Goal: Task Accomplishment & Management: Manage account settings

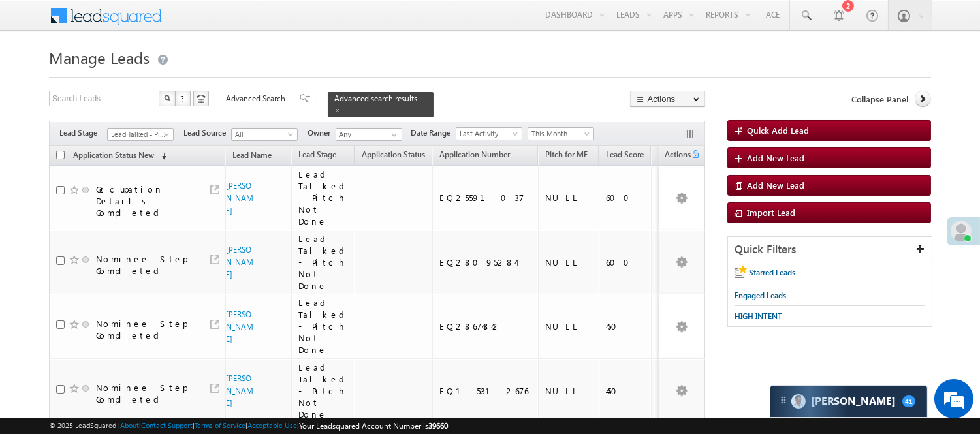
click at [154, 128] on link "Lead Talked - Pitch Not Done" at bounding box center [140, 134] width 67 height 13
click at [131, 151] on link "Lead Generated" at bounding box center [141, 154] width 66 height 12
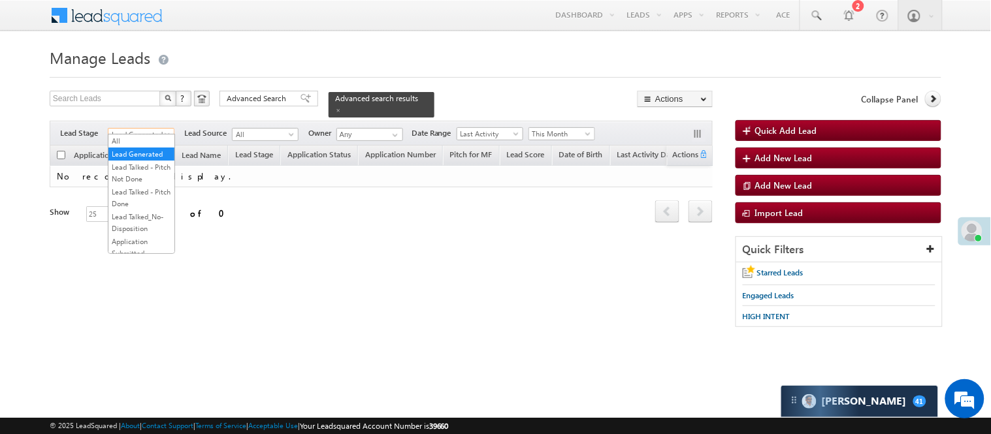
click at [139, 129] on span "Lead Generated" at bounding box center [139, 135] width 62 height 12
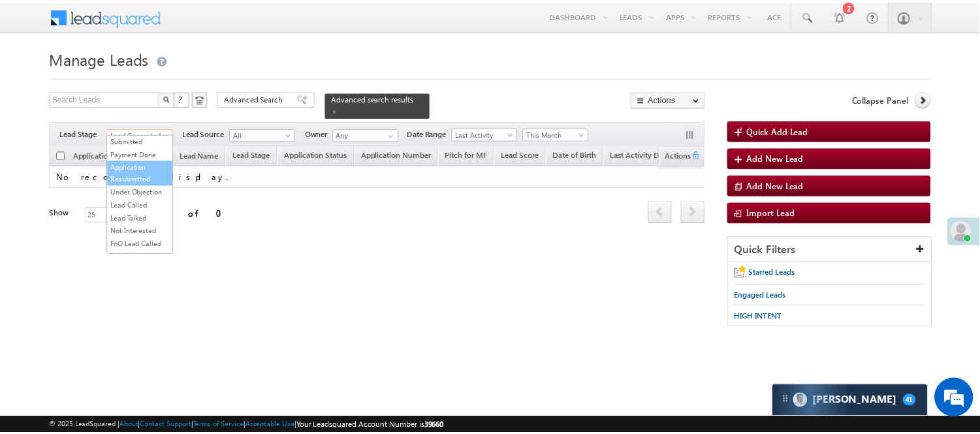
scroll to position [145, 0]
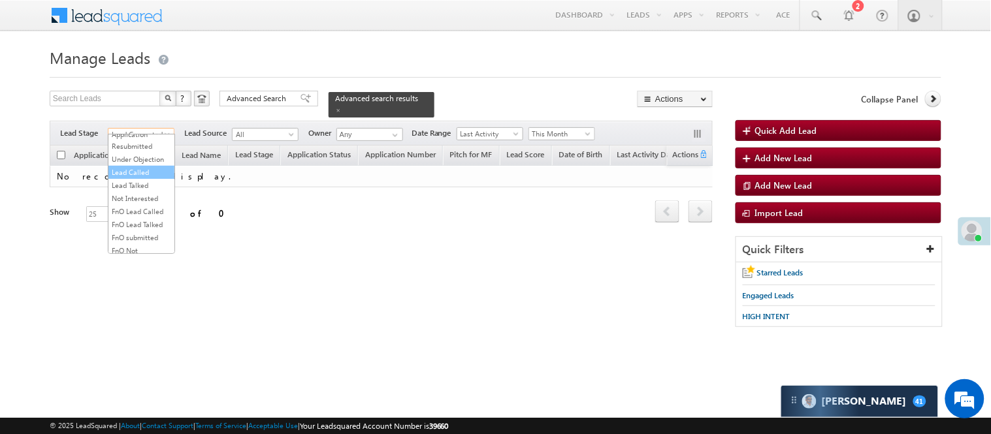
click at [144, 178] on link "Lead Called" at bounding box center [141, 172] width 66 height 12
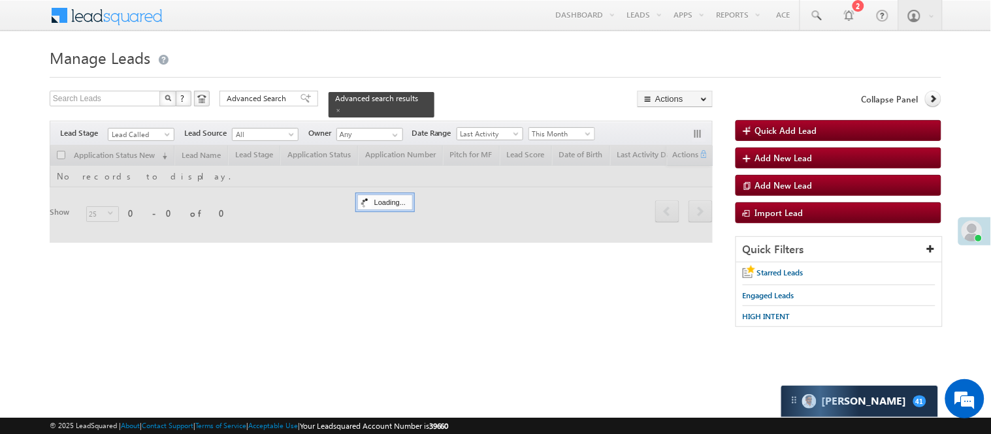
click at [311, 62] on h1 "Manage Leads" at bounding box center [495, 56] width 891 height 25
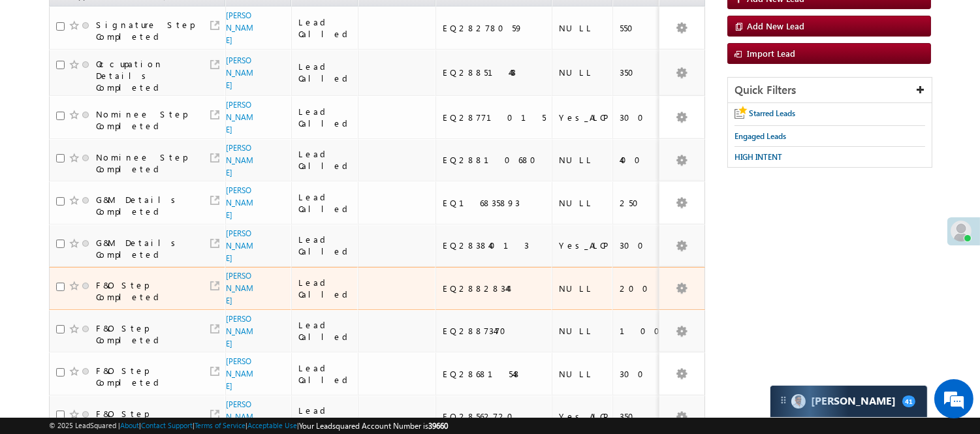
scroll to position [0, 0]
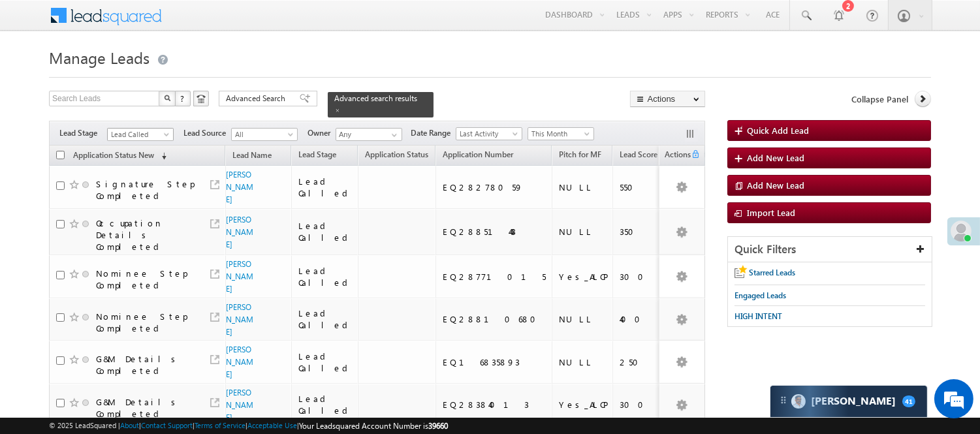
click at [151, 129] on span "Lead Called" at bounding box center [139, 135] width 62 height 12
click at [141, 160] on link "Lead Generated" at bounding box center [141, 154] width 66 height 12
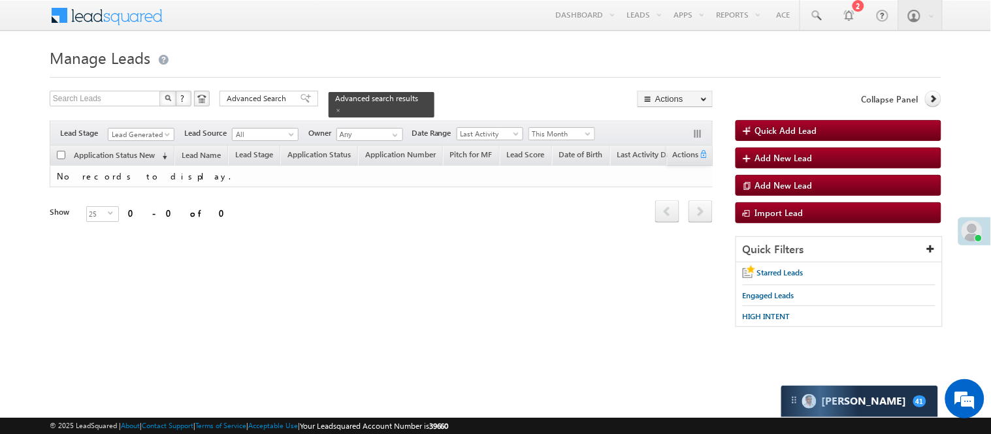
click at [141, 127] on span "Lead Generated" at bounding box center [141, 132] width 67 height 11
click at [145, 129] on span "Lead Generated" at bounding box center [139, 135] width 62 height 12
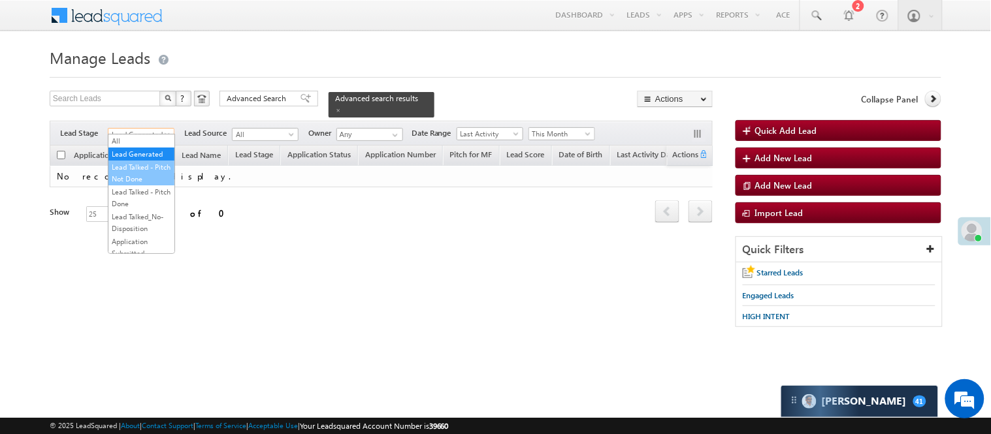
click at [144, 181] on link "Lead Talked - Pitch Not Done" at bounding box center [141, 173] width 66 height 24
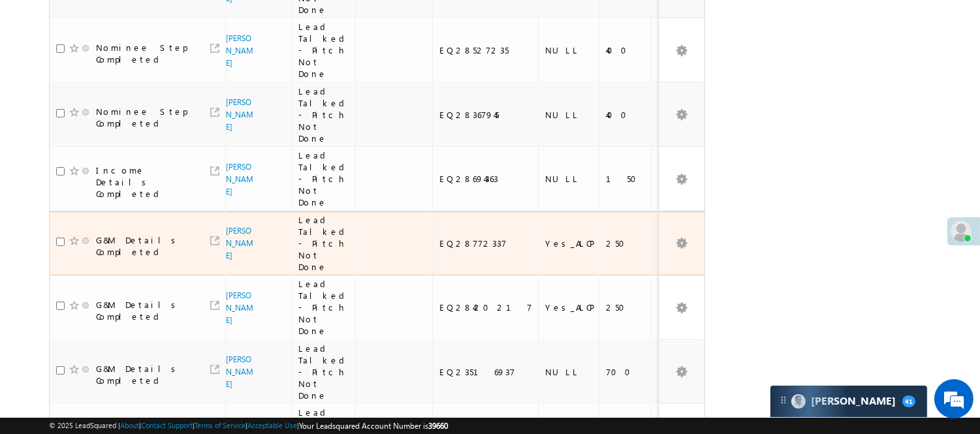
scroll to position [435, 0]
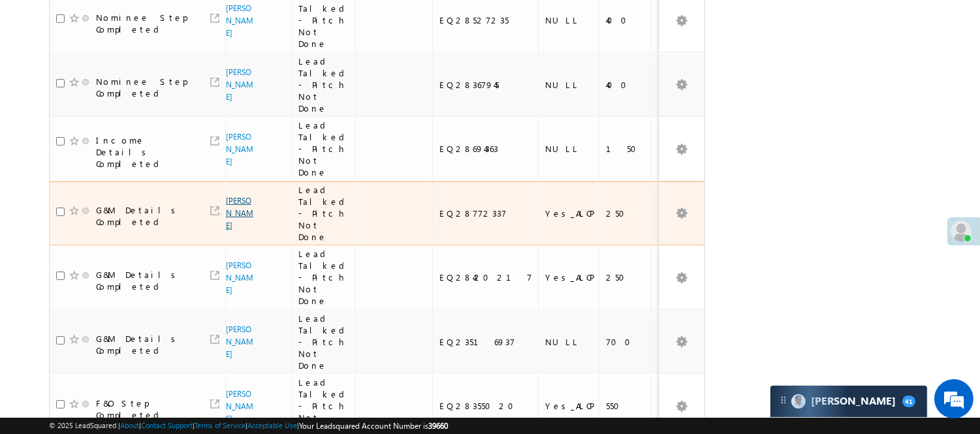
click at [240, 196] on link "[PERSON_NAME]" at bounding box center [239, 213] width 27 height 35
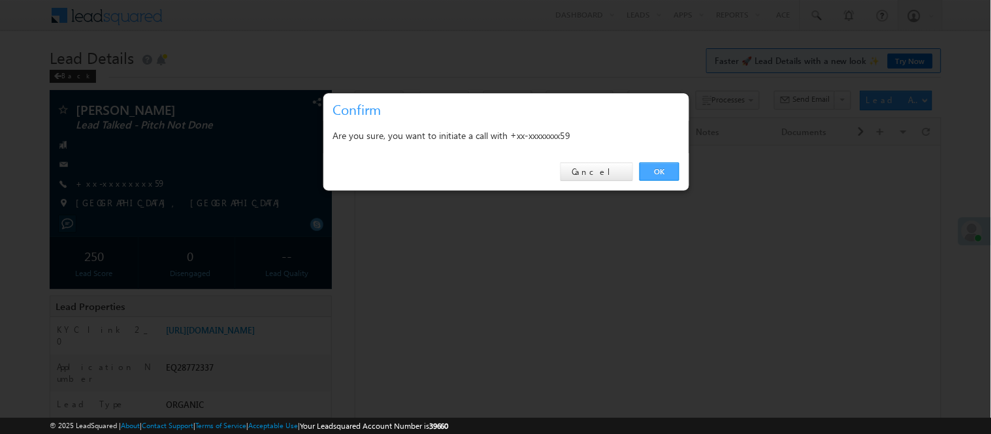
click at [650, 171] on link "OK" at bounding box center [659, 172] width 40 height 18
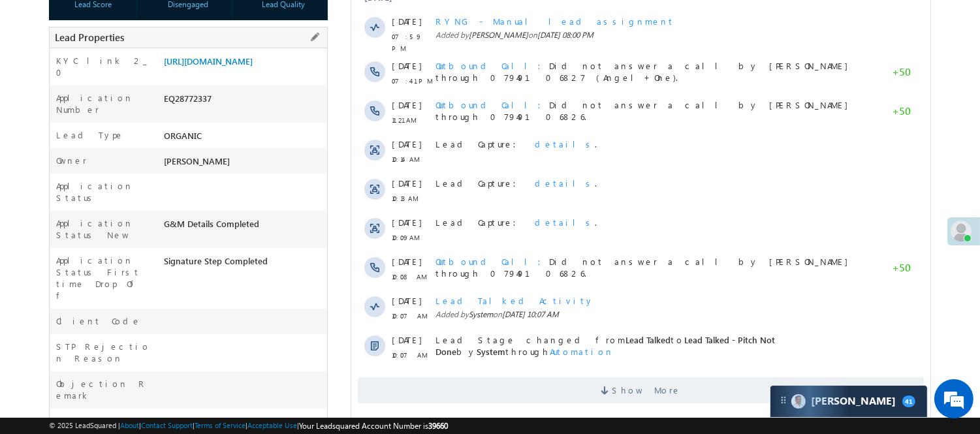
scroll to position [263, 0]
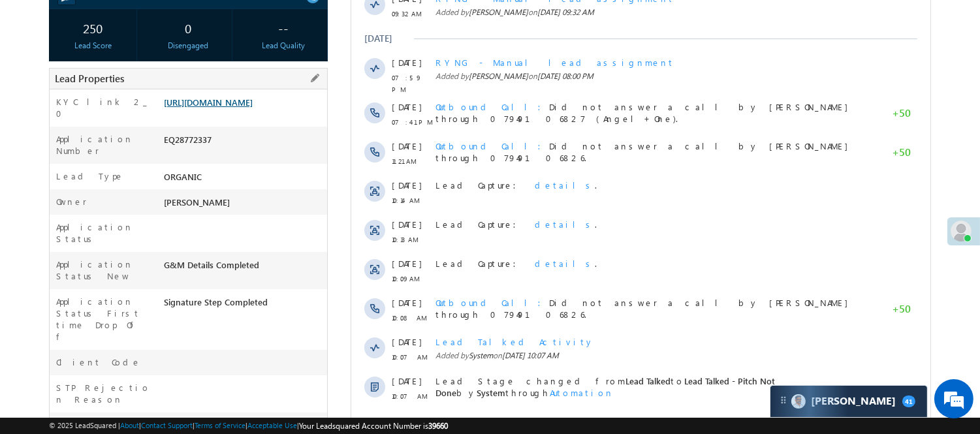
click at [214, 107] on link "https://angelbroking1-pk3em7sa.customui-test.leadsquared.com?leadId=1500f8d9-a3…" at bounding box center [208, 102] width 89 height 11
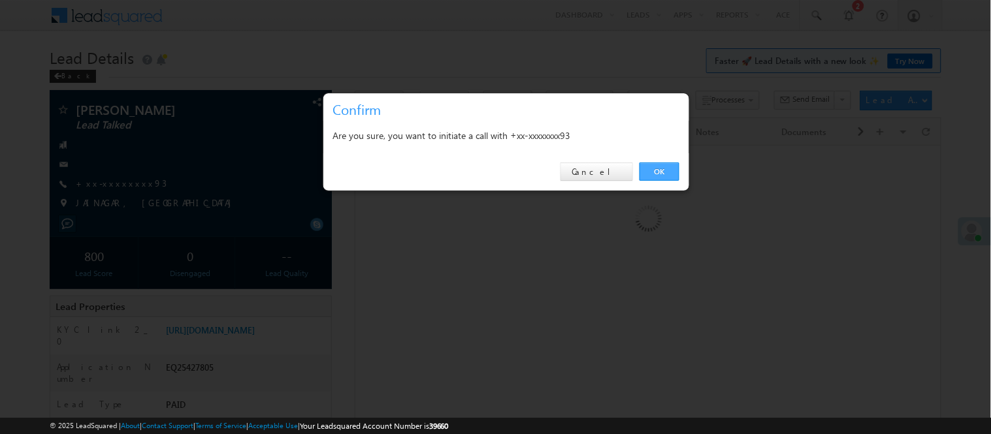
click at [660, 166] on link "OK" at bounding box center [659, 172] width 40 height 18
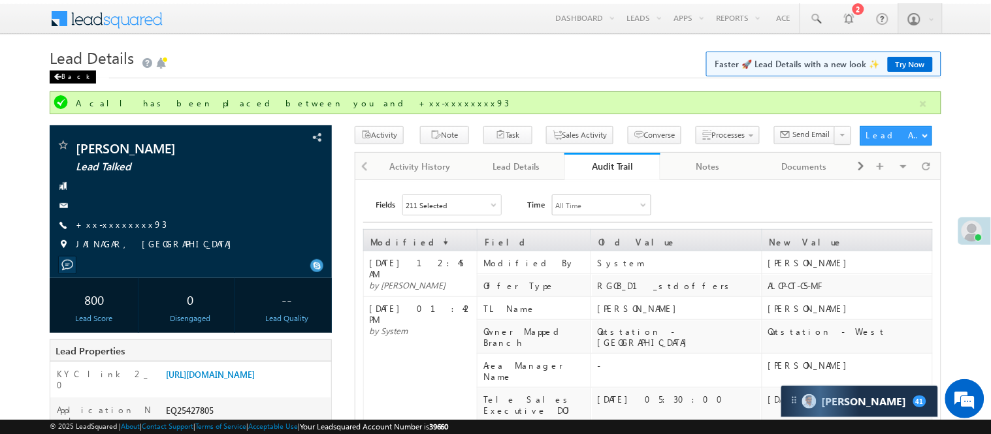
click at [71, 76] on div "Back" at bounding box center [73, 77] width 46 height 13
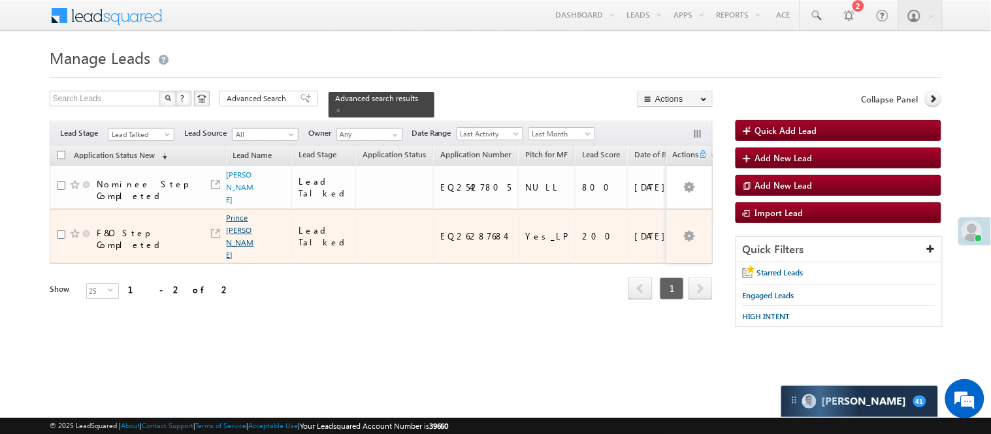
click at [234, 213] on link "Prince [PERSON_NAME]" at bounding box center [240, 236] width 27 height 47
click at [233, 213] on link "Prince [PERSON_NAME]" at bounding box center [240, 236] width 27 height 47
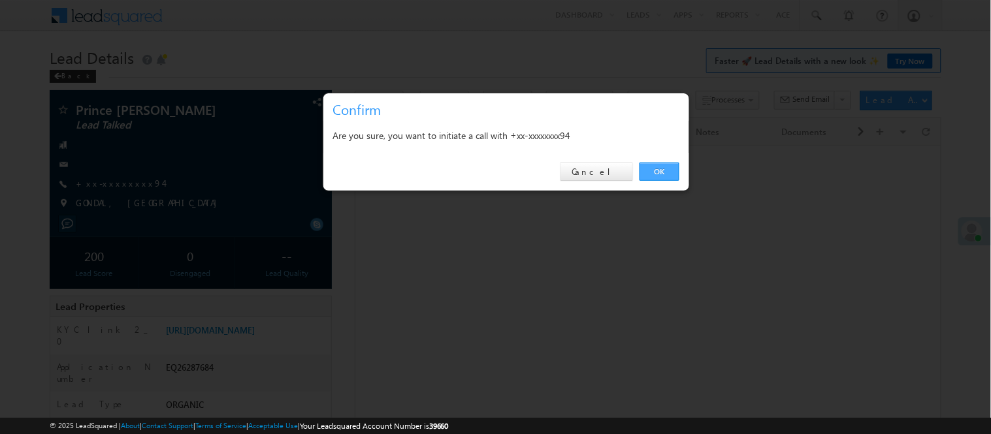
click at [650, 171] on link "OK" at bounding box center [659, 172] width 40 height 18
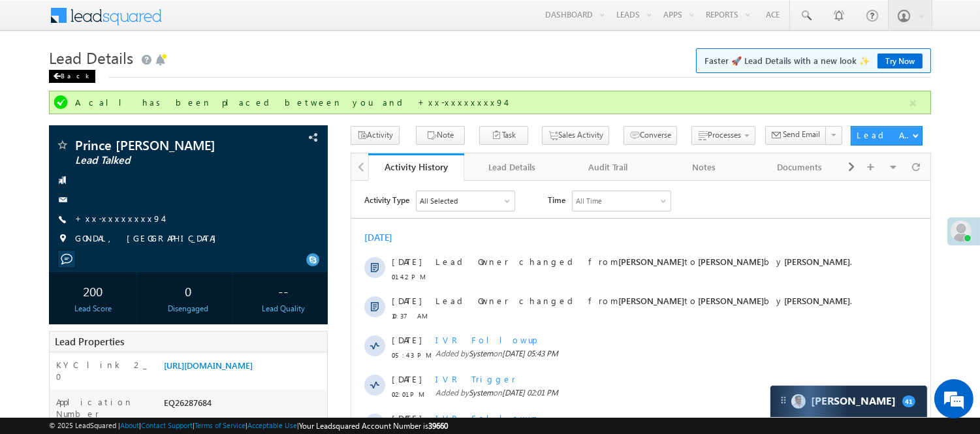
click at [64, 77] on div "Back" at bounding box center [72, 76] width 46 height 13
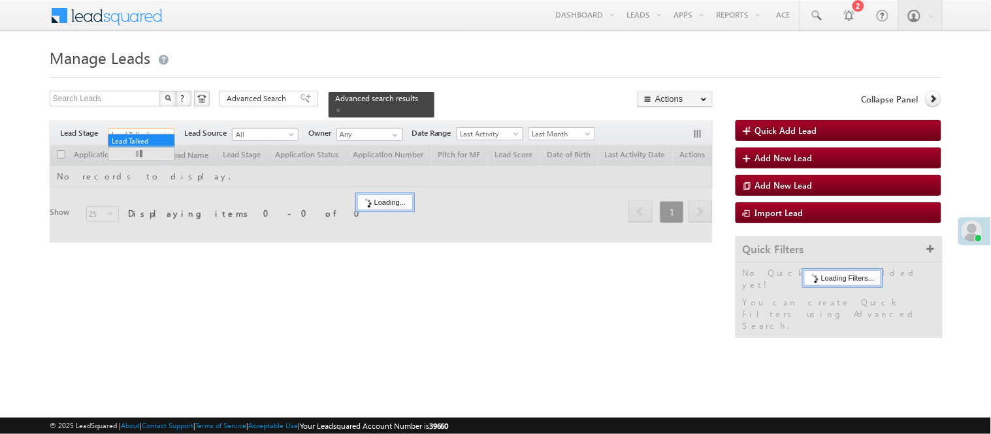
click at [148, 132] on span "Lead Talked" at bounding box center [139, 135] width 62 height 12
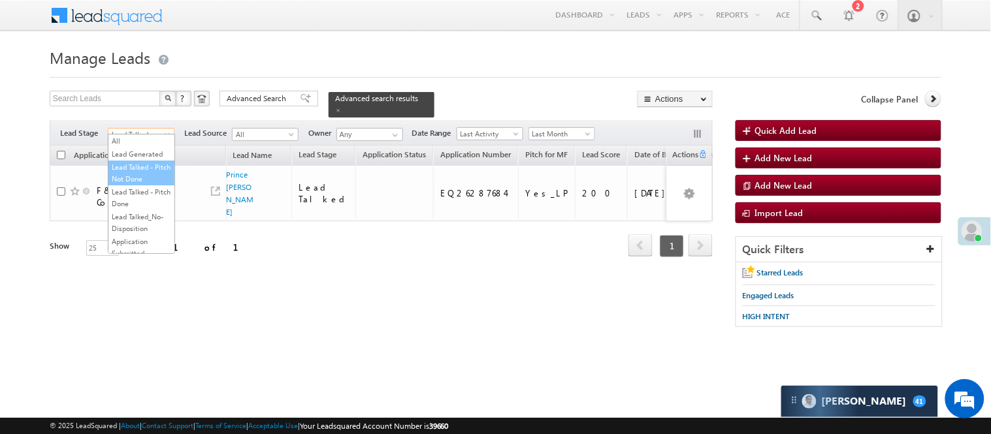
click at [131, 178] on link "Lead Talked - Pitch Not Done" at bounding box center [141, 173] width 66 height 24
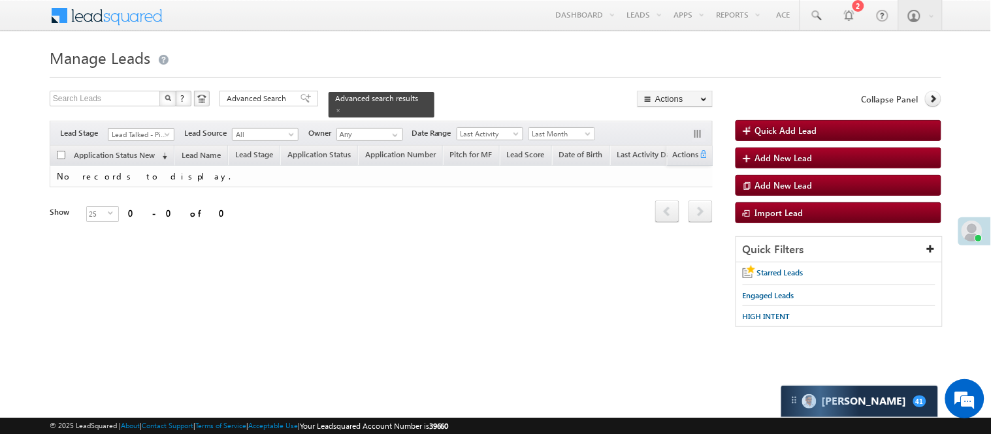
click at [150, 129] on span "Lead Talked - Pitch Not Done" at bounding box center [139, 135] width 62 height 12
click at [545, 128] on span "Last Month" at bounding box center [560, 134] width 62 height 12
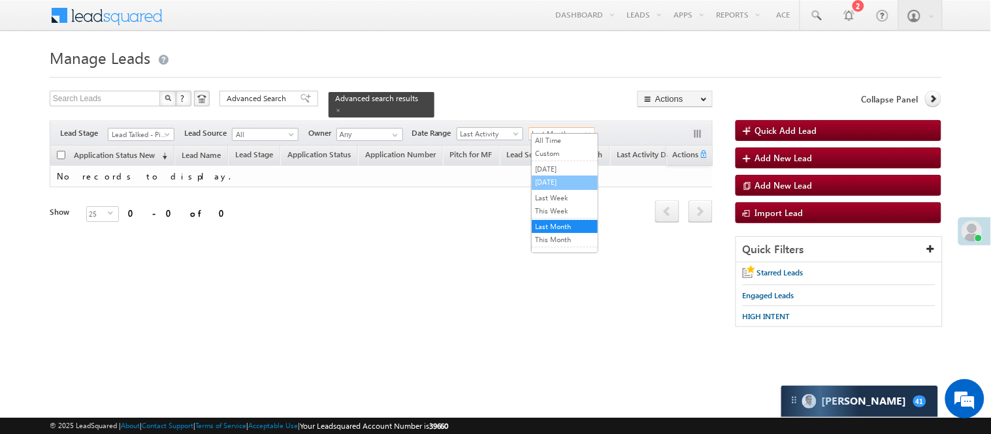
click at [556, 190] on li "[DATE]" at bounding box center [564, 183] width 66 height 14
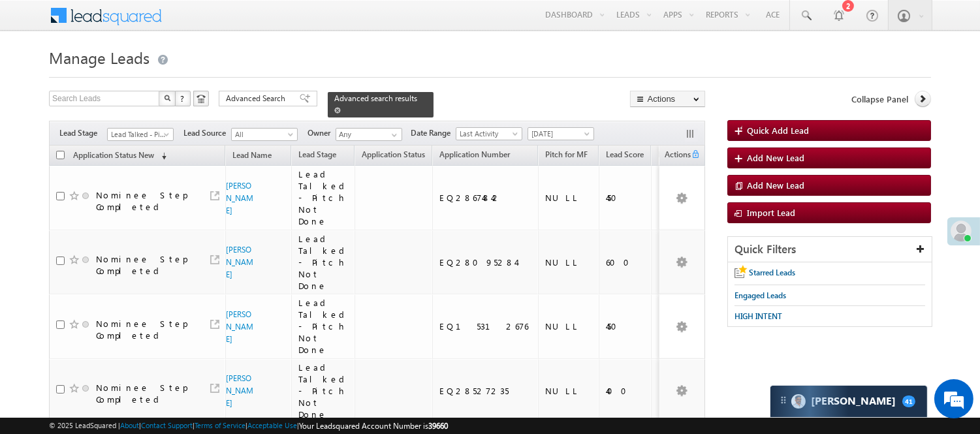
click at [341, 107] on span at bounding box center [337, 110] width 7 height 7
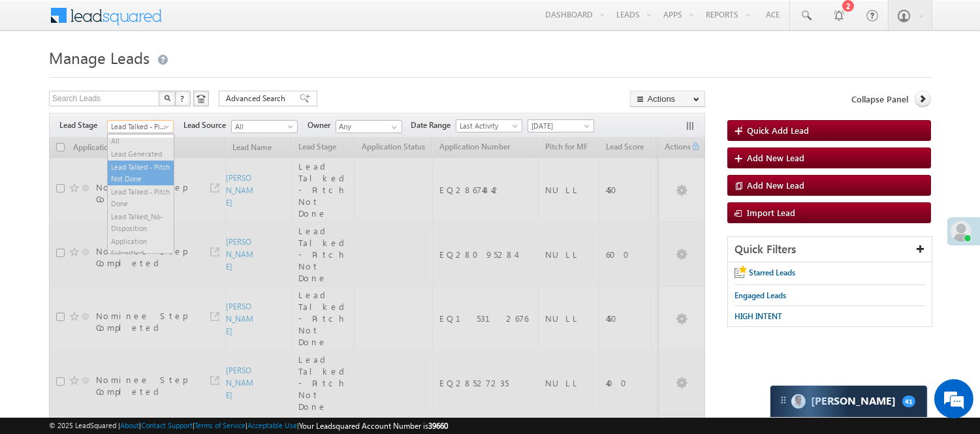
drag, startPoint x: 129, startPoint y: 121, endPoint x: 171, endPoint y: 148, distance: 49.3
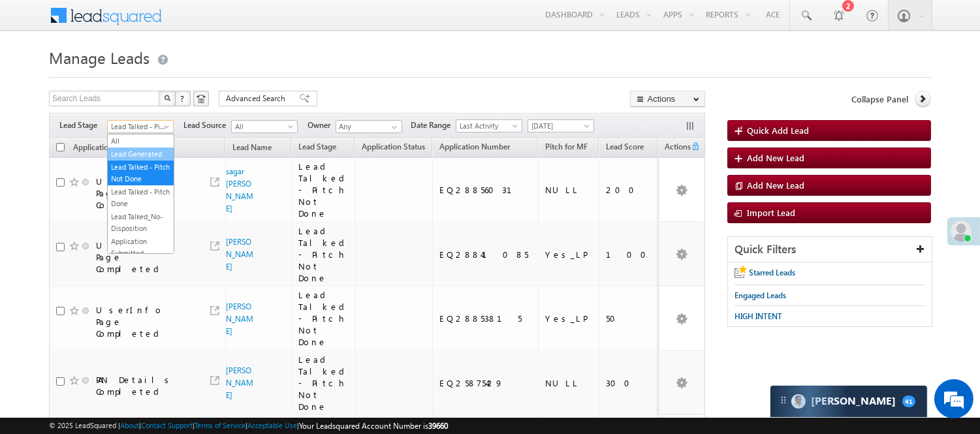
click at [148, 154] on link "Lead Generated" at bounding box center [141, 154] width 66 height 12
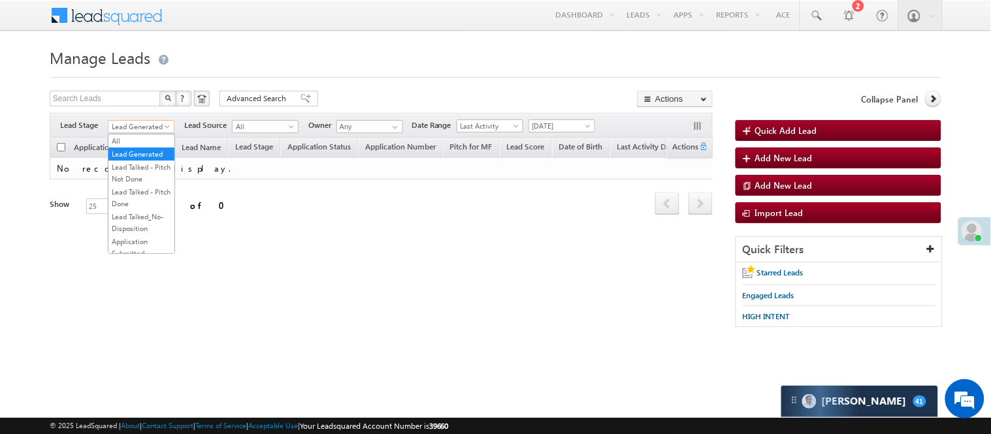
click at [155, 129] on span "Lead Generated" at bounding box center [139, 127] width 62 height 12
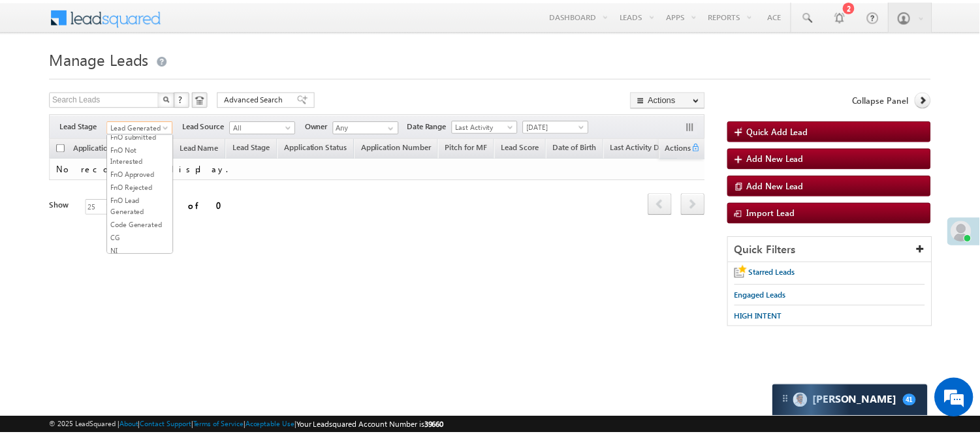
scroll to position [217, 0]
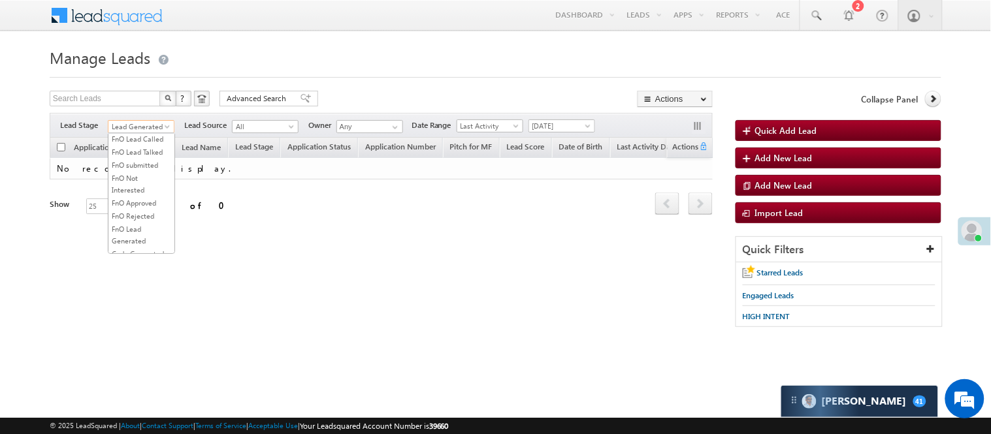
click at [140, 106] on link "Lead Called" at bounding box center [141, 100] width 66 height 12
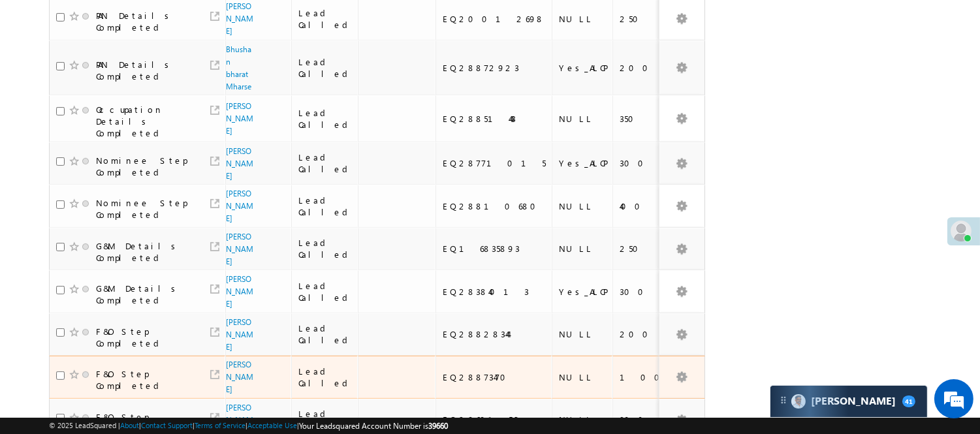
scroll to position [860, 0]
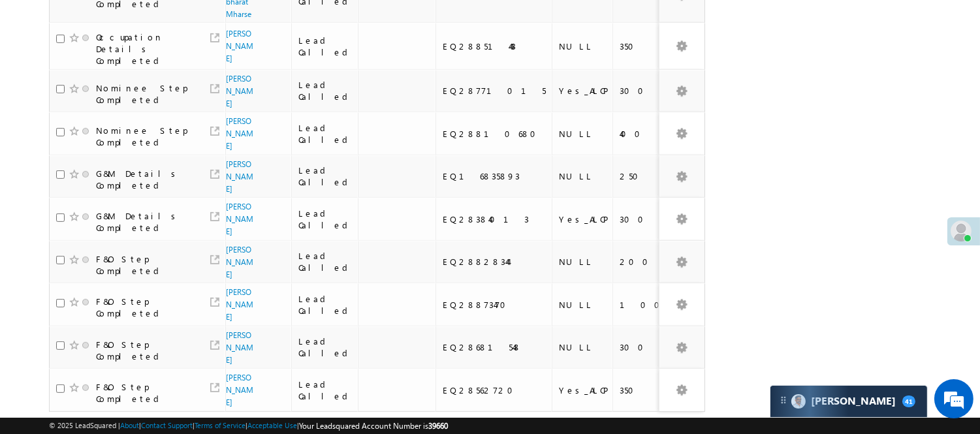
click at [670, 426] on link "2" at bounding box center [665, 437] width 24 height 22
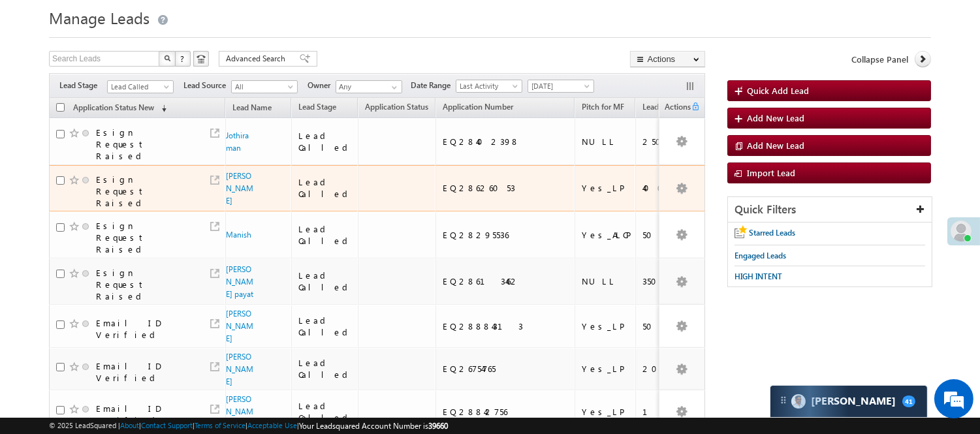
scroll to position [0, 0]
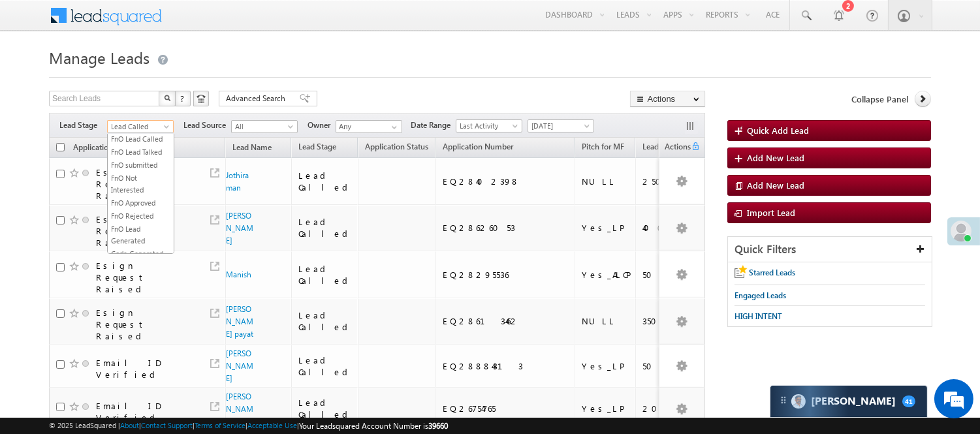
click at [152, 124] on span "Lead Called" at bounding box center [139, 127] width 62 height 12
click at [138, 215] on link "Code Generated" at bounding box center [141, 221] width 66 height 12
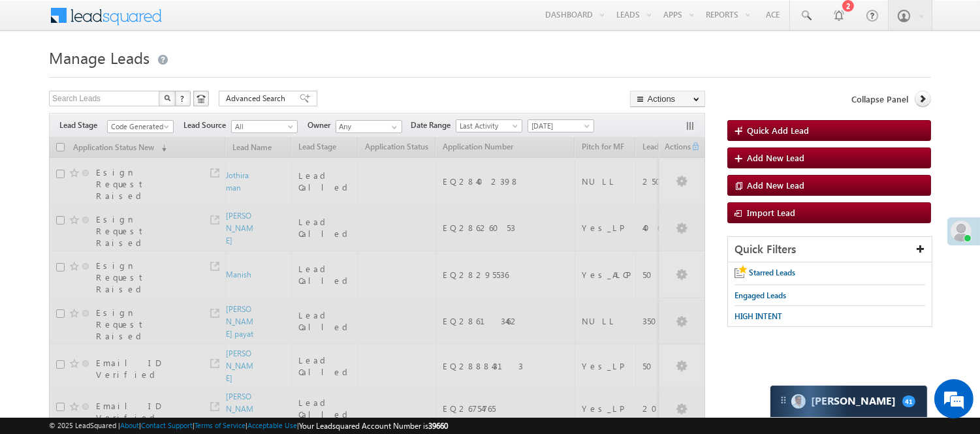
click at [354, 76] on div at bounding box center [490, 73] width 882 height 8
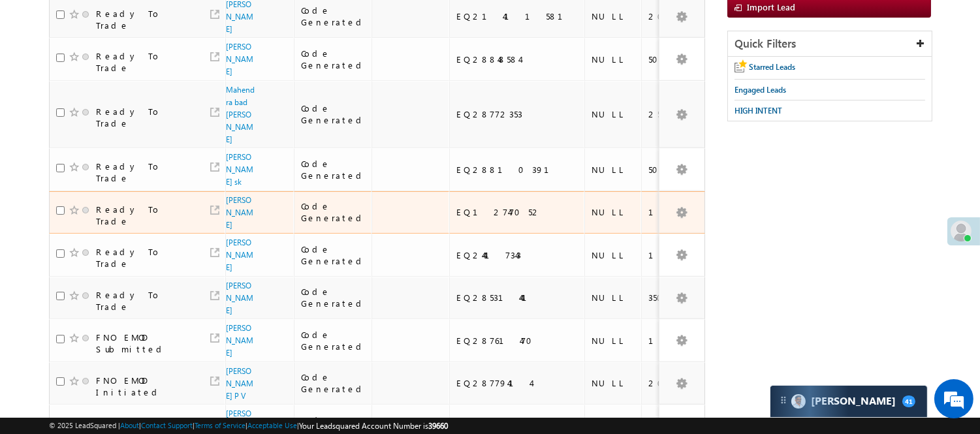
scroll to position [0, 0]
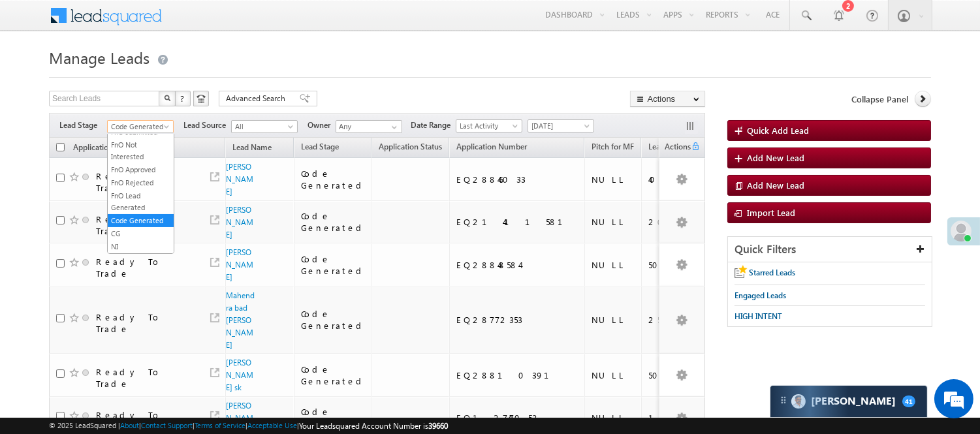
click at [148, 121] on span "Code Generated" at bounding box center [139, 127] width 62 height 12
click at [127, 155] on link "Lead Generated" at bounding box center [141, 154] width 66 height 12
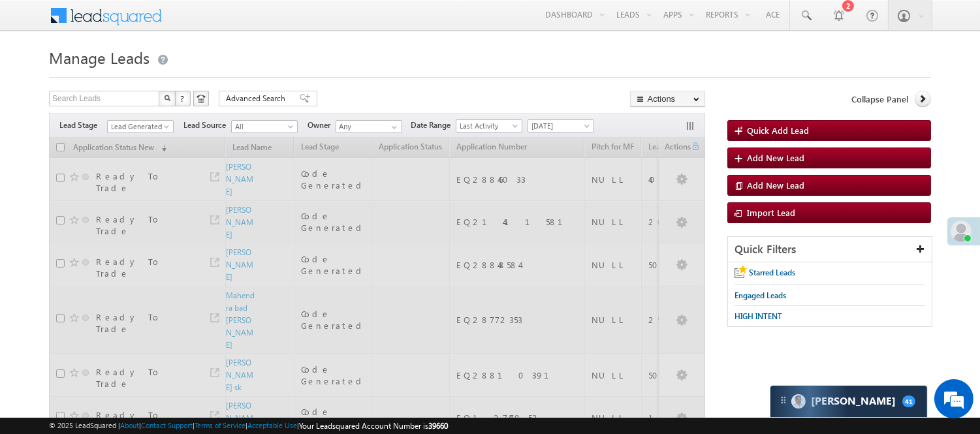
click at [400, 55] on h1 "Manage Leads" at bounding box center [490, 56] width 882 height 25
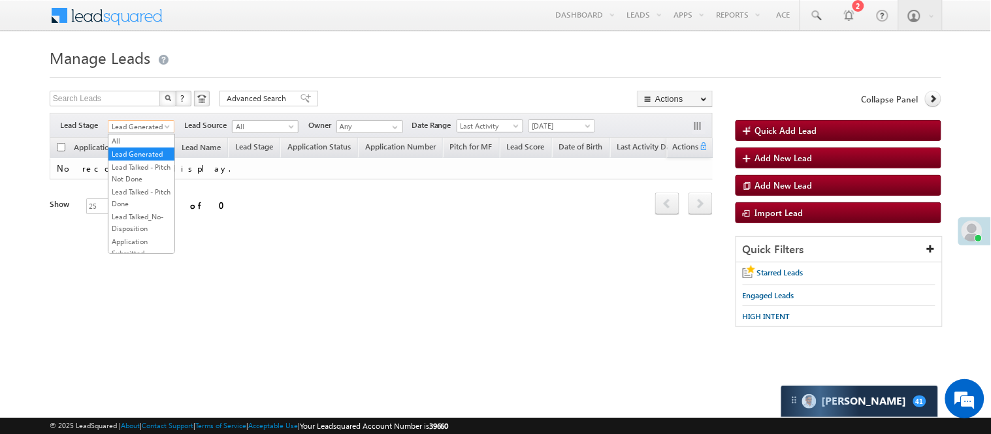
click at [138, 125] on span "Lead Generated" at bounding box center [139, 127] width 62 height 12
click at [147, 174] on link "Lead Talked - Pitch Not Done" at bounding box center [141, 173] width 66 height 24
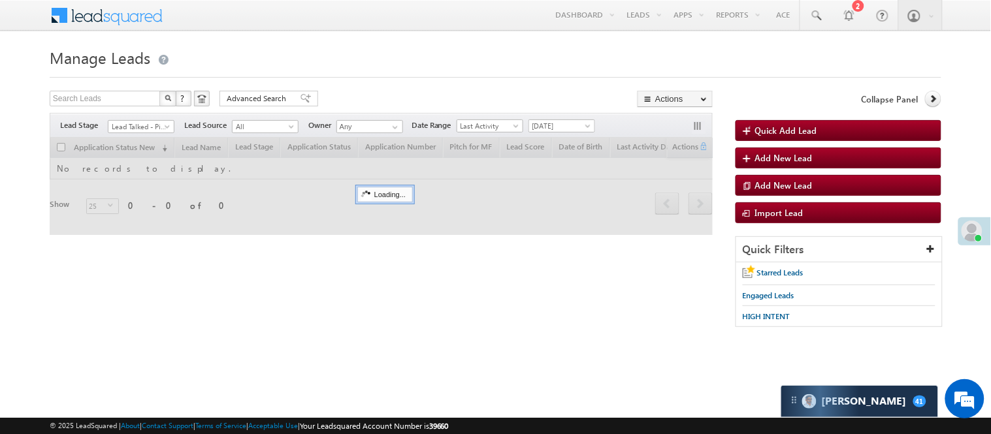
click at [342, 54] on h1 "Manage Leads" at bounding box center [495, 56] width 891 height 25
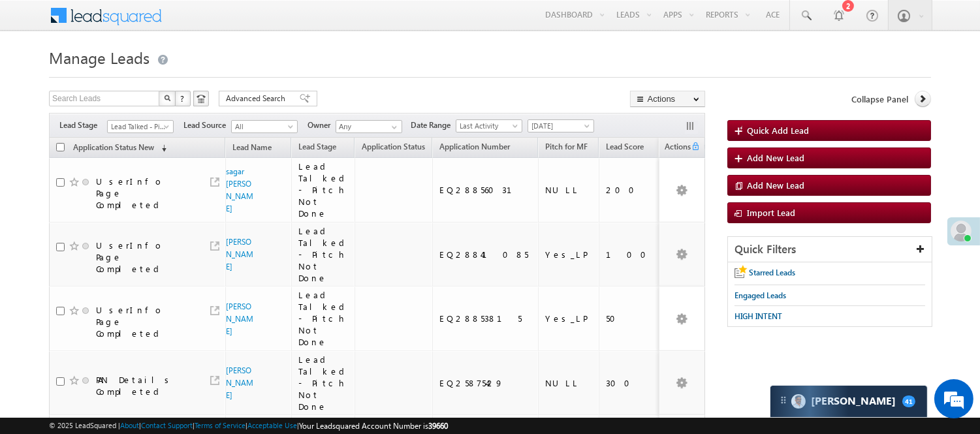
click at [144, 119] on span "Lead Talked - Pitch Not Done" at bounding box center [140, 124] width 67 height 11
click at [139, 124] on span "Lead Talked - Pitch Not Done" at bounding box center [139, 127] width 62 height 12
click at [134, 159] on link "Lead Generated" at bounding box center [141, 154] width 66 height 12
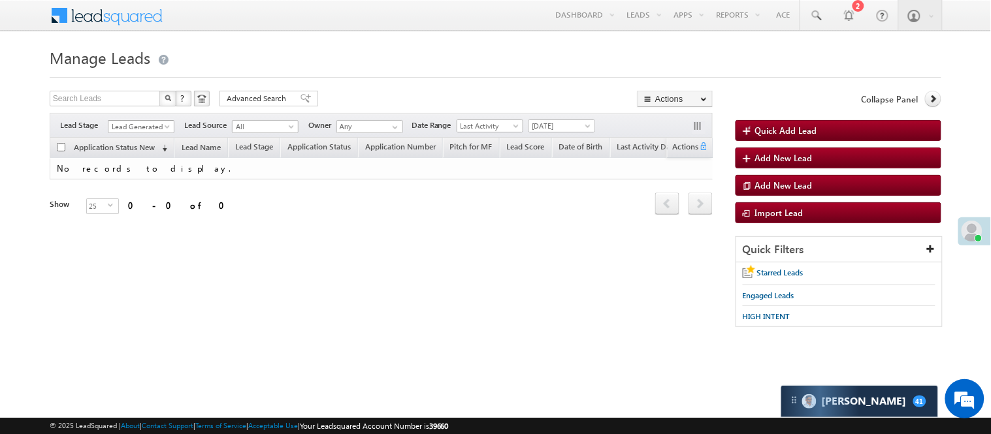
click at [157, 129] on span "Lead Generated" at bounding box center [139, 127] width 62 height 12
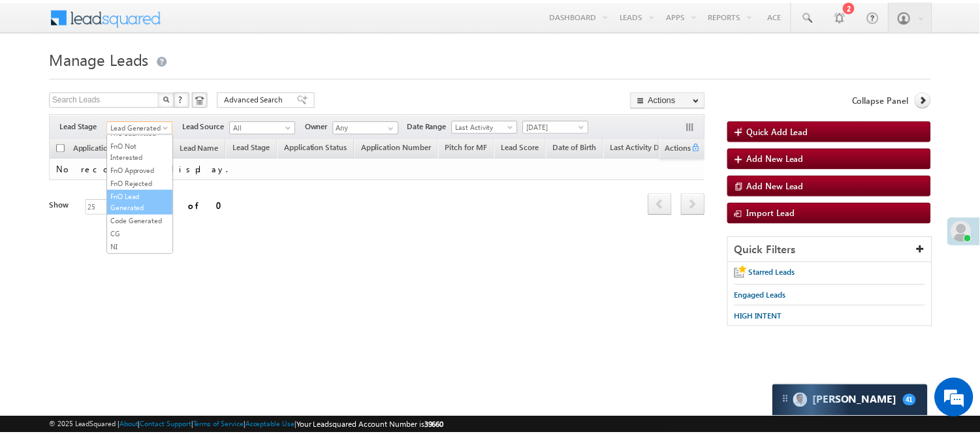
scroll to position [179, 0]
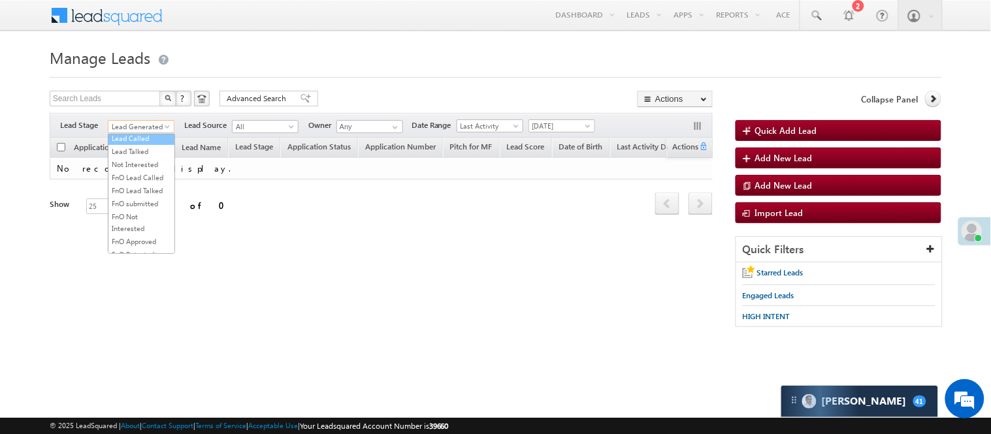
click at [139, 144] on link "Lead Called" at bounding box center [141, 139] width 66 height 12
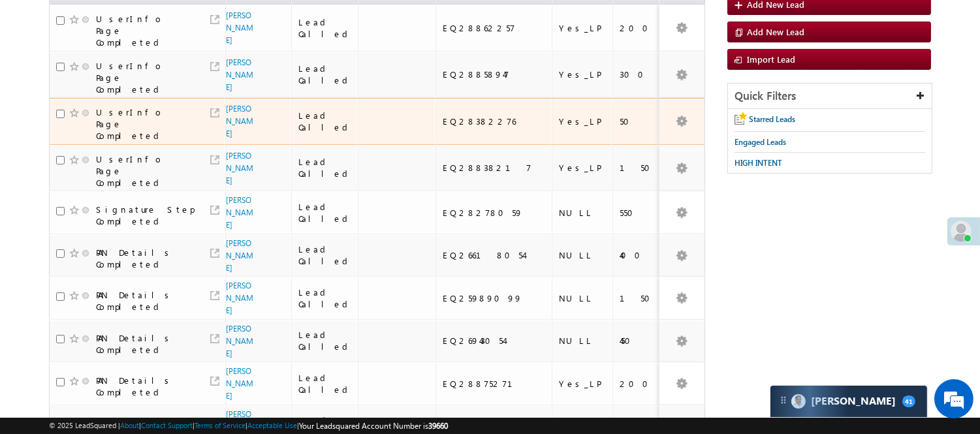
scroll to position [0, 0]
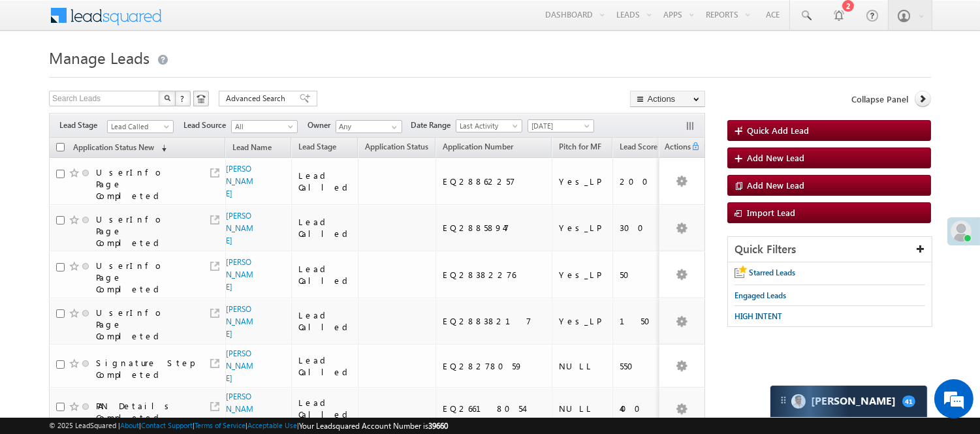
click at [136, 116] on div "Filters Lead Stage All Lead Generated Lead Talked - Pitch Not Done Lead Talked …" at bounding box center [377, 125] width 656 height 25
click at [138, 124] on span "Lead Called" at bounding box center [139, 127] width 62 height 12
click at [142, 215] on link "Code Generated" at bounding box center [141, 221] width 66 height 12
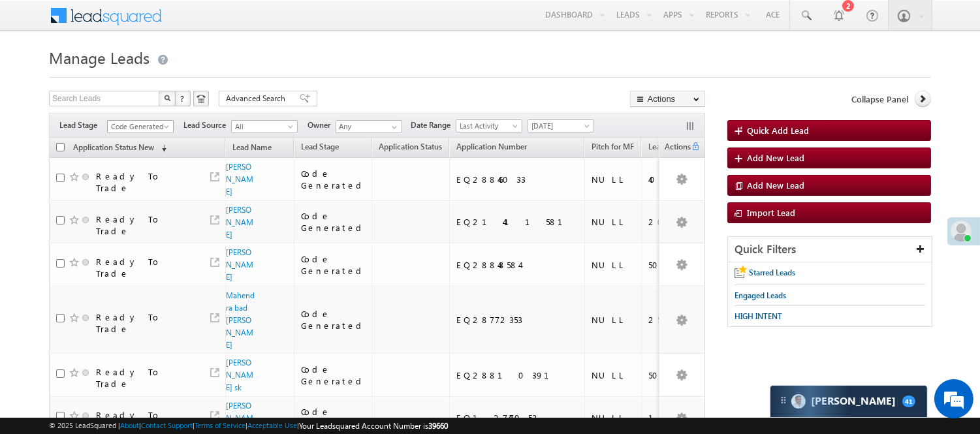
click at [145, 125] on span "Code Generated" at bounding box center [139, 127] width 62 height 12
click at [144, 144] on link "Lead Called" at bounding box center [141, 139] width 66 height 12
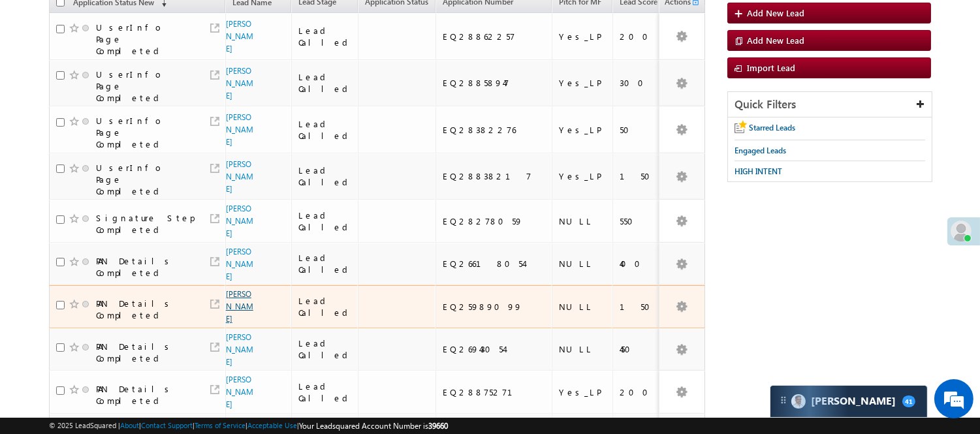
scroll to position [435, 0]
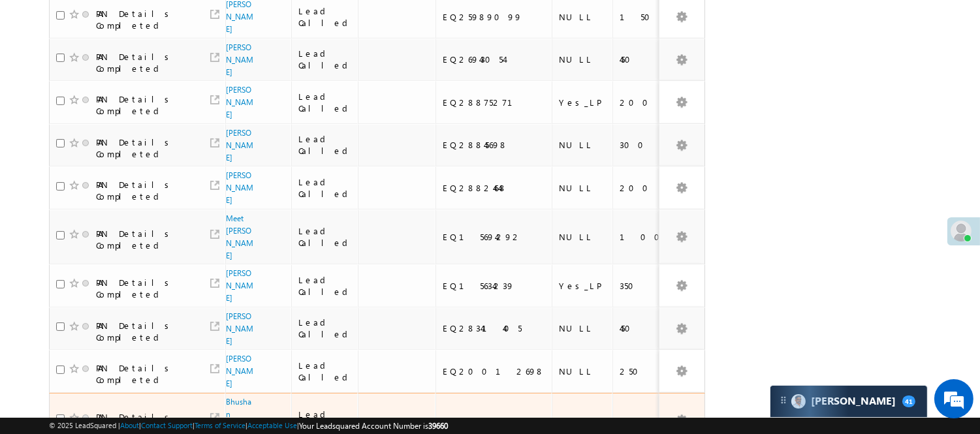
click at [456, 415] on div "EQ28872923" at bounding box center [494, 421] width 103 height 12
copy div "EQ28872923"
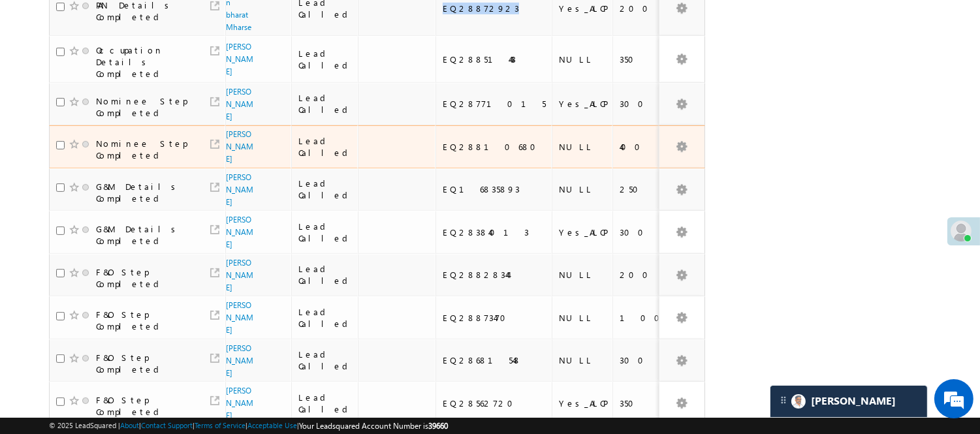
scroll to position [860, 0]
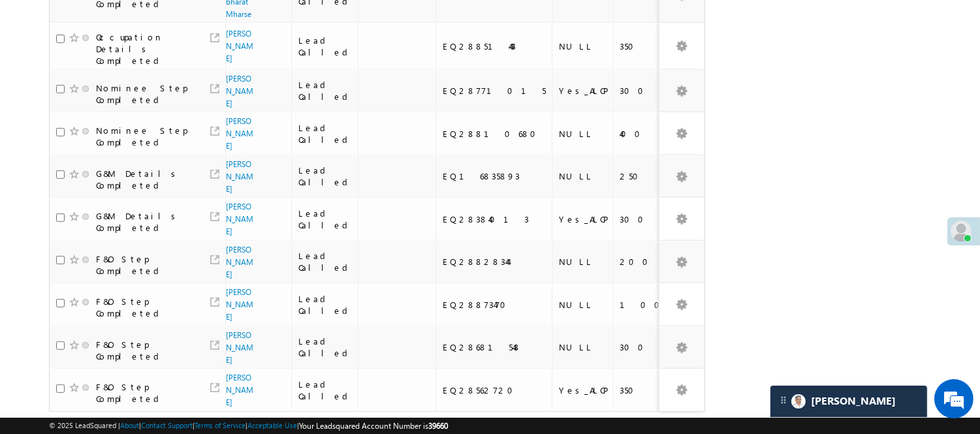
click at [665, 426] on link "2" at bounding box center [665, 437] width 24 height 22
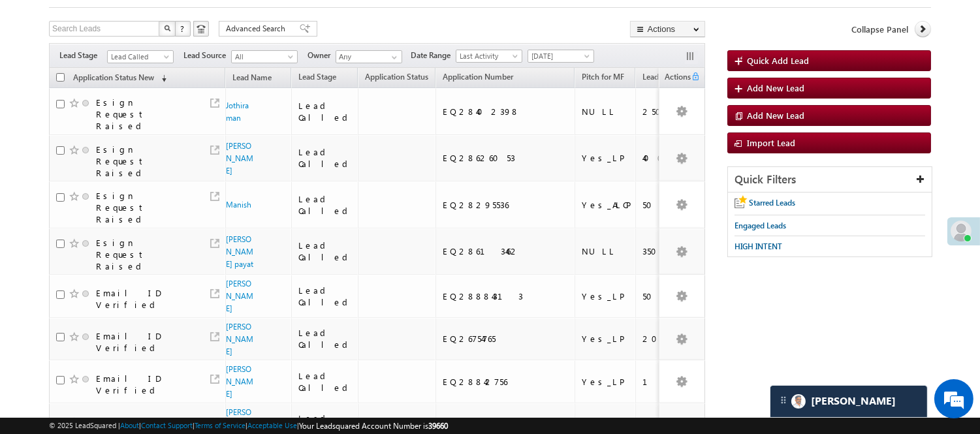
scroll to position [25, 0]
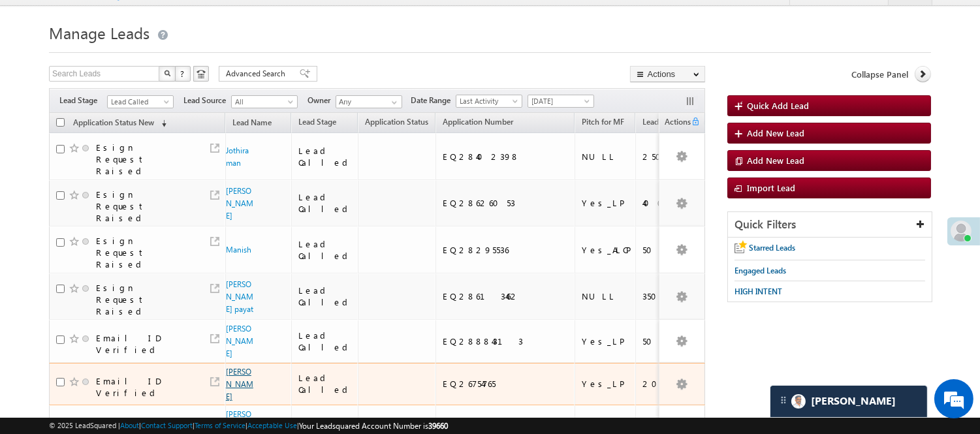
click at [230, 367] on link "Anuj Vishwakarma" at bounding box center [239, 384] width 27 height 35
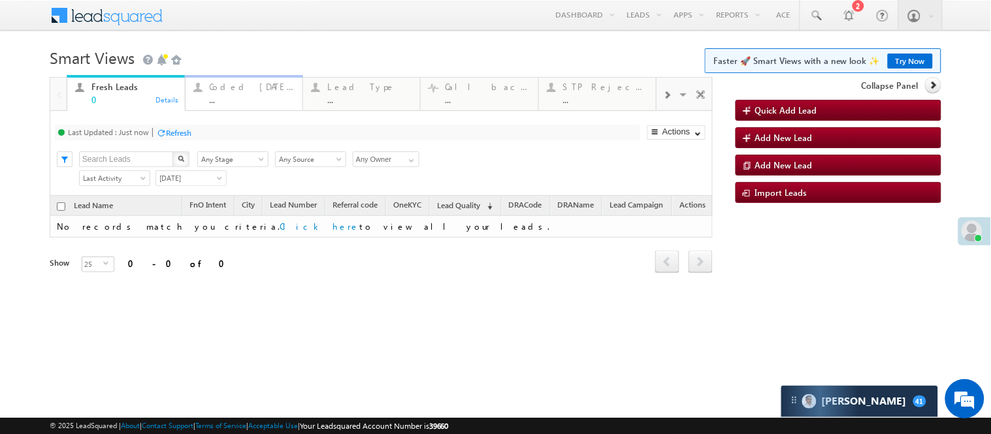
click at [233, 90] on div "Coded Today" at bounding box center [252, 87] width 85 height 10
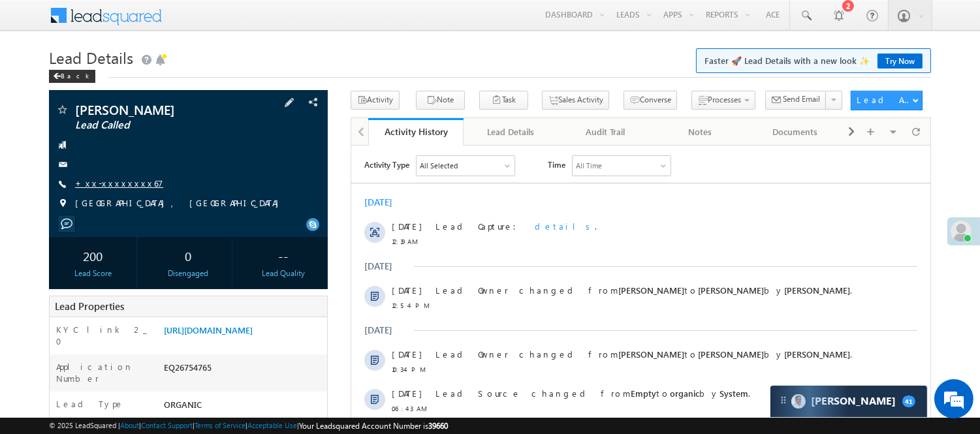
click at [100, 178] on link "+xx-xxxxxxxx67" at bounding box center [119, 183] width 88 height 11
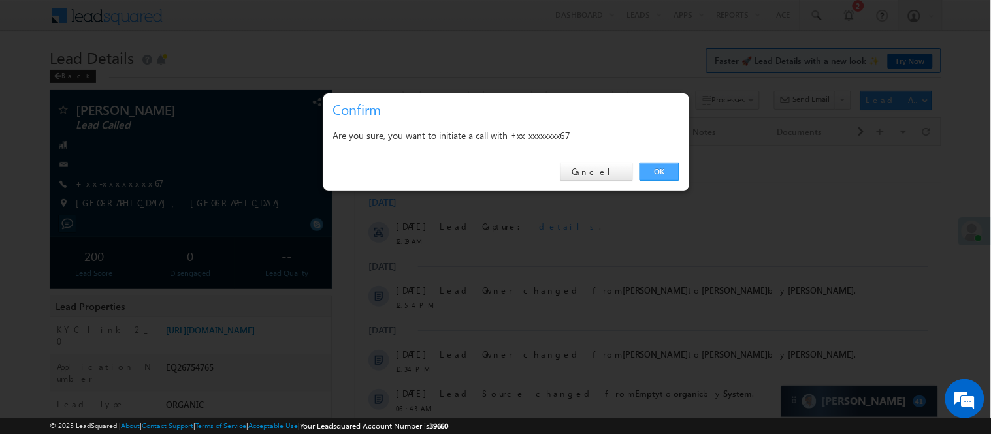
click at [654, 165] on link "OK" at bounding box center [659, 172] width 40 height 18
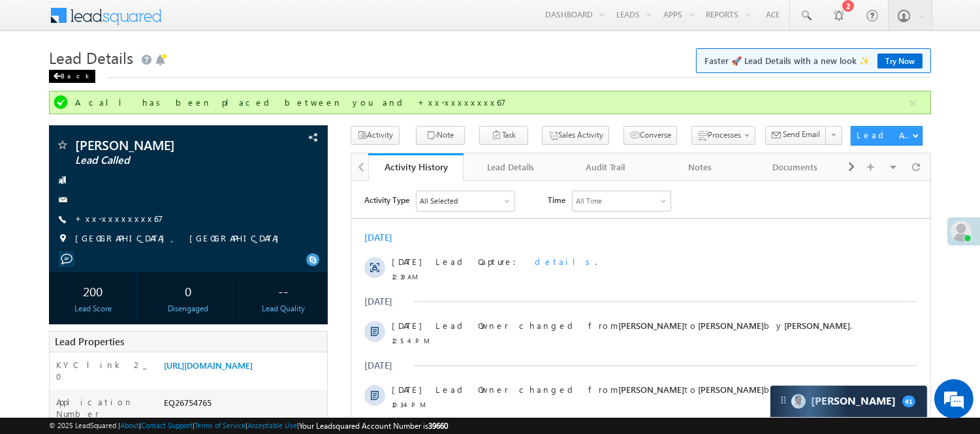
click at [61, 70] on div "Back" at bounding box center [72, 76] width 46 height 13
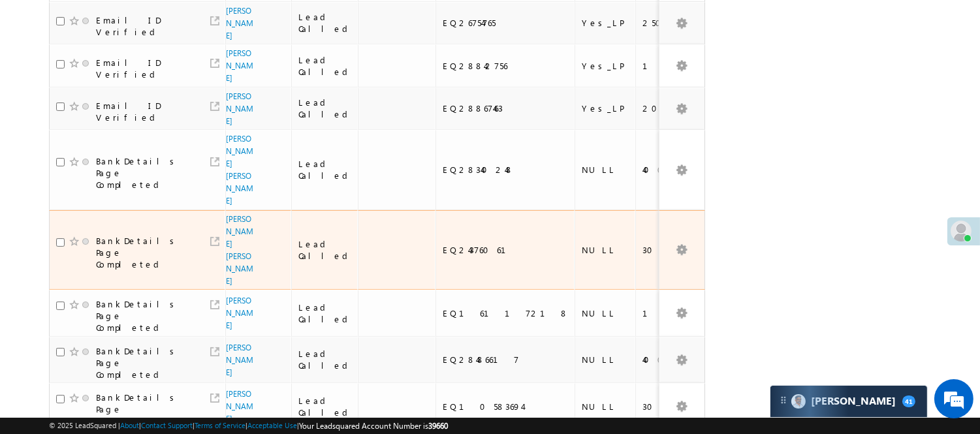
scroll to position [315, 0]
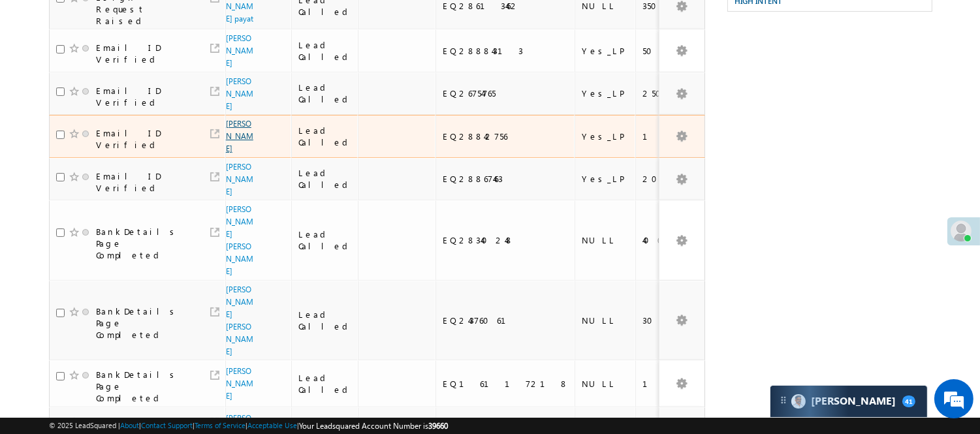
click at [234, 119] on link "sidharth malhotra" at bounding box center [239, 136] width 27 height 35
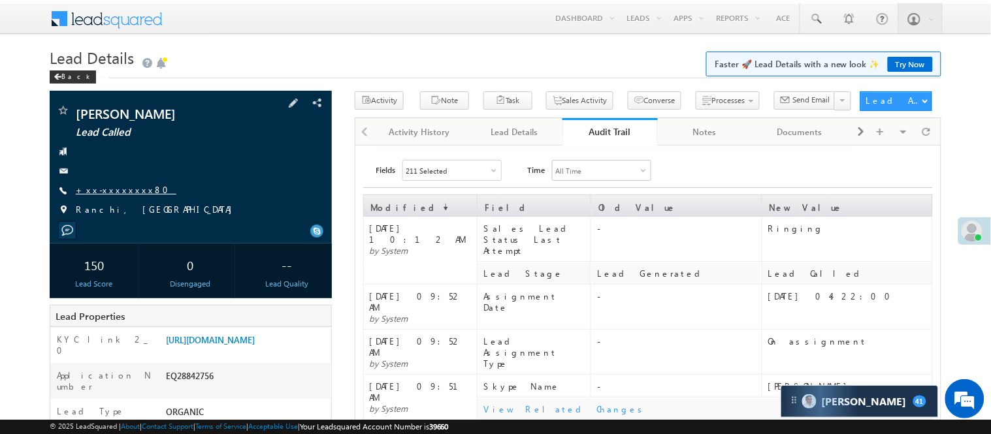
click at [125, 193] on link "+xx-xxxxxxxx80" at bounding box center [126, 189] width 101 height 11
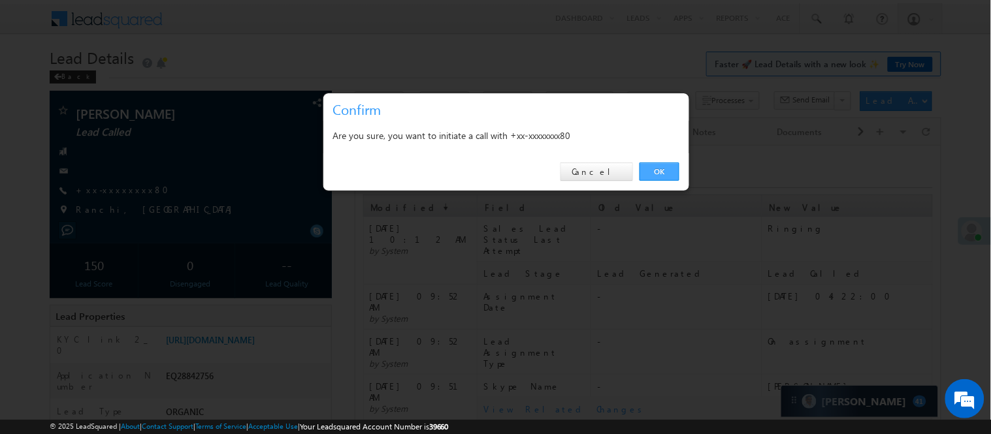
click at [655, 171] on link "OK" at bounding box center [659, 172] width 40 height 18
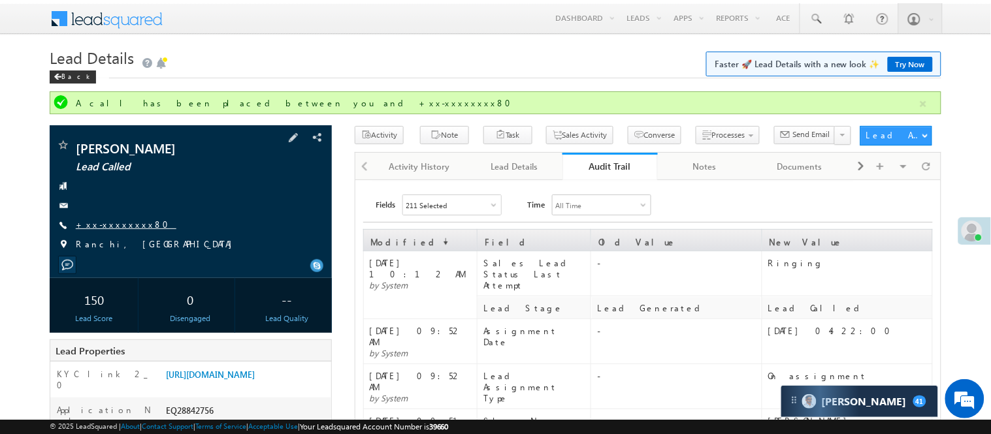
click at [103, 223] on link "+xx-xxxxxxxx80" at bounding box center [126, 224] width 101 height 11
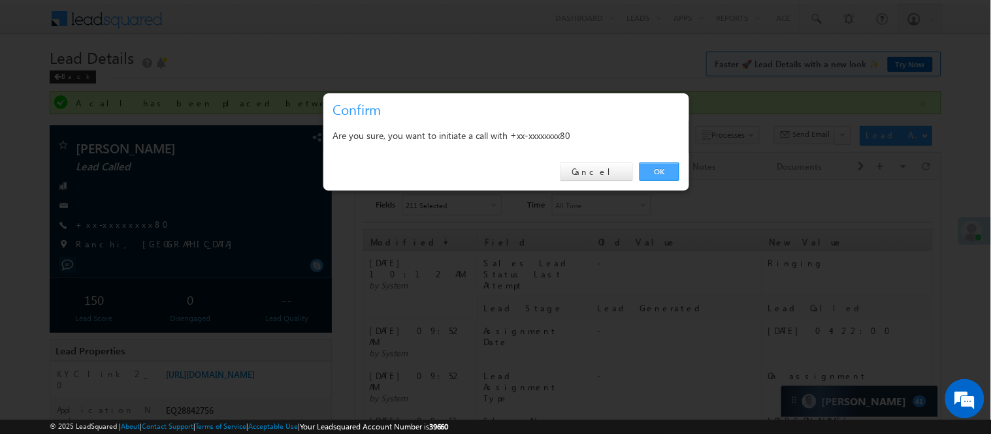
click at [661, 178] on link "OK" at bounding box center [659, 172] width 40 height 18
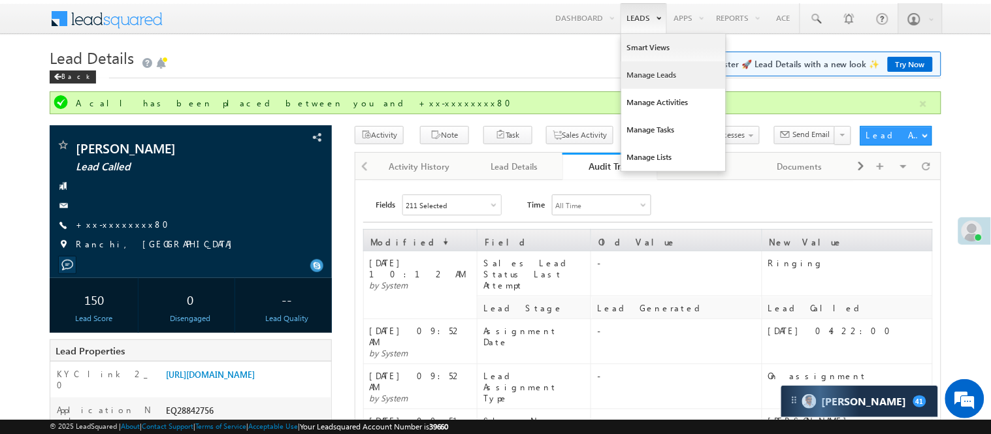
click at [658, 76] on link "Manage Leads" at bounding box center [673, 74] width 104 height 27
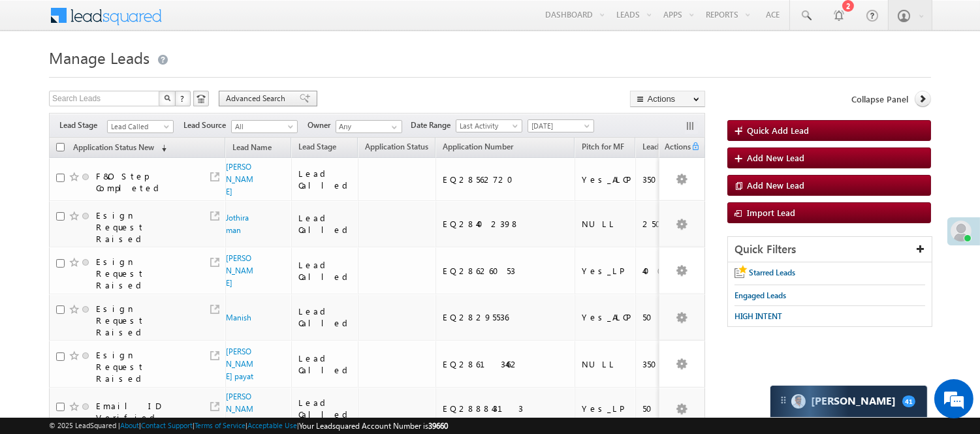
click at [275, 93] on span "Advanced Search" at bounding box center [257, 99] width 63 height 12
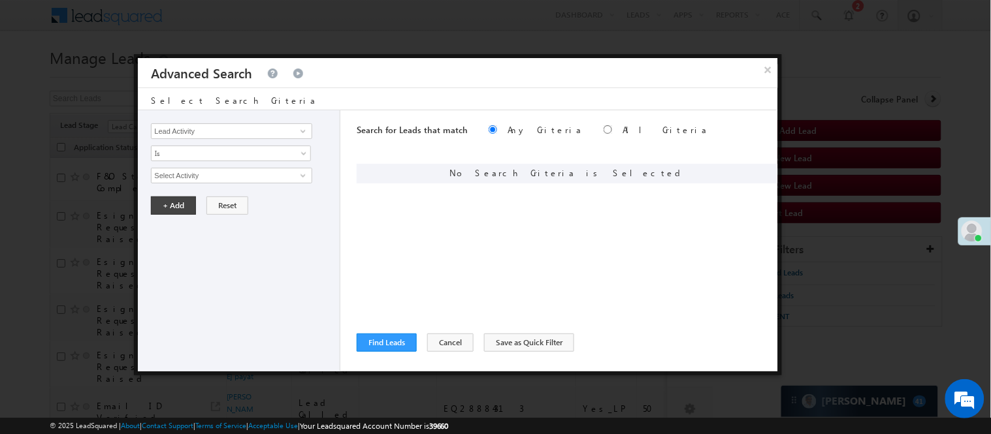
click at [256, 119] on div "Lead Activity Task Sales Group Prospect Id WA Last Message Timestamp 4th Day Di…" at bounding box center [239, 240] width 202 height 261
click at [256, 125] on input "Lead Activity" at bounding box center [231, 131] width 161 height 16
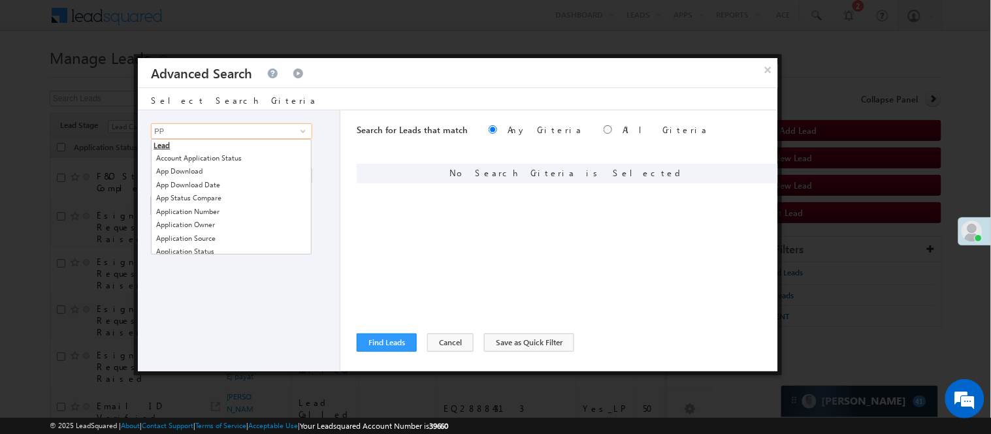
type input "P"
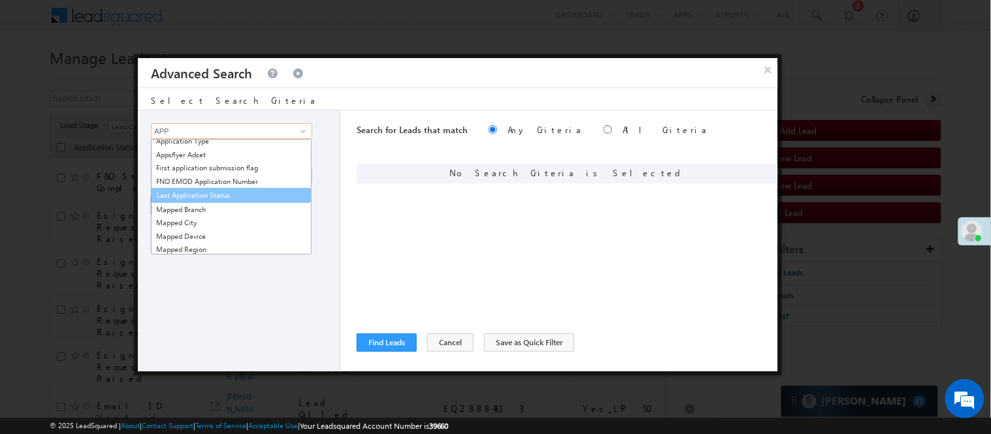
scroll to position [145, 0]
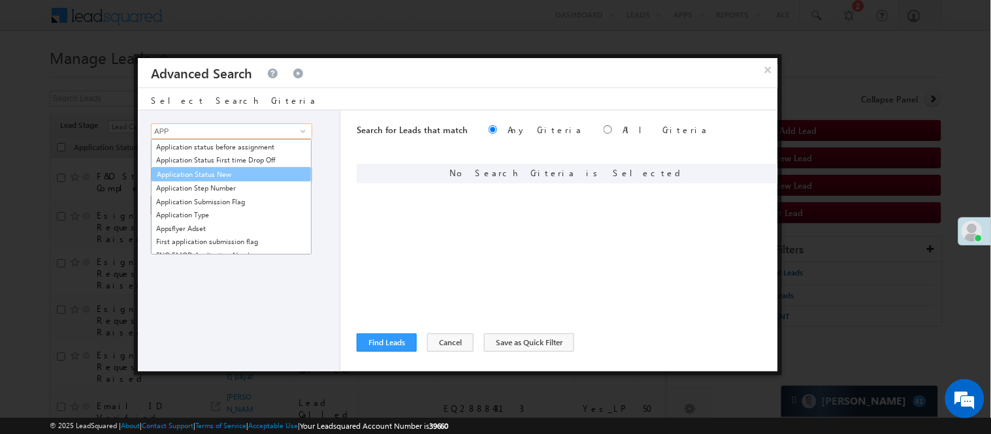
click at [205, 175] on link "Application Status New" at bounding box center [230, 174] width 159 height 15
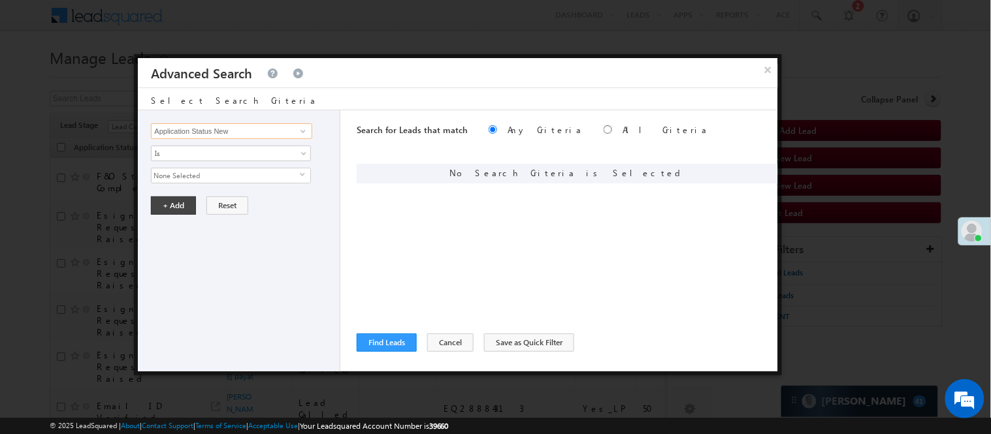
type input "Application Status New"
click at [185, 177] on span "None Selected" at bounding box center [225, 175] width 148 height 14
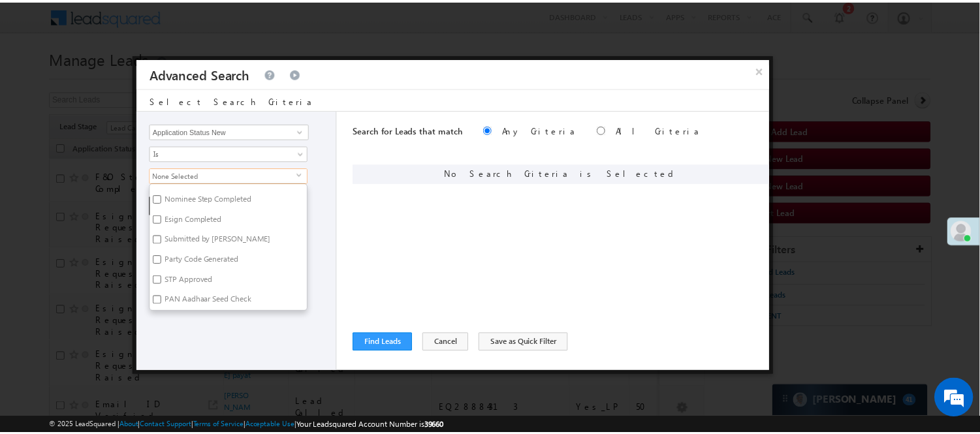
scroll to position [0, 0]
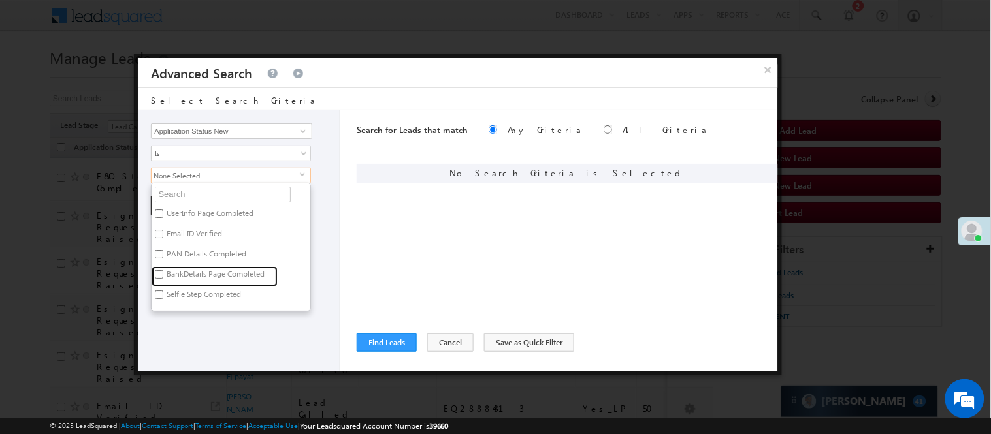
drag, startPoint x: 179, startPoint y: 276, endPoint x: 195, endPoint y: 318, distance: 45.2
click at [179, 277] on label "BankDetails Page Completed" at bounding box center [214, 276] width 126 height 20
click at [163, 277] on input "BankDetails Page Completed" at bounding box center [159, 274] width 8 height 8
checkbox input "true"
click at [195, 318] on div "Lead Activity Task Sales Group Prospect Id WA Last Message Timestamp 4th Day Di…" at bounding box center [239, 240] width 202 height 261
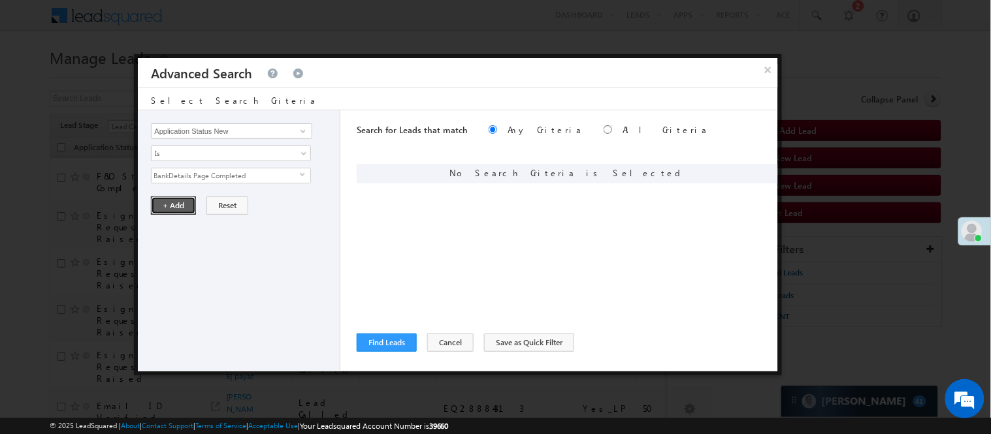
click at [167, 205] on button "+ Add" at bounding box center [173, 206] width 45 height 18
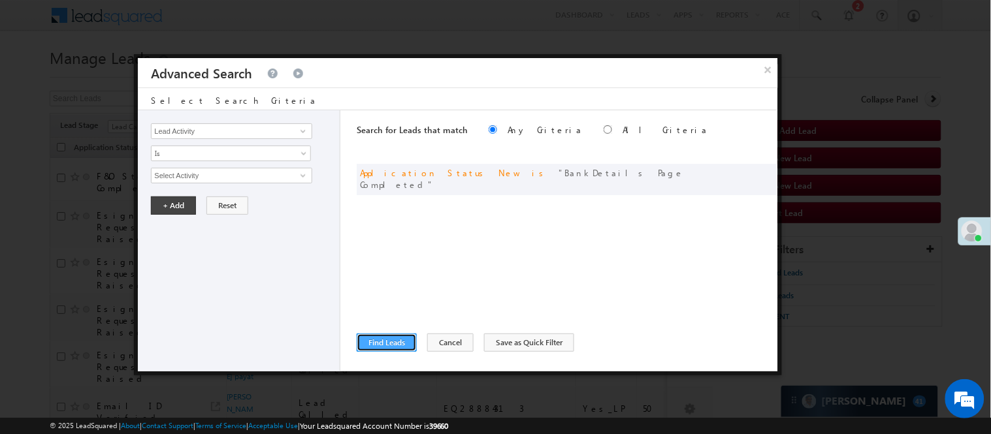
click at [387, 340] on button "Find Leads" at bounding box center [387, 343] width 60 height 18
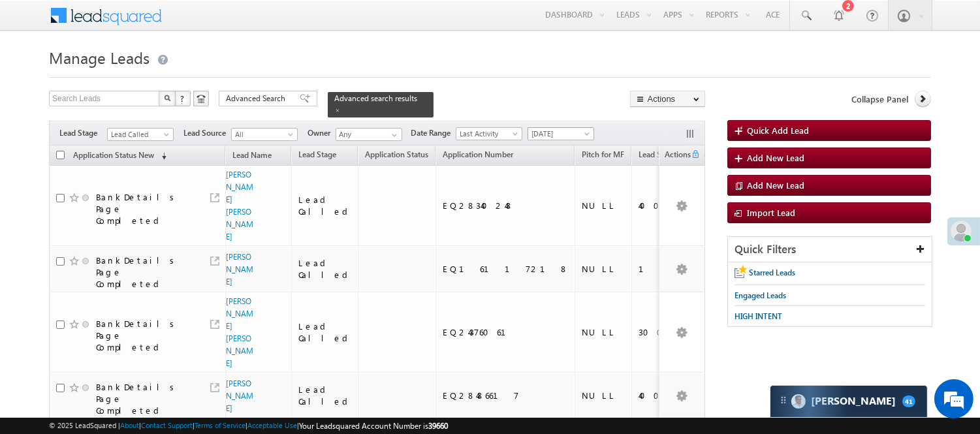
click at [552, 128] on span "[DATE]" at bounding box center [559, 134] width 62 height 12
click at [563, 134] on li "All Time" at bounding box center [564, 140] width 66 height 13
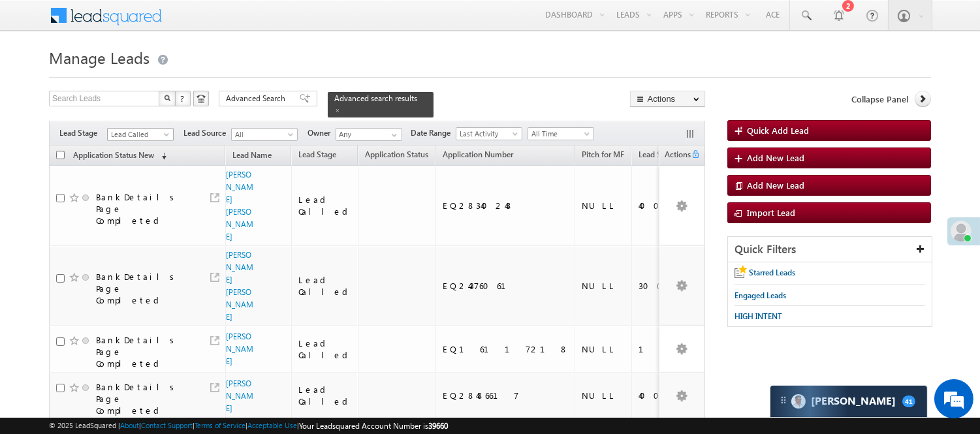
click at [151, 129] on span "Lead Called" at bounding box center [139, 135] width 62 height 12
click at [146, 176] on link "Lead Talked" at bounding box center [141, 171] width 66 height 12
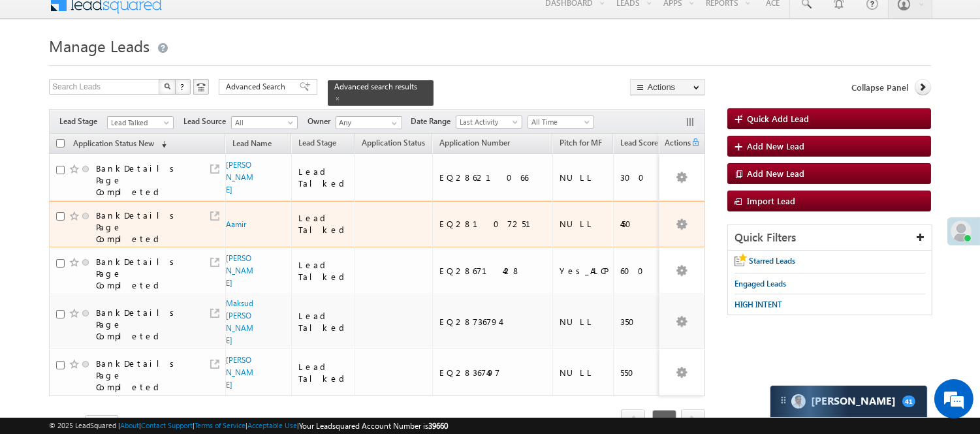
scroll to position [0, 0]
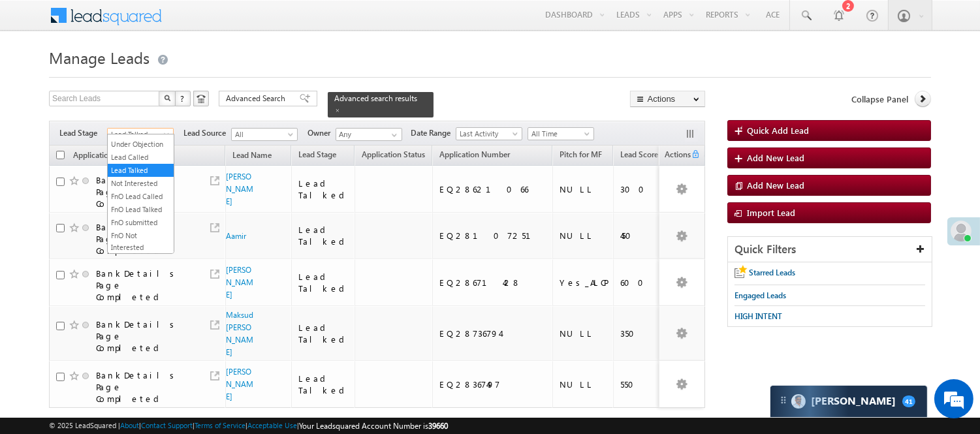
click at [144, 129] on span "Lead Talked" at bounding box center [139, 135] width 62 height 12
click at [142, 185] on link "Lead Talked - Pitch Not Done" at bounding box center [141, 173] width 66 height 24
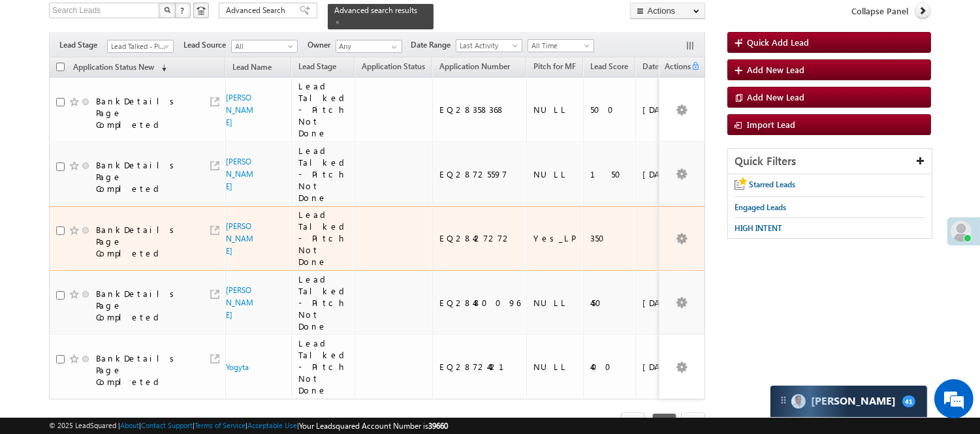
scroll to position [106, 0]
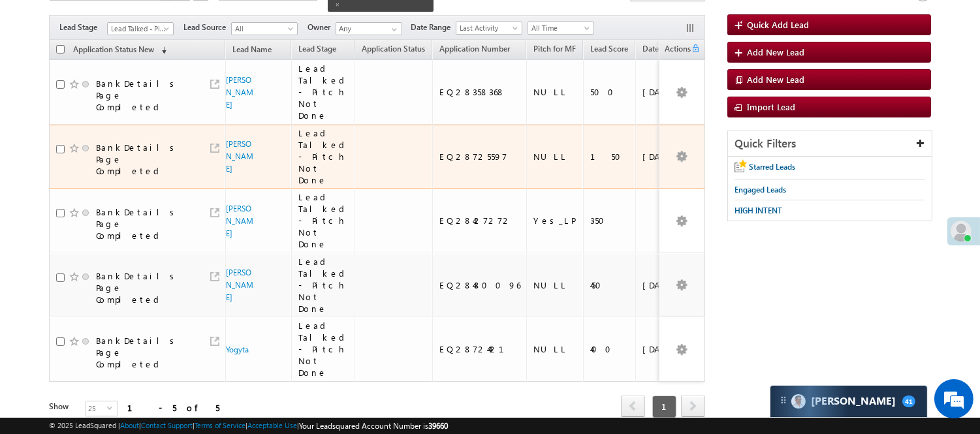
click at [232, 144] on td "Akash Rajput" at bounding box center [258, 157] width 66 height 65
click at [232, 139] on link "Akash Rajput" at bounding box center [239, 156] width 27 height 35
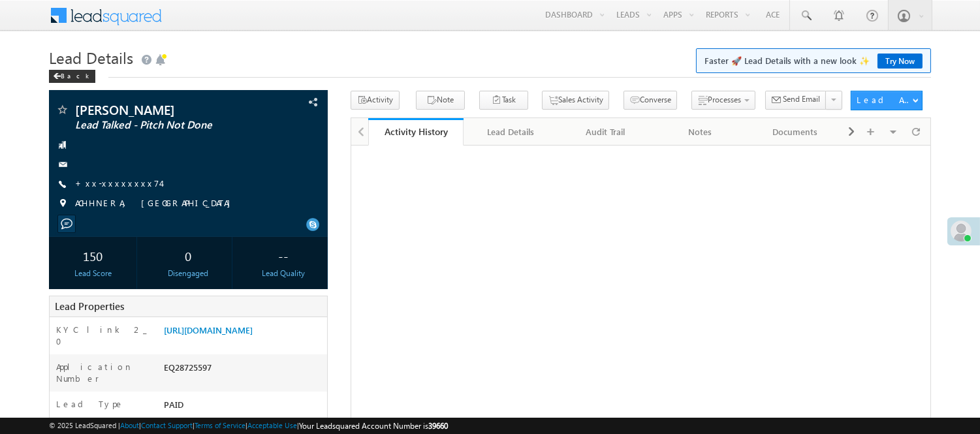
click at [67, 76] on div "Back" at bounding box center [72, 76] width 46 height 13
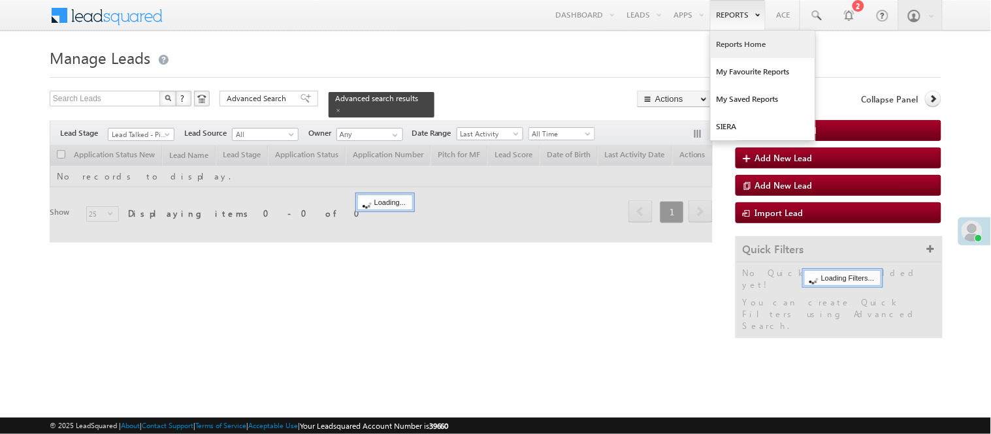
click at [757, 40] on link "Reports Home" at bounding box center [762, 44] width 104 height 27
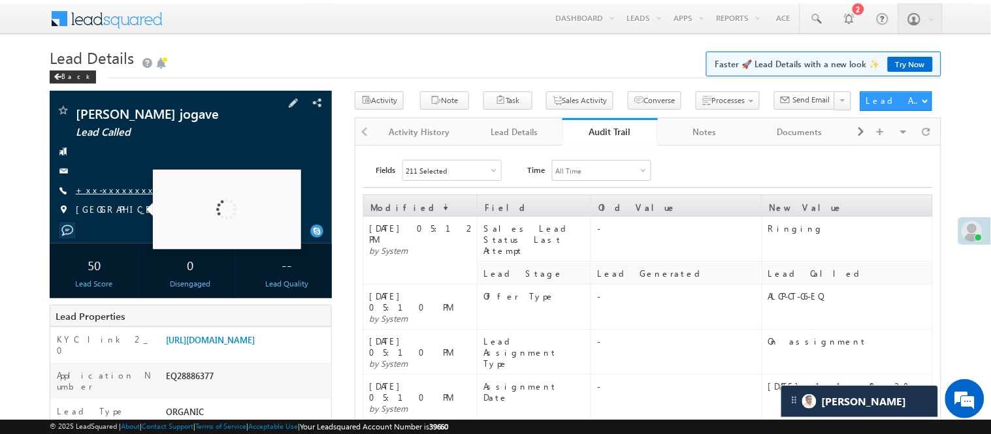
click at [97, 189] on link "+xx-xxxxxxxx01" at bounding box center [133, 189] width 114 height 11
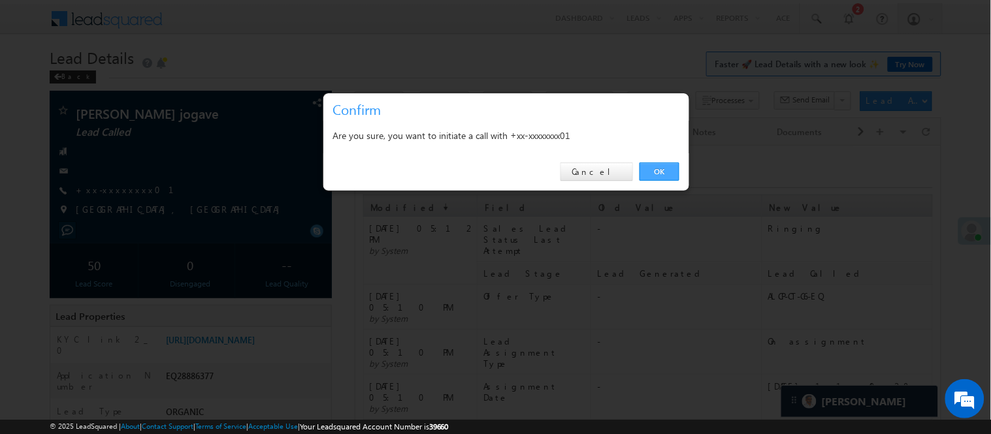
click at [663, 165] on link "OK" at bounding box center [659, 172] width 40 height 18
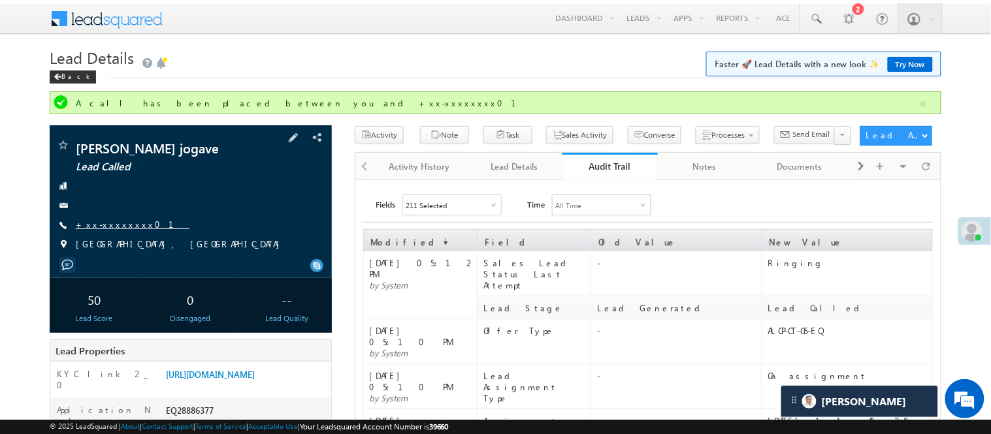
click at [84, 227] on link "+xx-xxxxxxxx01" at bounding box center [133, 224] width 114 height 11
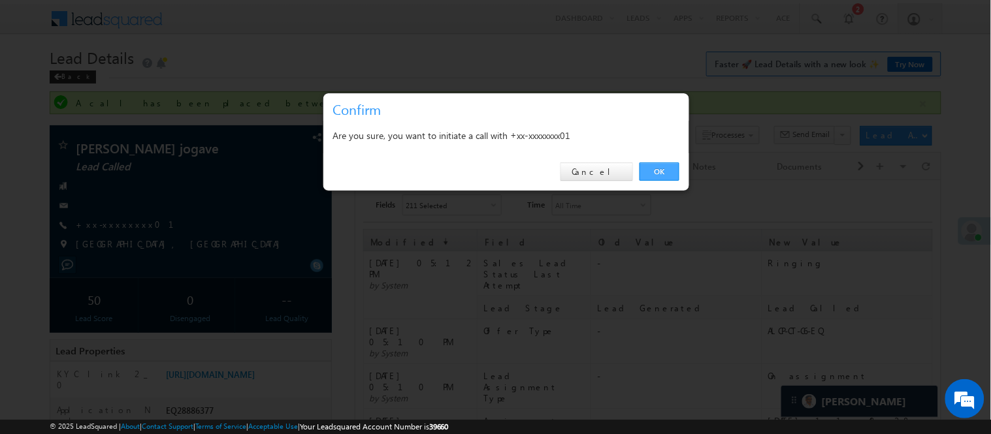
click at [656, 166] on link "OK" at bounding box center [659, 172] width 40 height 18
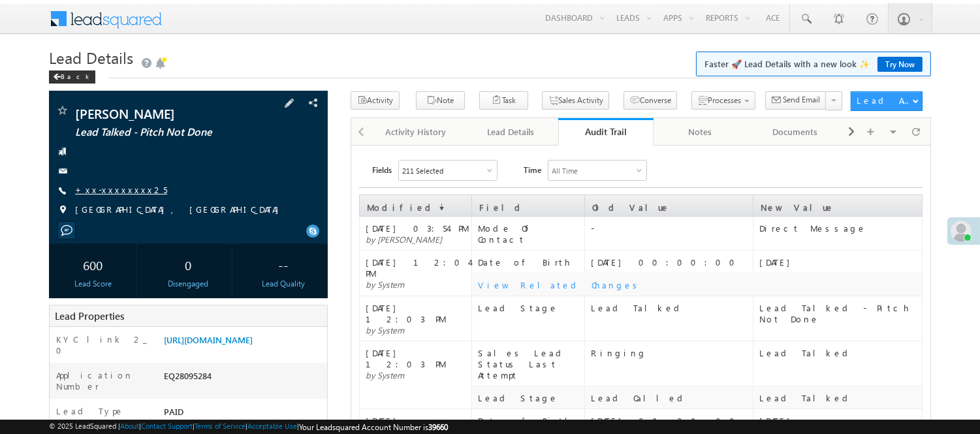
click at [132, 185] on link "+xx-xxxxxxxx25" at bounding box center [121, 189] width 92 height 11
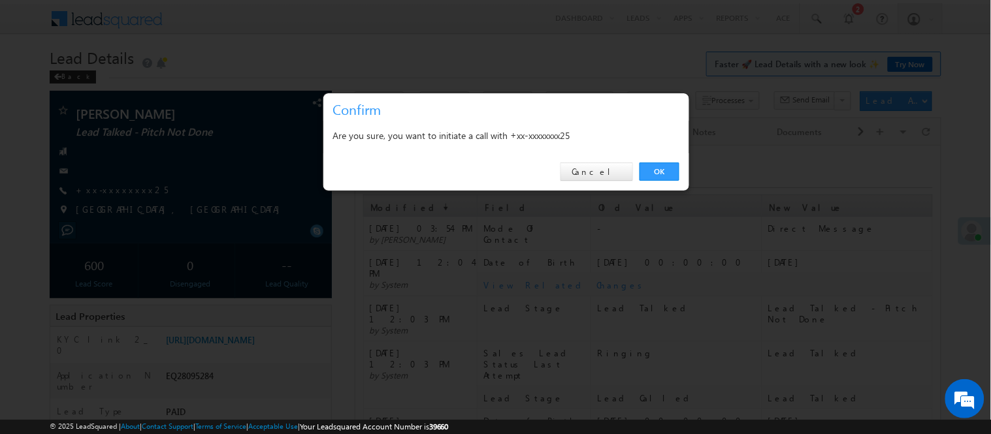
click at [680, 157] on div "OK Cancel" at bounding box center [506, 171] width 366 height 37
click at [661, 166] on link "OK" at bounding box center [659, 172] width 40 height 18
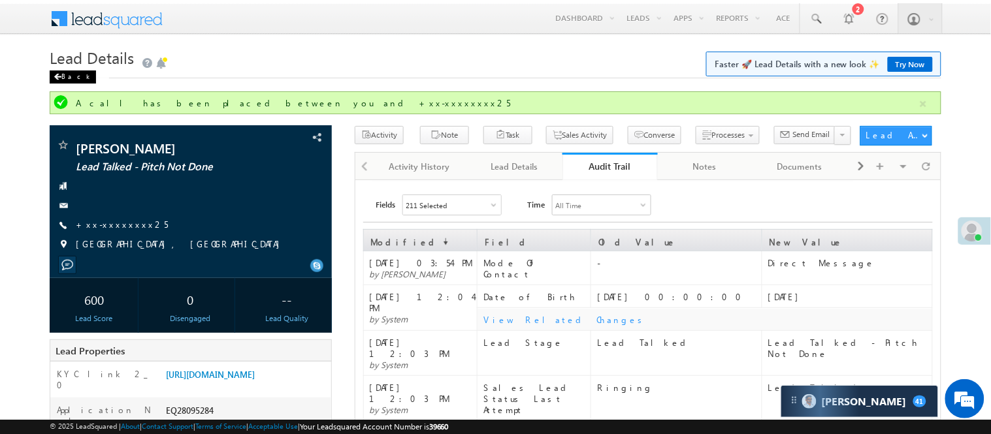
click at [69, 74] on div "Back" at bounding box center [73, 77] width 46 height 13
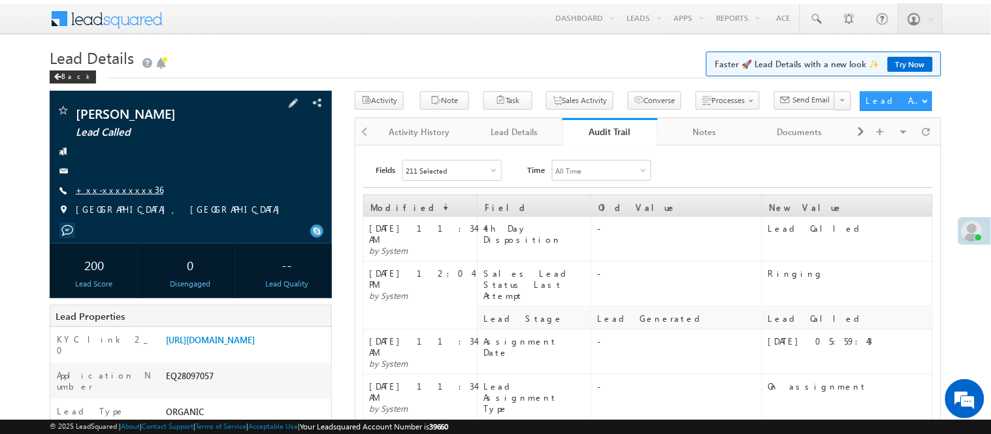
click at [89, 191] on link "+xx-xxxxxxxx36" at bounding box center [119, 189] width 87 height 11
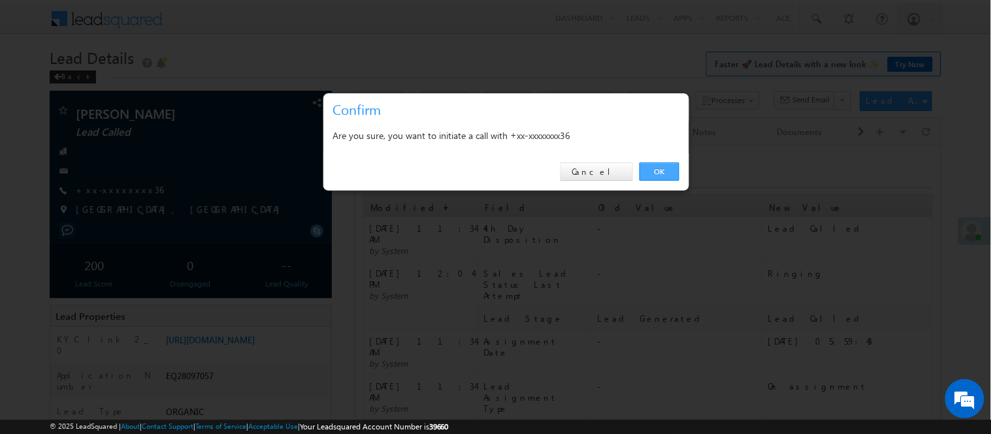
click at [665, 170] on link "OK" at bounding box center [659, 172] width 40 height 18
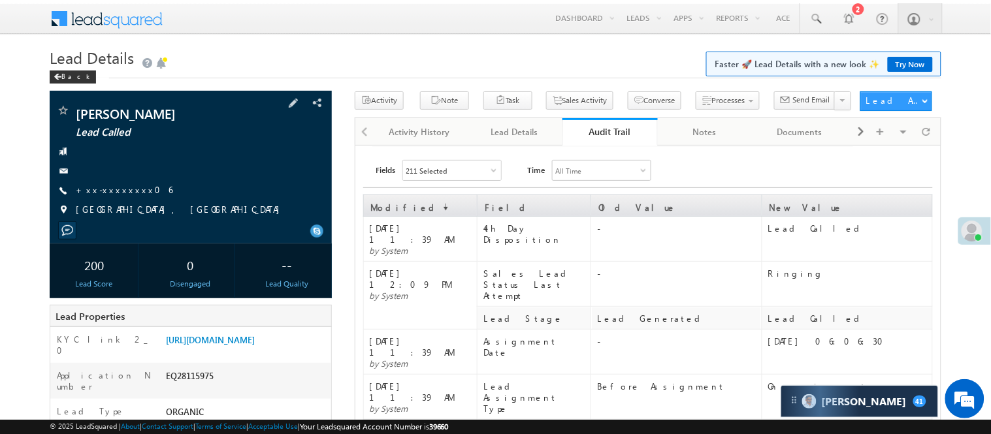
click at [116, 182] on div "CHANDAN KUMAR YADAV Lead Called +xx-xxxxxxxx06 Patna, Bihar" at bounding box center [190, 163] width 269 height 119
click at [119, 190] on link "+xx-xxxxxxxx06" at bounding box center [124, 189] width 97 height 11
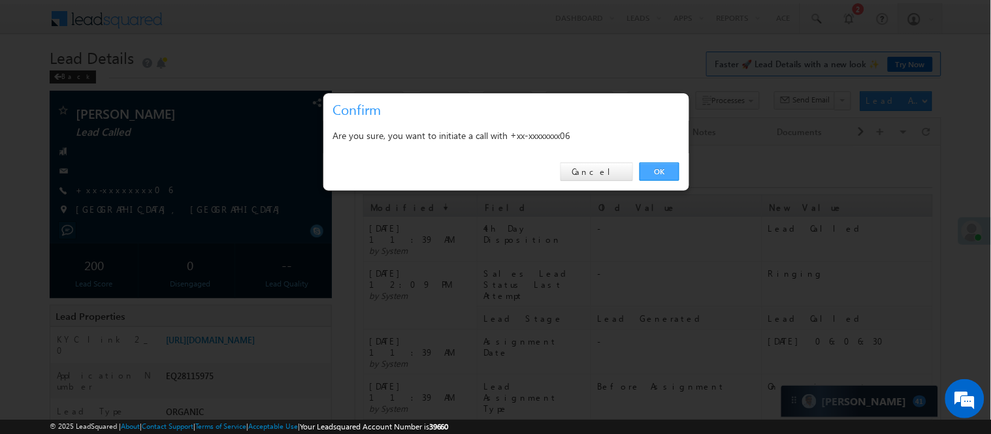
click at [654, 174] on link "OK" at bounding box center [659, 172] width 40 height 18
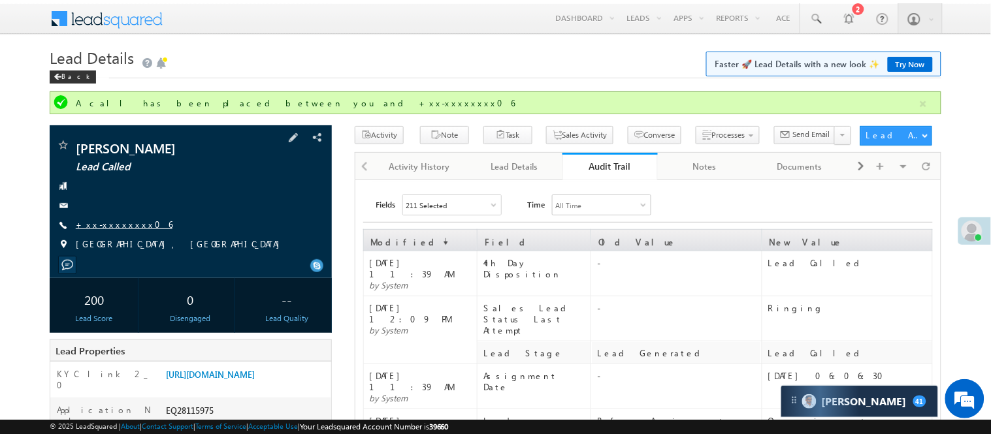
click at [108, 223] on link "+xx-xxxxxxxx06" at bounding box center [124, 224] width 97 height 11
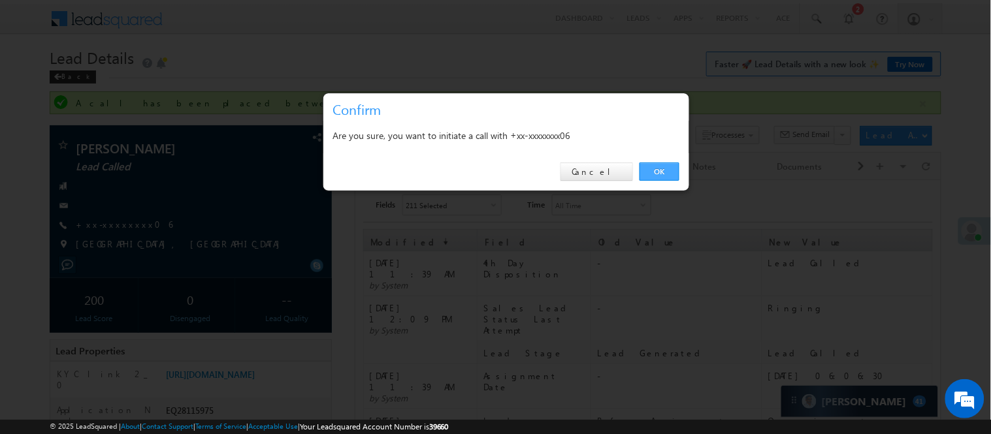
click at [663, 165] on link "OK" at bounding box center [659, 172] width 40 height 18
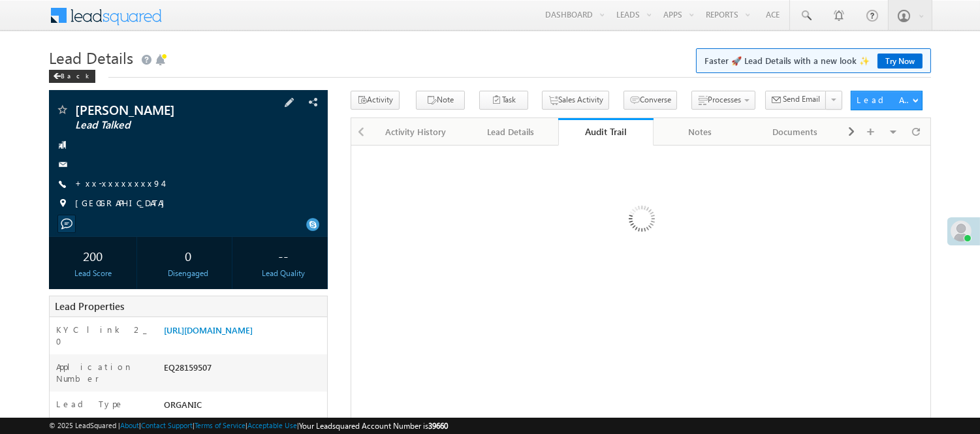
click at [87, 191] on span "+xx-xxxxxxxx94" at bounding box center [118, 184] width 87 height 13
click at [106, 182] on link "+xx-xxxxxxxx94" at bounding box center [118, 183] width 87 height 11
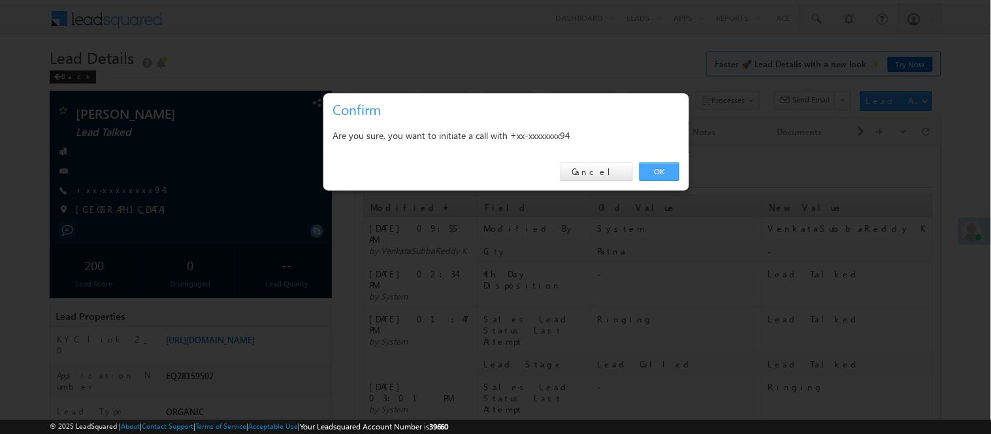
click at [653, 172] on link "OK" at bounding box center [659, 172] width 40 height 18
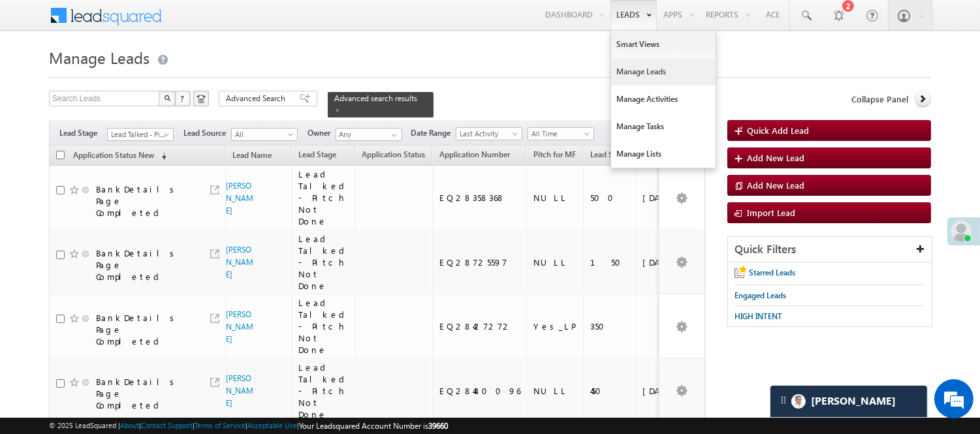
click at [644, 27] on link "Leads" at bounding box center [633, 15] width 46 height 30
click at [651, 34] on link "Smart Views" at bounding box center [663, 44] width 104 height 27
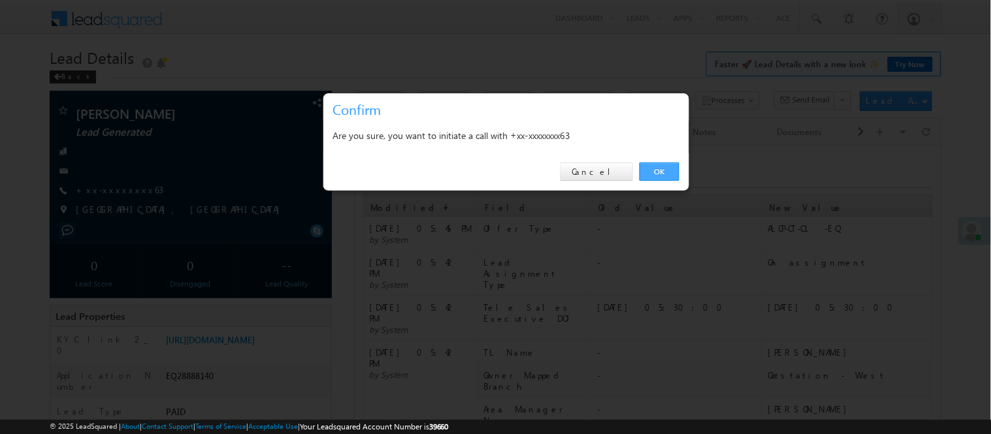
click at [656, 177] on link "OK" at bounding box center [659, 172] width 40 height 18
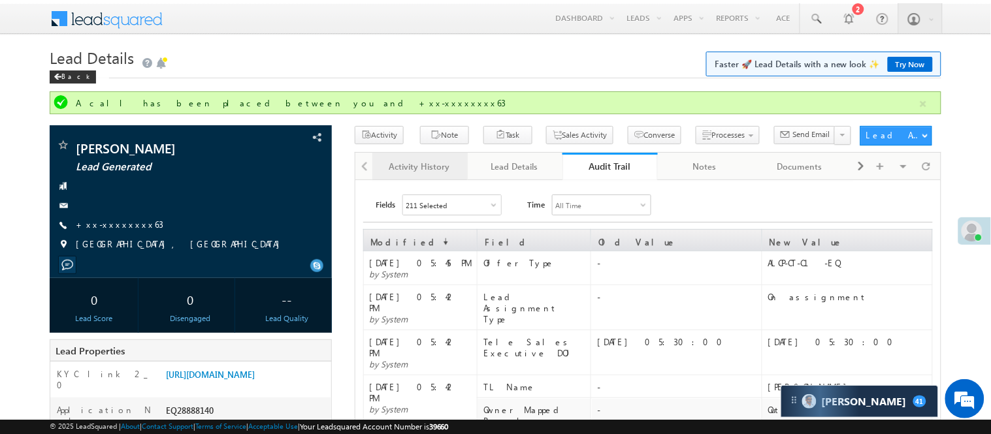
click at [408, 165] on div "Activity History" at bounding box center [419, 167] width 72 height 16
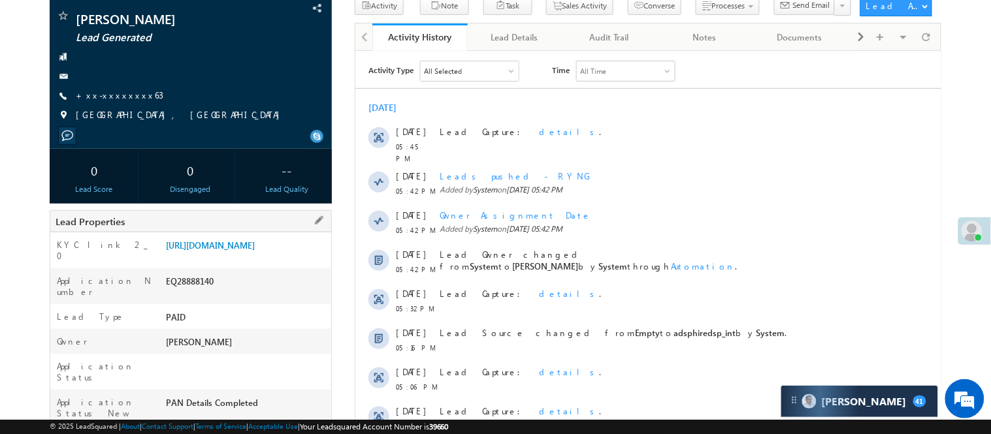
scroll to position [217, 0]
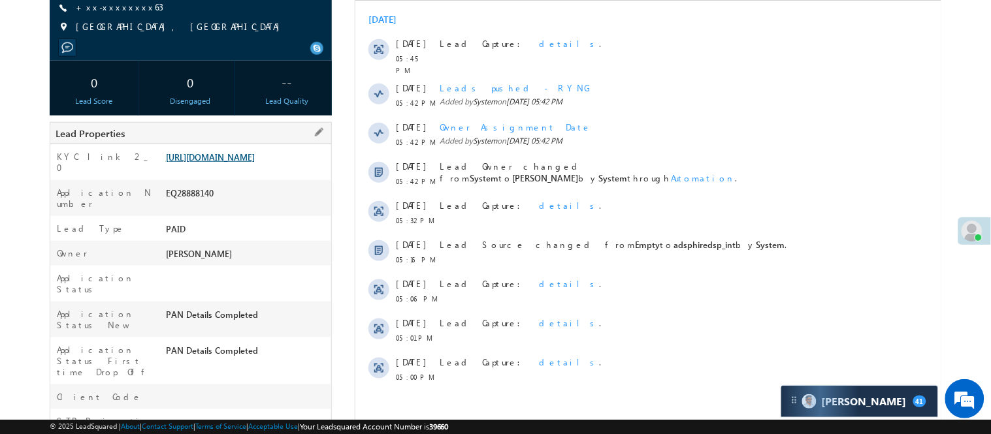
click at [236, 163] on link "https://angelbroking1-pk3em7sa.customui-test.leadsquared.com?leadId=a56c7e66-0d…" at bounding box center [210, 156] width 89 height 11
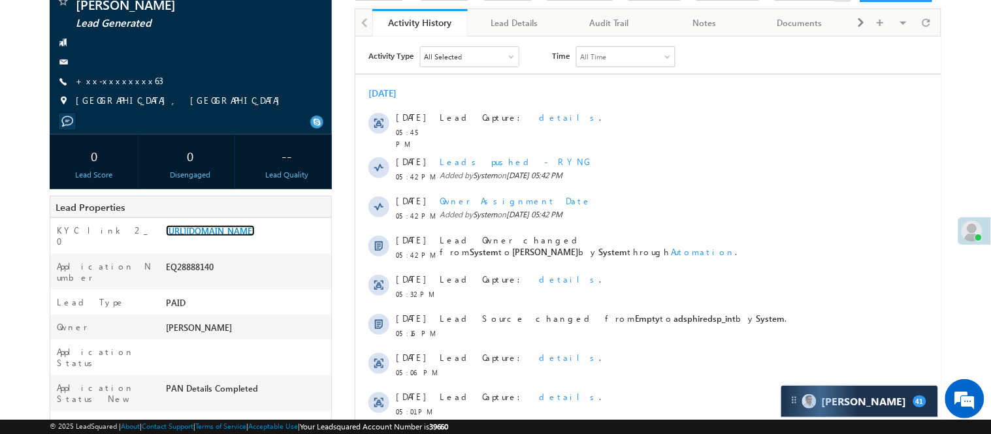
scroll to position [72, 0]
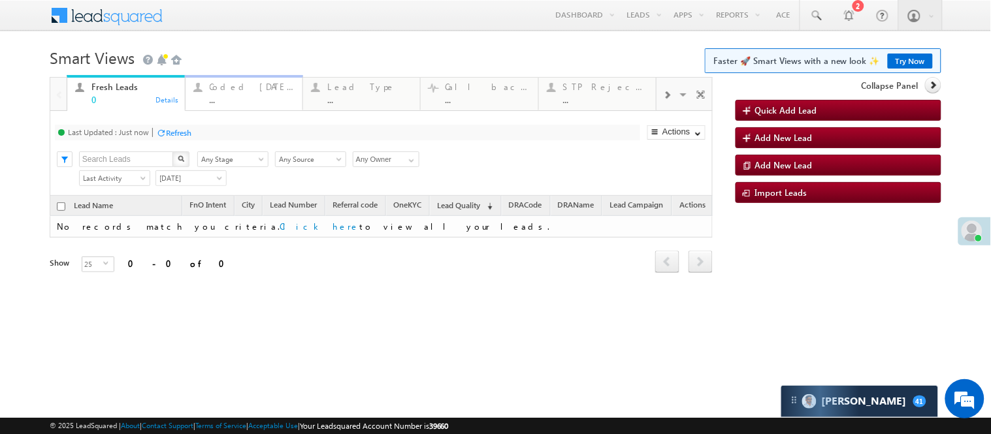
click at [231, 98] on div "..." at bounding box center [252, 100] width 85 height 10
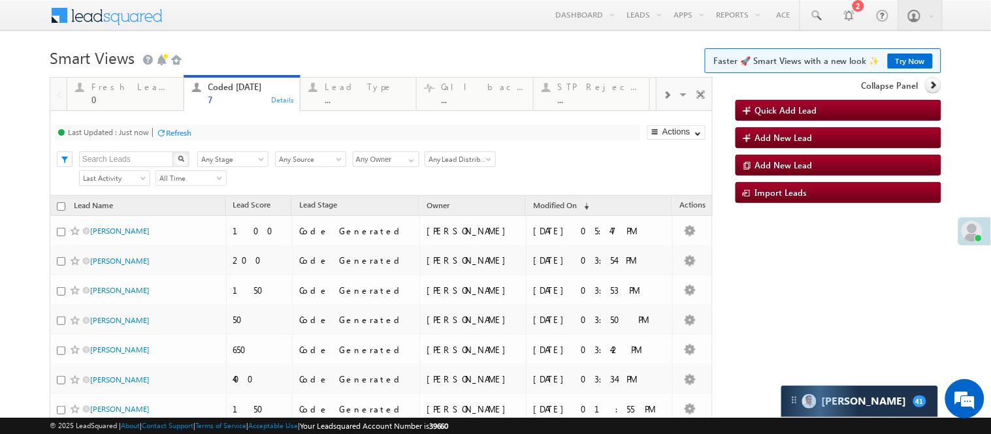
click at [313, 50] on h1 "Smart Views Getting Started Faster 🚀 Smart Views with a new look ✨ Try Now" at bounding box center [495, 56] width 891 height 25
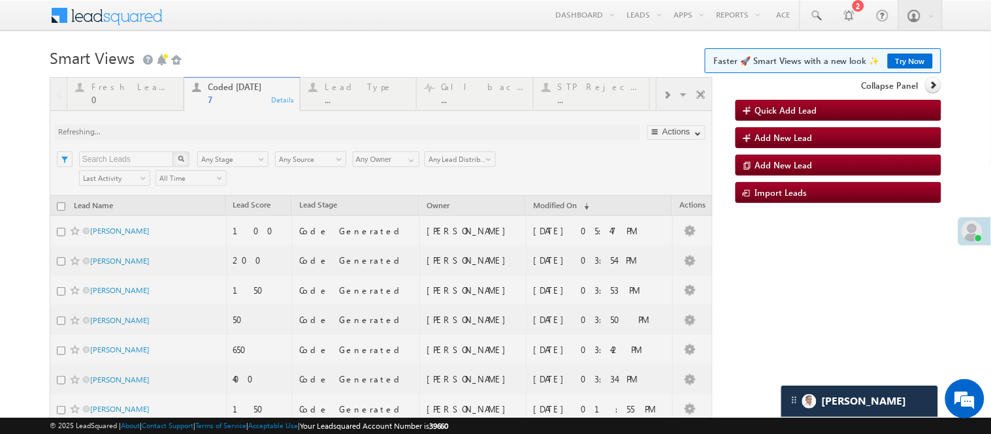
scroll to position [128, 0]
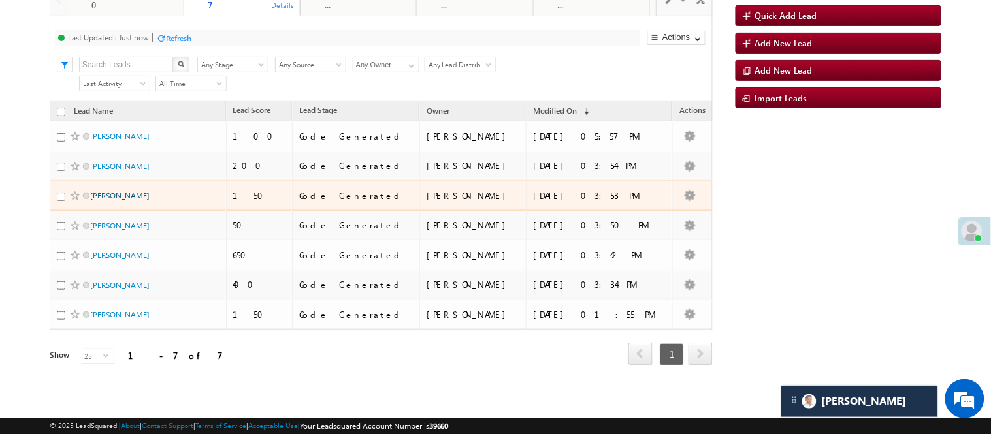
drag, startPoint x: 302, startPoint y: 140, endPoint x: 123, endPoint y: 194, distance: 187.4
click at [123, 194] on link "Vidyansh Shukla" at bounding box center [119, 196] width 59 height 10
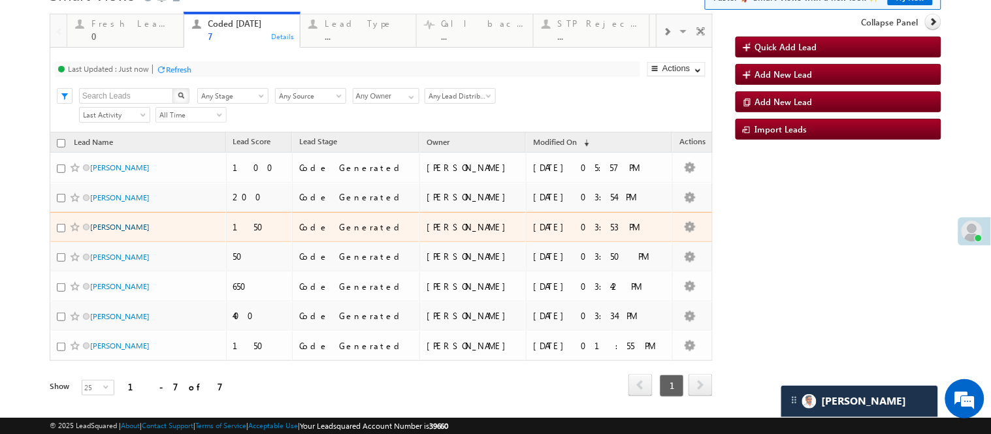
scroll to position [0, 0]
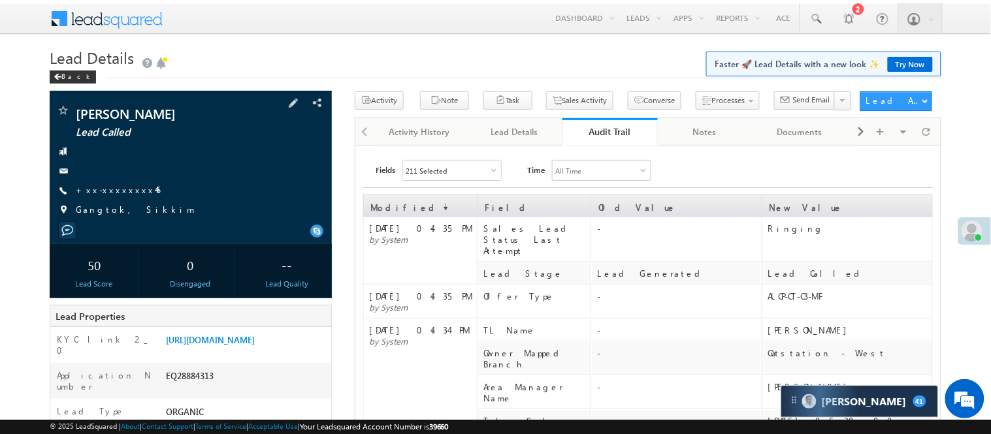
click at [122, 181] on div "[PERSON_NAME] Lead Called +xx-xxxxxxxx46" at bounding box center [190, 163] width 269 height 119
click at [108, 190] on link "+xx-xxxxxxxx46" at bounding box center [118, 189] width 84 height 11
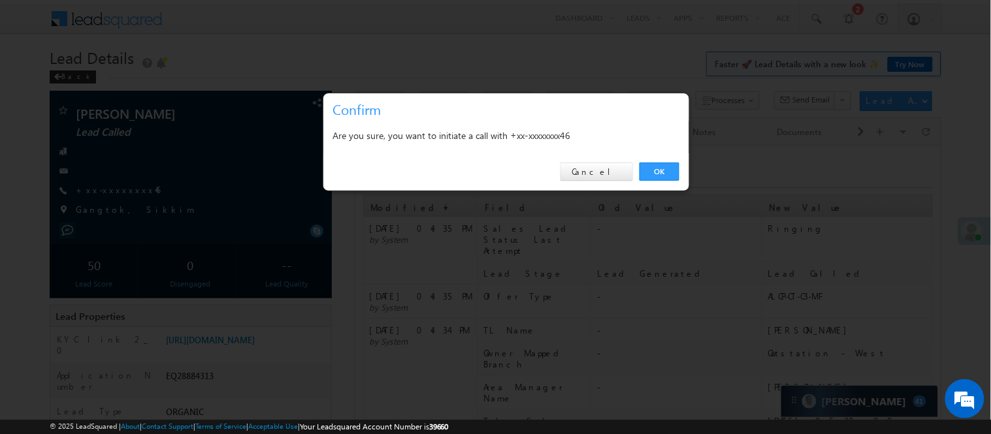
click at [663, 166] on link "OK" at bounding box center [659, 172] width 40 height 18
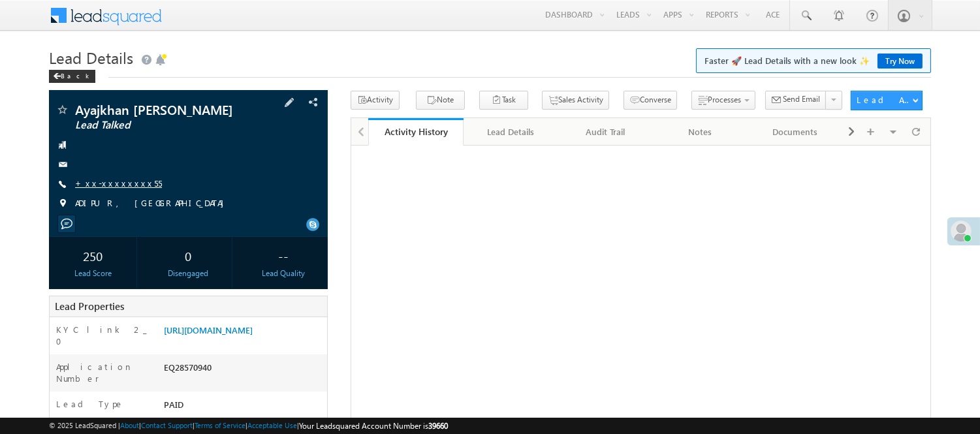
click at [108, 179] on link "+xx-xxxxxxxx55" at bounding box center [118, 183] width 87 height 11
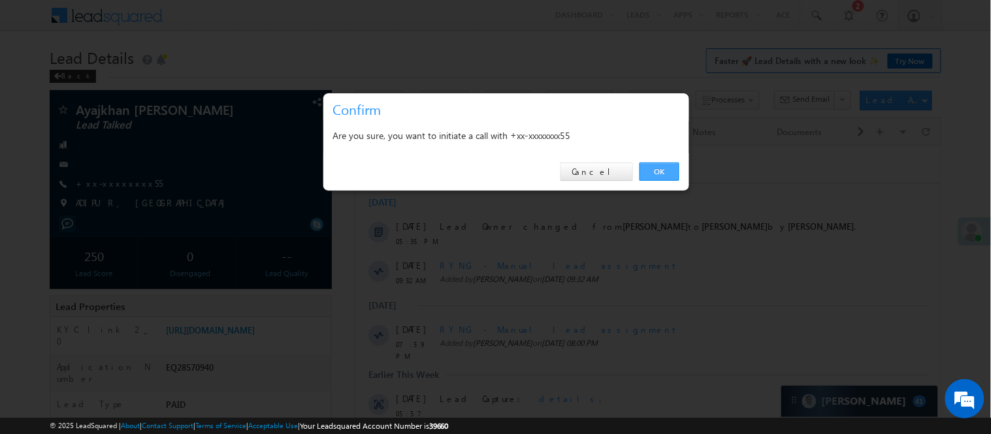
click at [663, 170] on link "OK" at bounding box center [659, 172] width 40 height 18
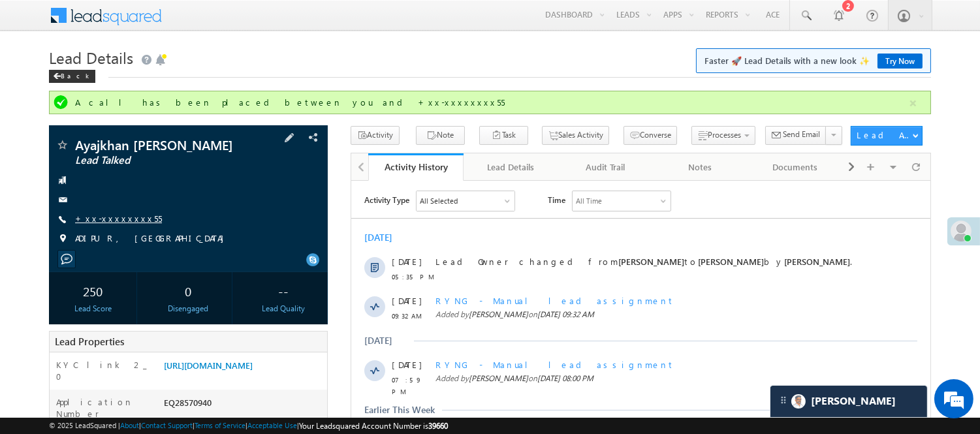
click at [108, 215] on link "+xx-xxxxxxxx55" at bounding box center [118, 218] width 87 height 11
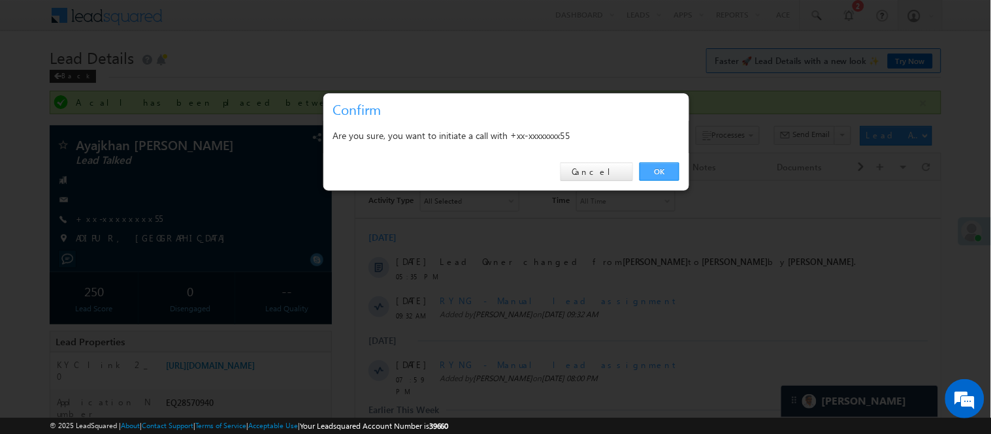
click at [657, 170] on link "OK" at bounding box center [659, 172] width 40 height 18
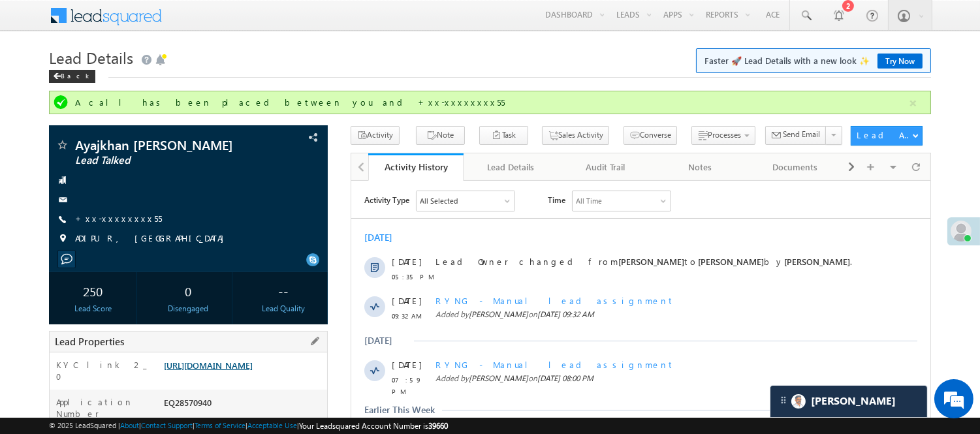
click at [224, 361] on link "[URL][DOMAIN_NAME]" at bounding box center [208, 365] width 89 height 11
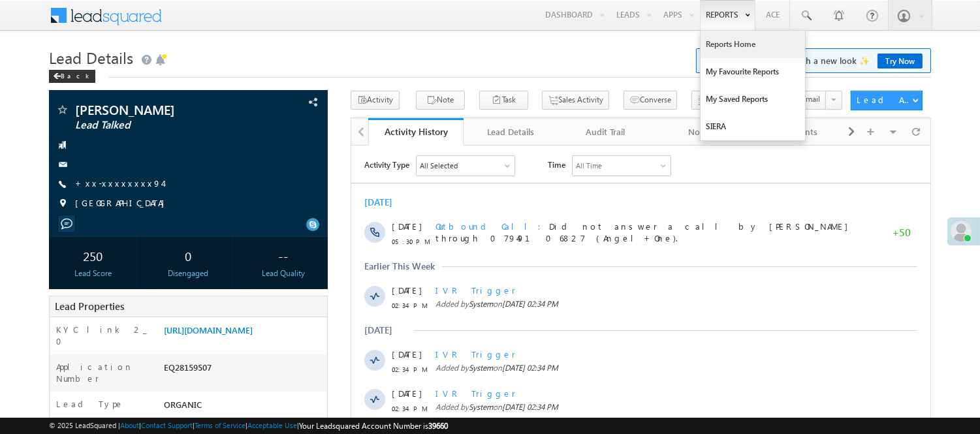
click at [715, 42] on link "Reports Home" at bounding box center [753, 44] width 104 height 27
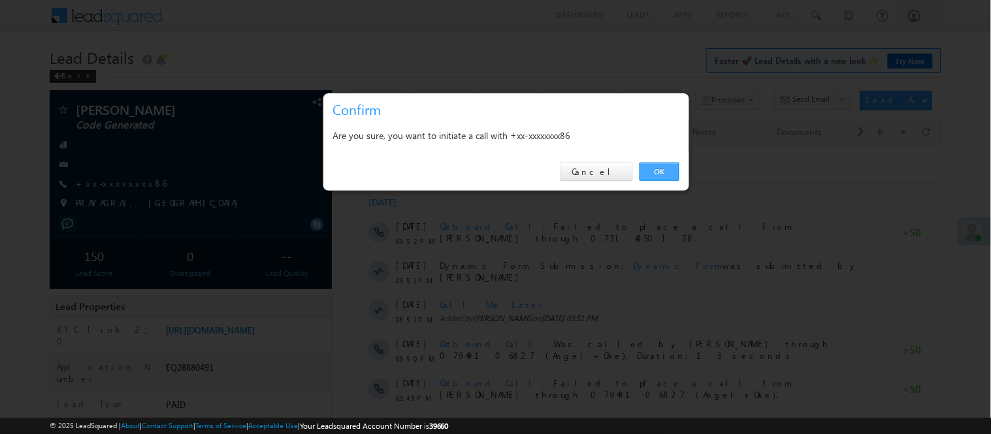
click at [665, 165] on link "OK" at bounding box center [659, 172] width 40 height 18
click at [656, 178] on link "OK" at bounding box center [659, 172] width 40 height 18
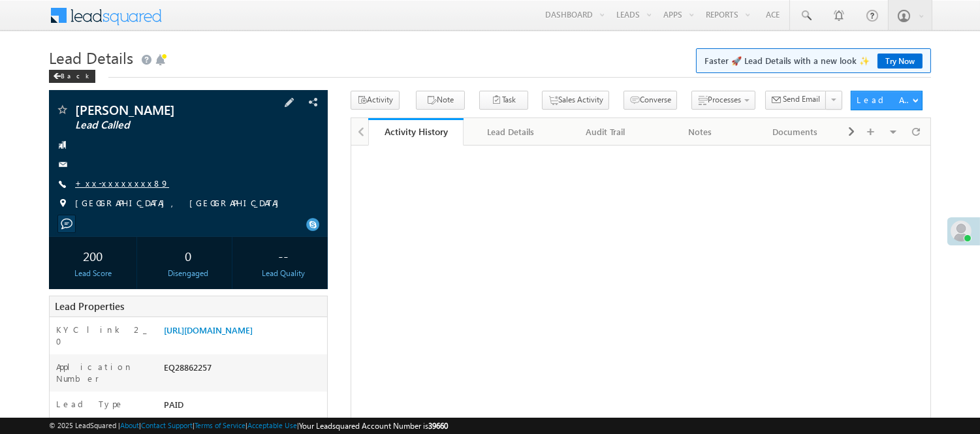
click at [106, 181] on link "+xx-xxxxxxxx89" at bounding box center [122, 183] width 94 height 11
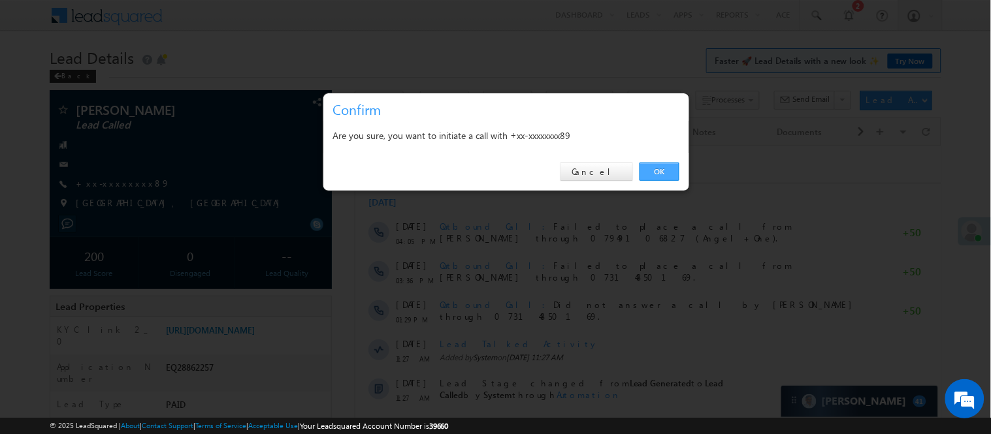
click at [658, 172] on link "OK" at bounding box center [659, 172] width 40 height 18
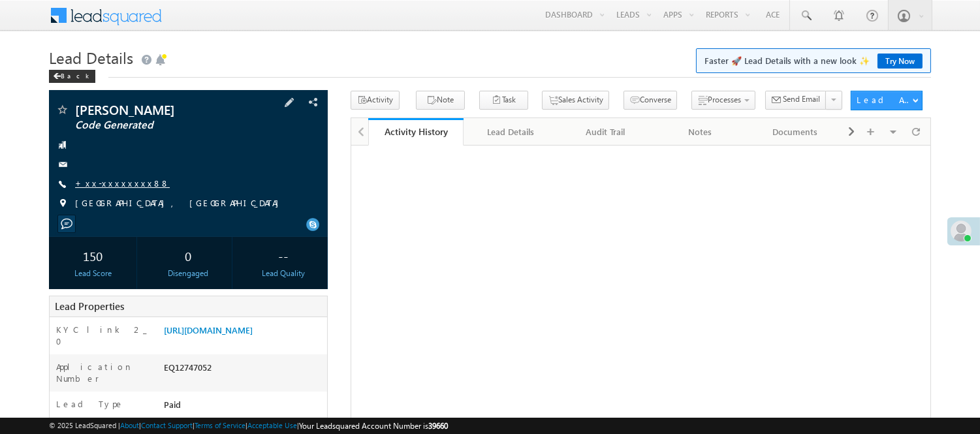
click at [112, 181] on link "+xx-xxxxxxxx88" at bounding box center [122, 183] width 95 height 11
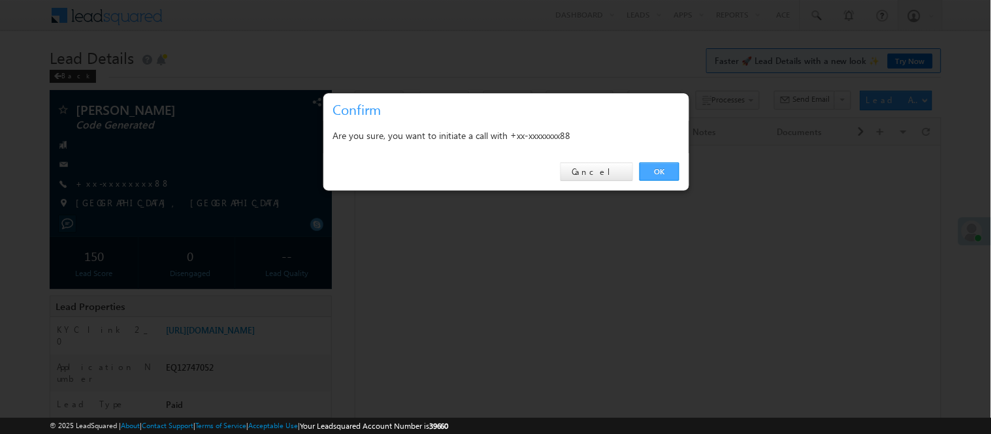
click at [652, 172] on link "OK" at bounding box center [659, 172] width 40 height 18
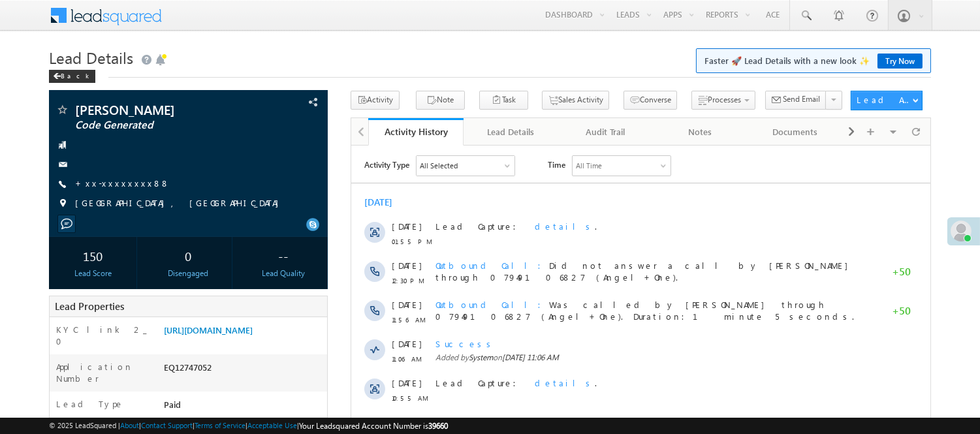
click at [649, 162] on div "All Time" at bounding box center [621, 165] width 98 height 20
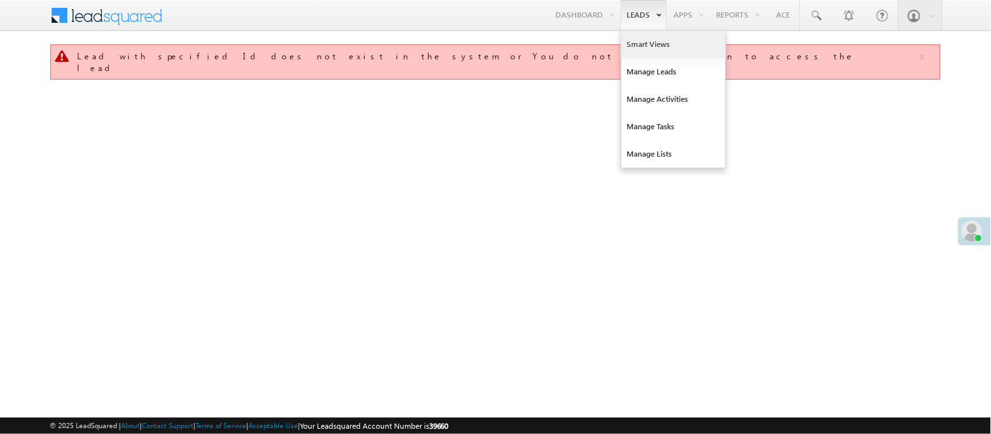
click at [636, 42] on link "Smart Views" at bounding box center [673, 44] width 104 height 27
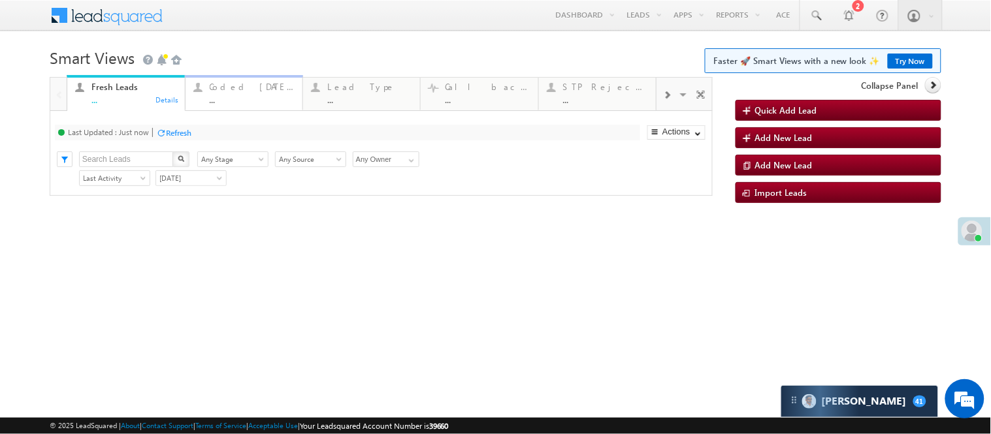
click at [246, 103] on div "..." at bounding box center [252, 100] width 85 height 10
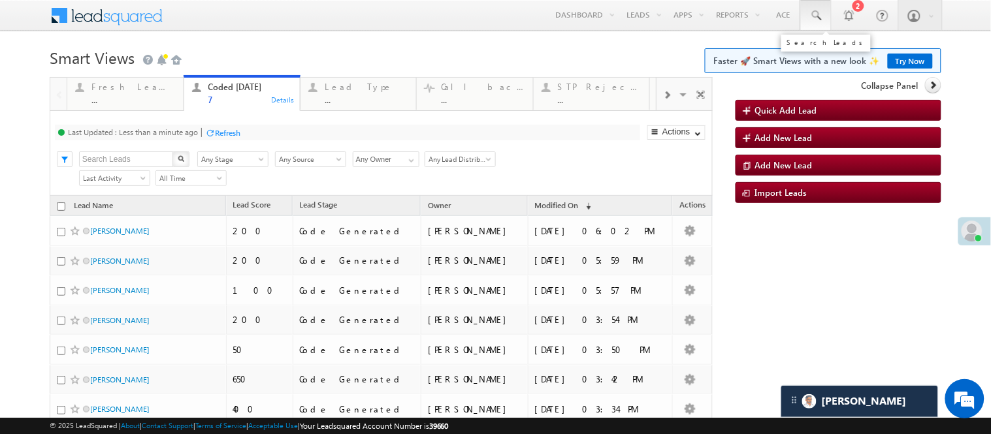
click at [813, 15] on link at bounding box center [815, 15] width 31 height 30
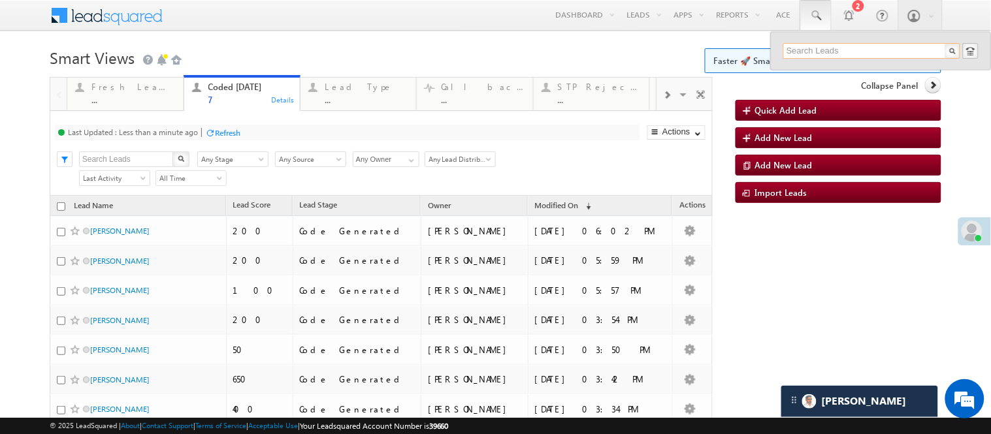
click at [821, 50] on input "text" at bounding box center [871, 51] width 177 height 16
type input "9552978014"
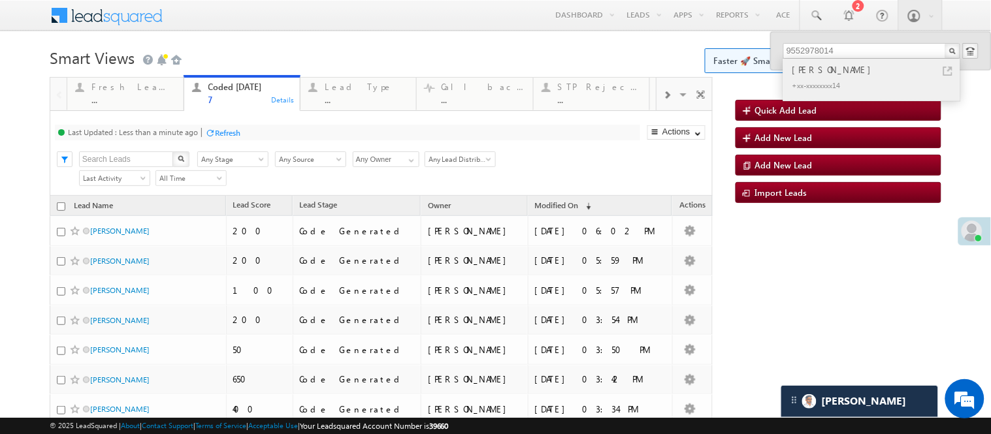
click at [801, 74] on div "Hemantkumar Rambhau Bhagat" at bounding box center [876, 70] width 175 height 14
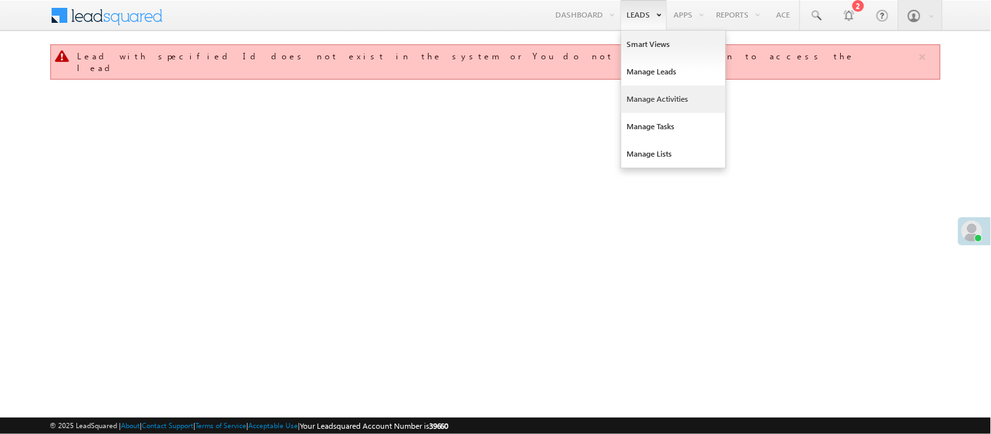
click at [679, 100] on link "Manage Activities" at bounding box center [673, 99] width 104 height 27
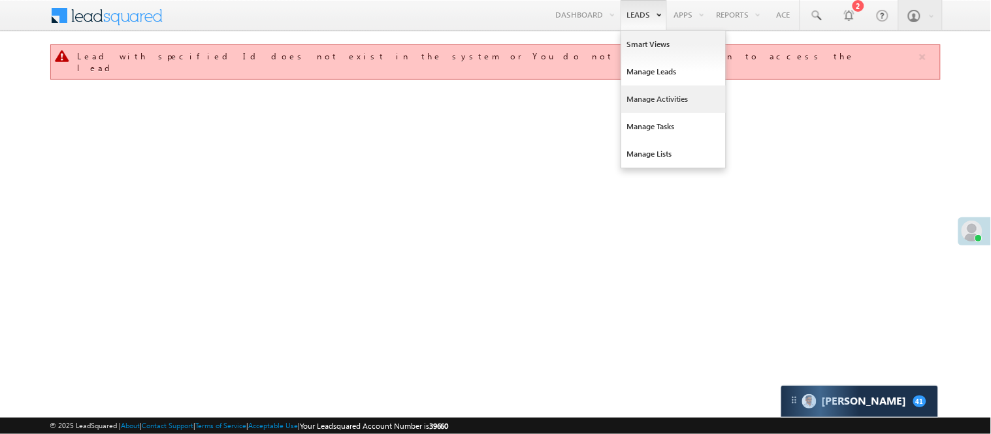
click at [654, 101] on link "Manage Activities" at bounding box center [673, 99] width 104 height 27
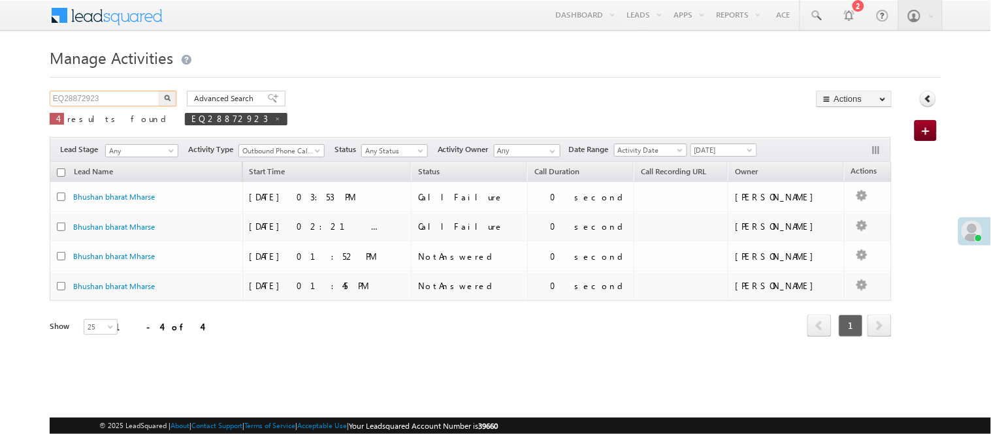
drag, startPoint x: 50, startPoint y: 99, endPoint x: 86, endPoint y: 98, distance: 35.3
click at [50, 99] on input "EQ28872923" at bounding box center [106, 99] width 112 height 16
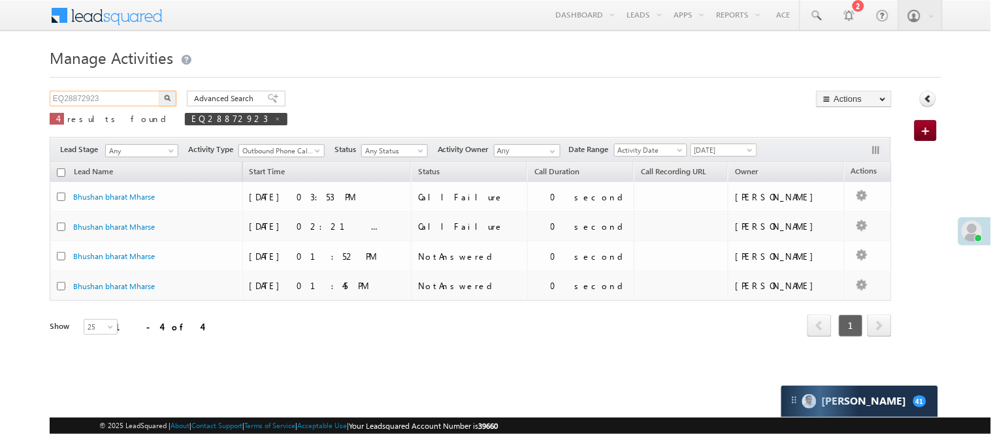
paste input "570940"
click at [185, 118] on span "EQ28872923" at bounding box center [236, 119] width 103 height 12
click at [192, 112] on p "4 results found EQ28872923" at bounding box center [169, 119] width 238 height 18
click at [185, 121] on span "EQ28872923" at bounding box center [236, 119] width 103 height 12
click at [274, 121] on span at bounding box center [277, 119] width 7 height 7
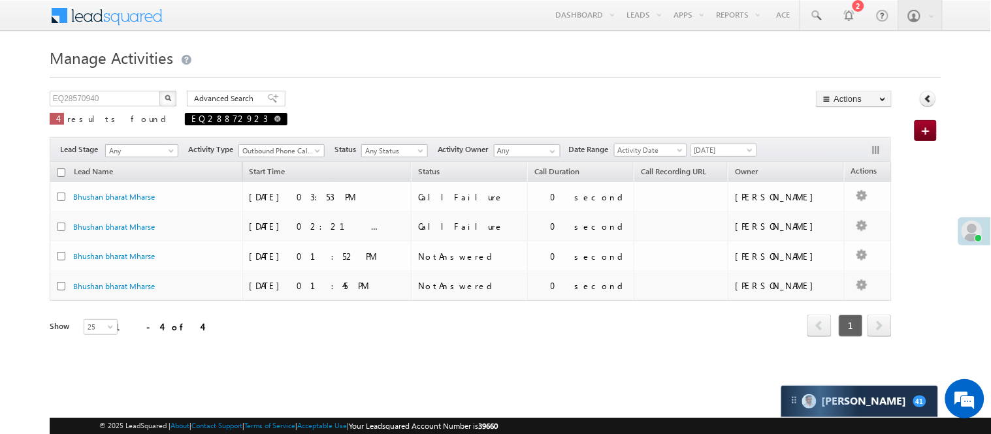
type input "Search Activities"
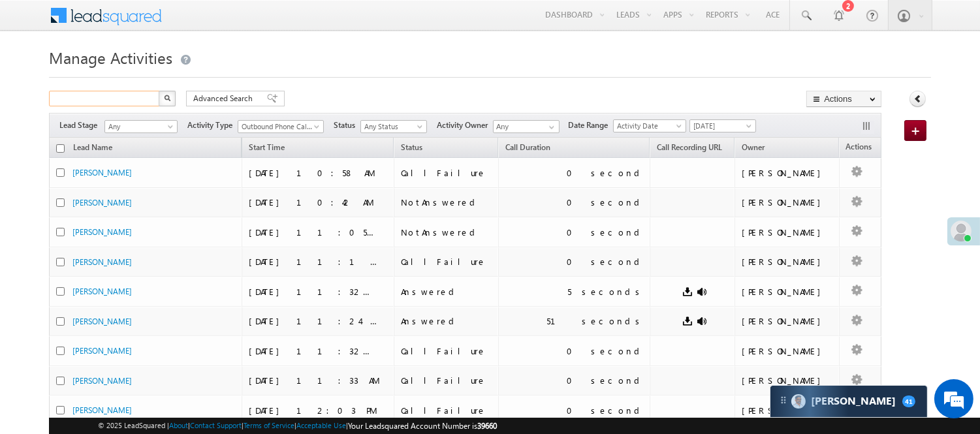
click at [126, 101] on input "text" at bounding box center [105, 99] width 112 height 16
paste input "EQ28570940"
click at [120, 92] on input "EQ28570940" at bounding box center [105, 99] width 112 height 16
type input "EQ28570940"
click at [162, 98] on button "button" at bounding box center [167, 99] width 17 height 16
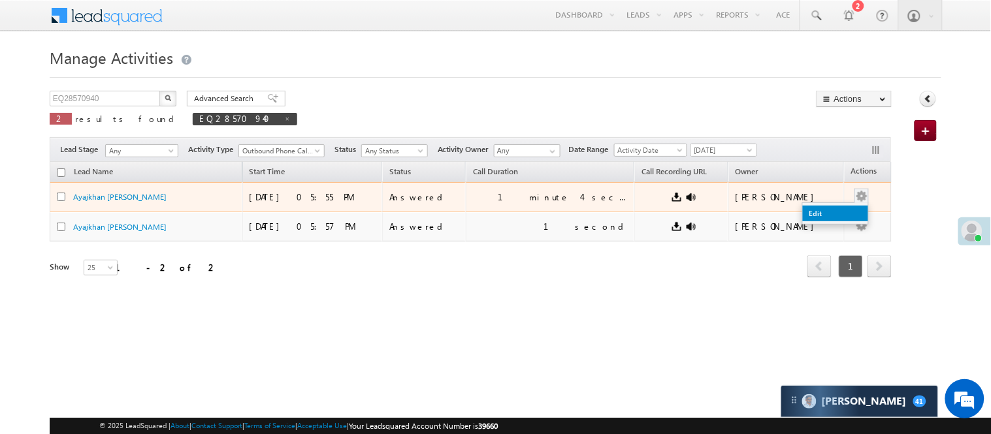
click at [839, 210] on link "Edit" at bounding box center [834, 214] width 65 height 16
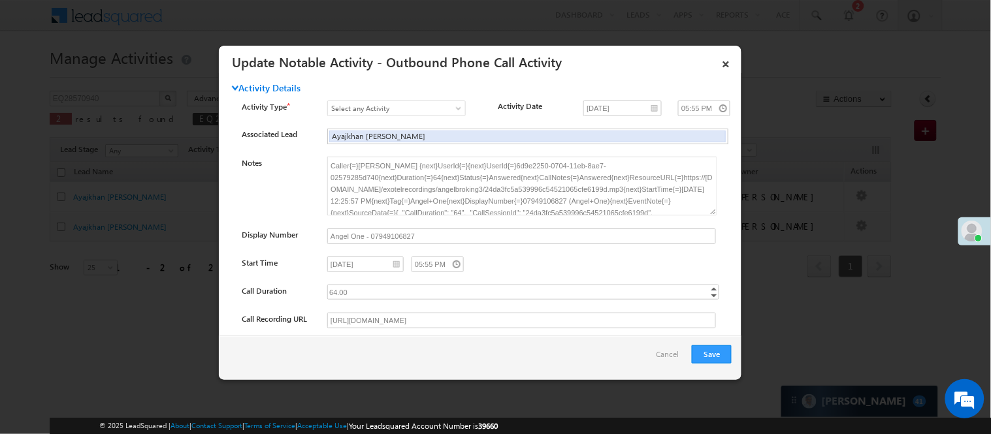
click at [722, 70] on link "×" at bounding box center [725, 61] width 22 height 23
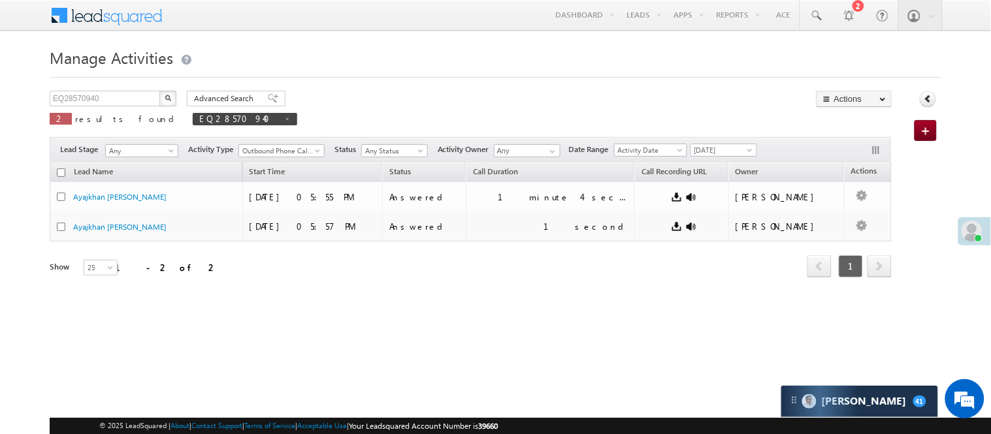
click at [723, 64] on h1 "Manage Activities" at bounding box center [495, 56] width 891 height 25
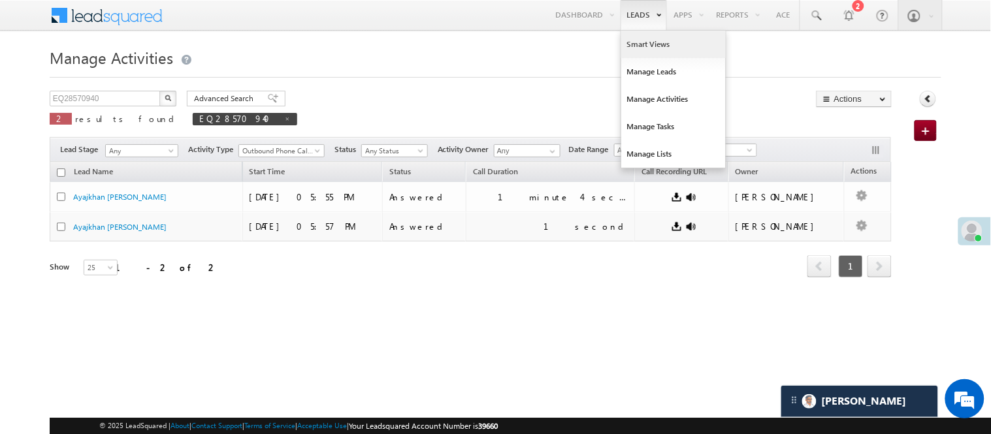
click at [646, 42] on link "Smart Views" at bounding box center [673, 44] width 104 height 27
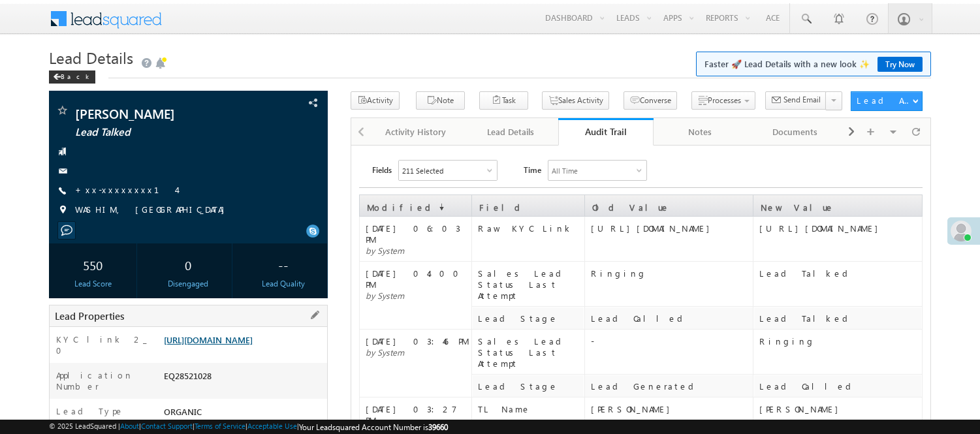
click at [223, 334] on link "[URL][DOMAIN_NAME]" at bounding box center [208, 339] width 89 height 11
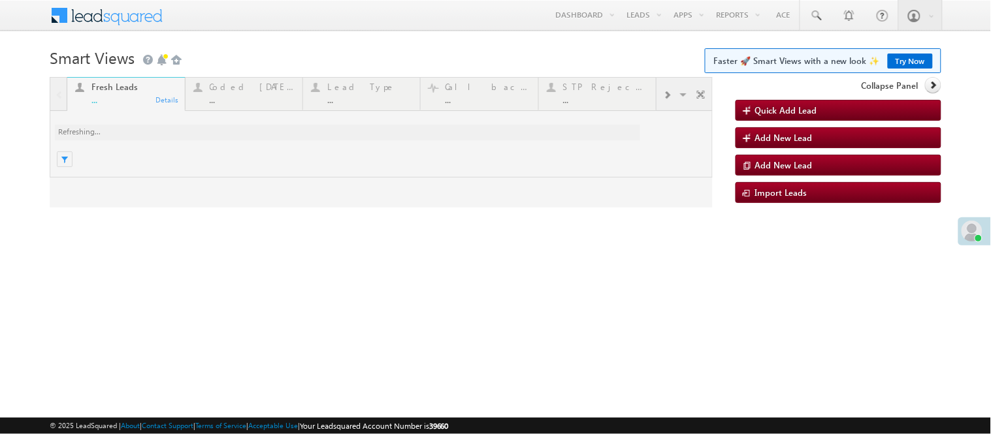
click at [246, 89] on div at bounding box center [381, 142] width 663 height 131
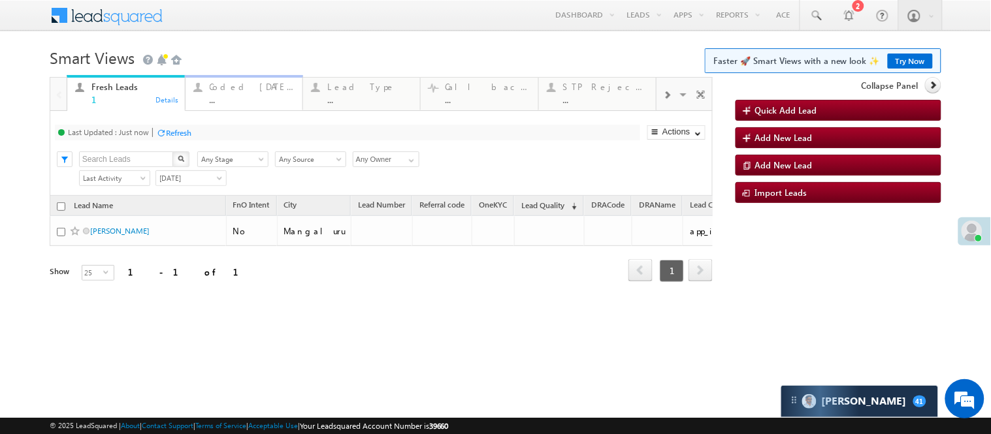
click at [242, 95] on div "..." at bounding box center [252, 100] width 85 height 10
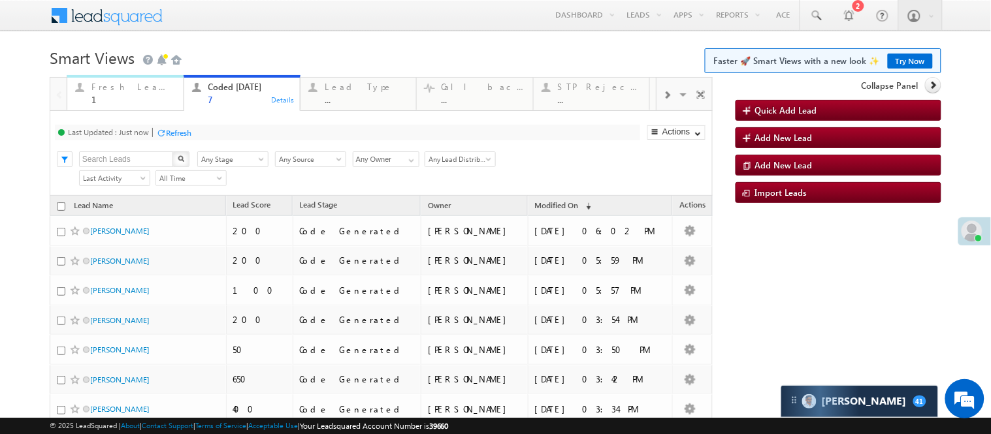
click at [108, 96] on div "1" at bounding box center [133, 100] width 84 height 10
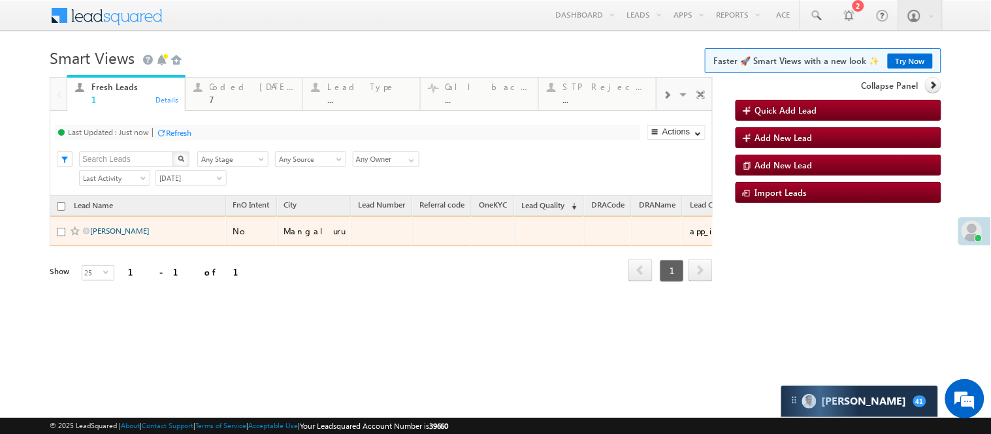
click at [114, 236] on link "[PERSON_NAME]" at bounding box center [119, 231] width 59 height 10
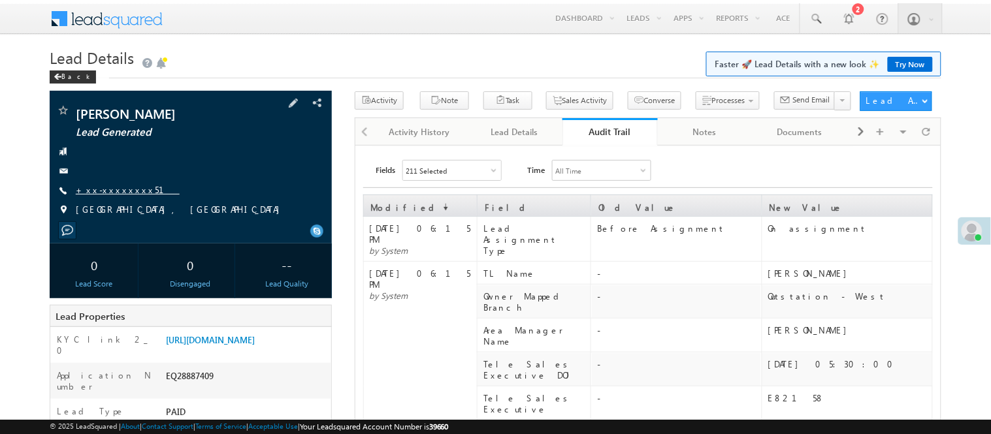
click at [108, 194] on link "+xx-xxxxxxxx51" at bounding box center [128, 189] width 104 height 11
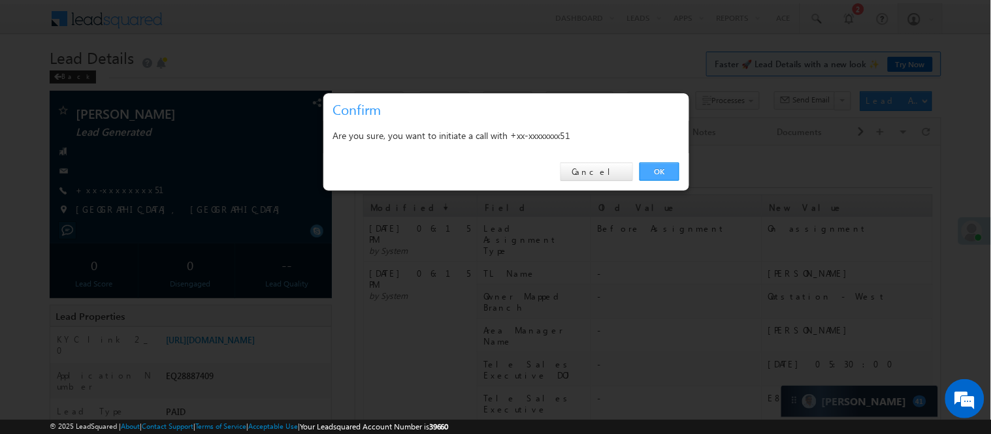
click at [665, 176] on link "OK" at bounding box center [659, 172] width 40 height 18
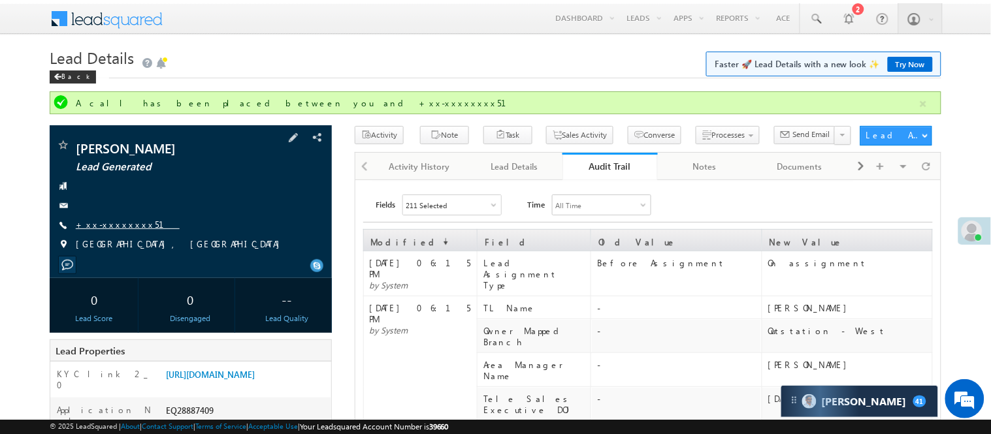
click at [116, 227] on link "+xx-xxxxxxxx51" at bounding box center [128, 224] width 104 height 11
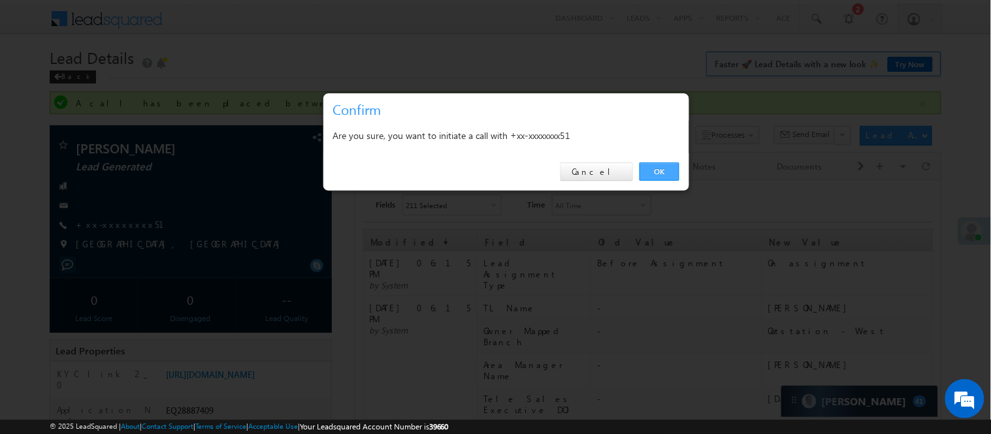
click at [669, 172] on link "OK" at bounding box center [659, 172] width 40 height 18
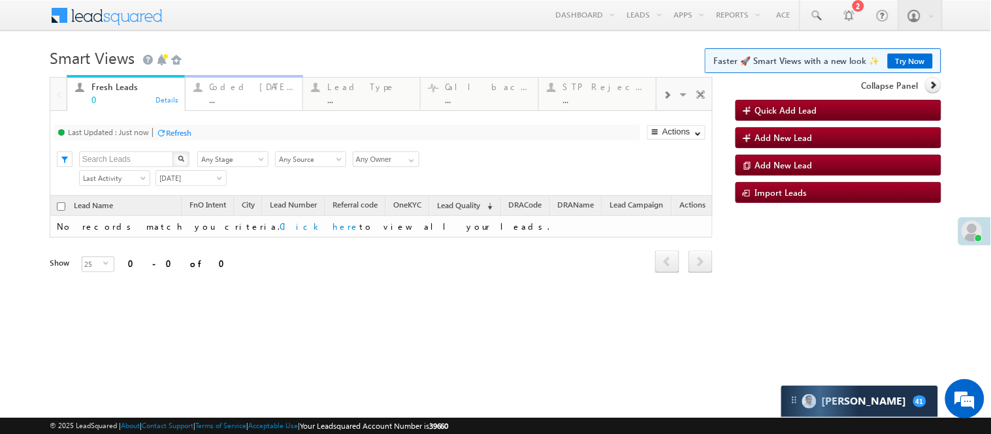
click at [226, 93] on div "Coded Today ..." at bounding box center [252, 91] width 85 height 25
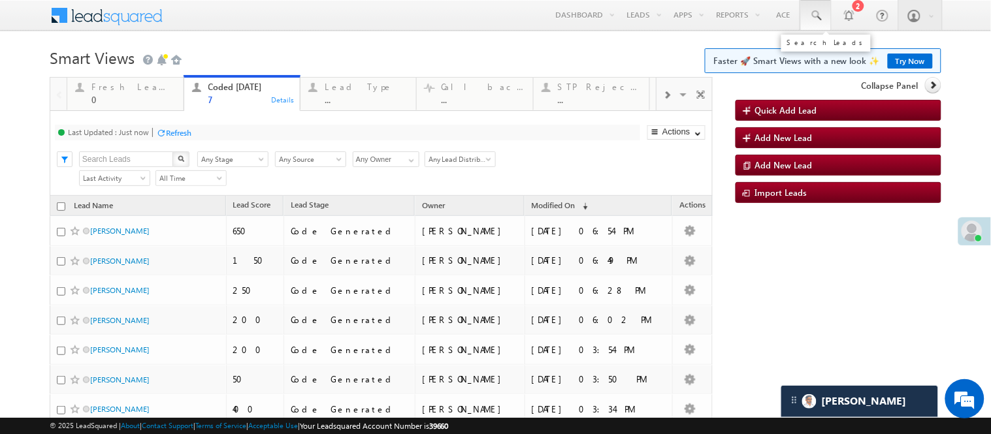
click at [815, 5] on link at bounding box center [815, 15] width 31 height 30
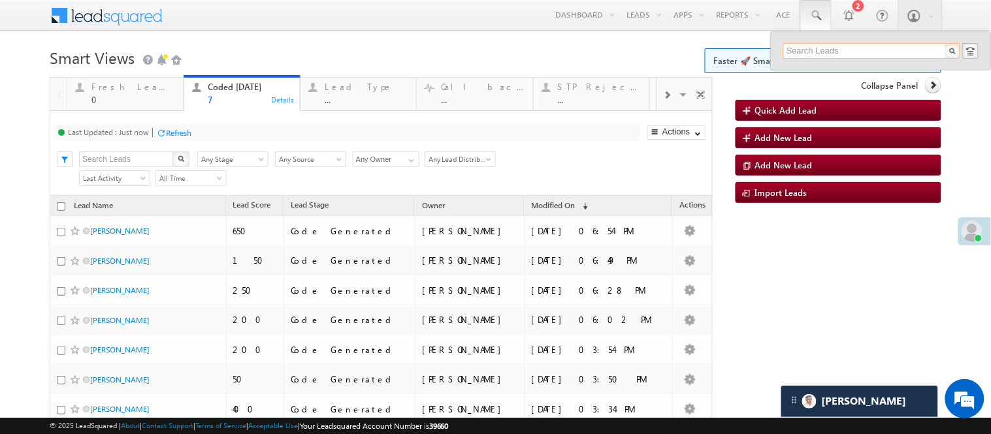
click at [840, 47] on input "text" at bounding box center [871, 51] width 177 height 16
paste input "EQ20471794"
type input "EQ20471794"
click at [815, 71] on div "Ravindra Chauhan" at bounding box center [876, 70] width 175 height 14
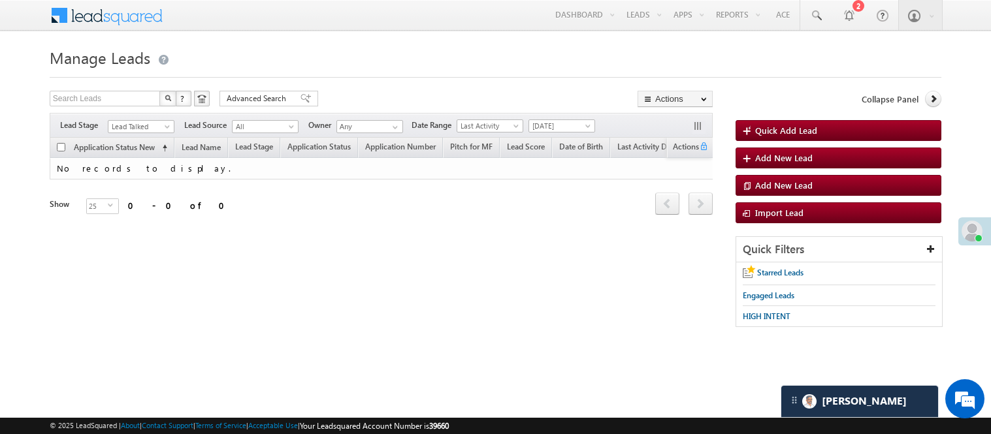
click at [151, 120] on link "Lead Talked" at bounding box center [141, 126] width 67 height 13
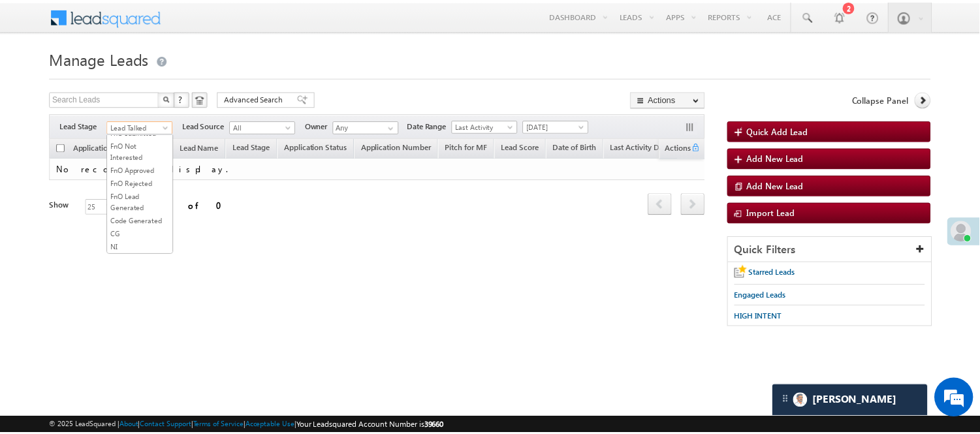
scroll to position [324, 0]
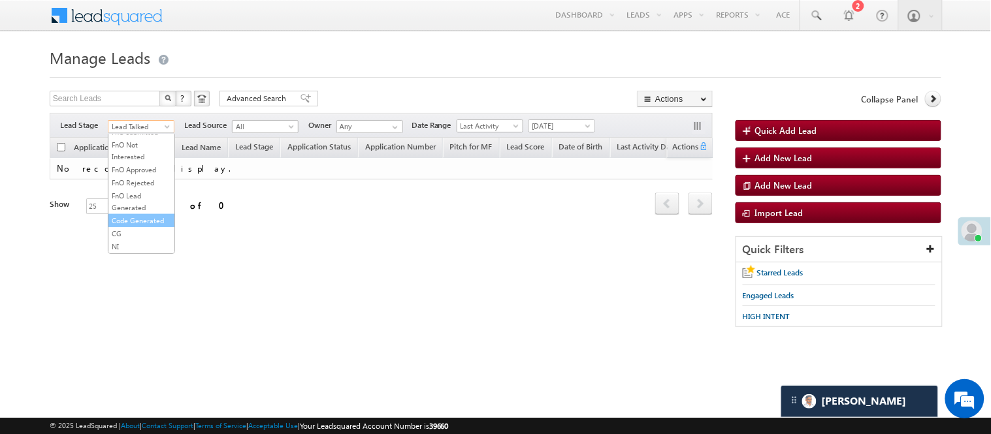
click at [133, 215] on link "Code Generated" at bounding box center [141, 221] width 66 height 12
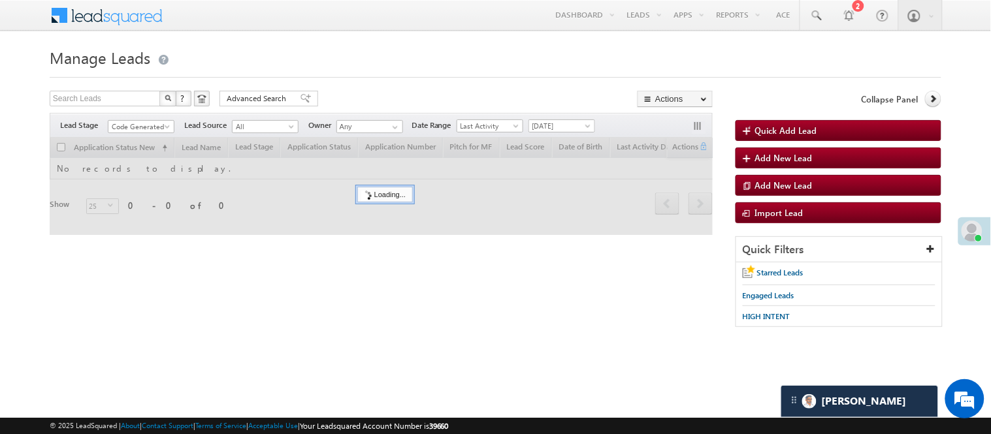
click at [394, 26] on div "Menu [PERSON_NAME] [PERSON_NAME] .Yada v@ang elbro king. com Angel Broki" at bounding box center [495, 16] width 891 height 32
click at [145, 119] on div "Filters Lead Stage All Lead Generated Lead Talked - Pitch Not Done Lead Talked …" at bounding box center [381, 125] width 663 height 25
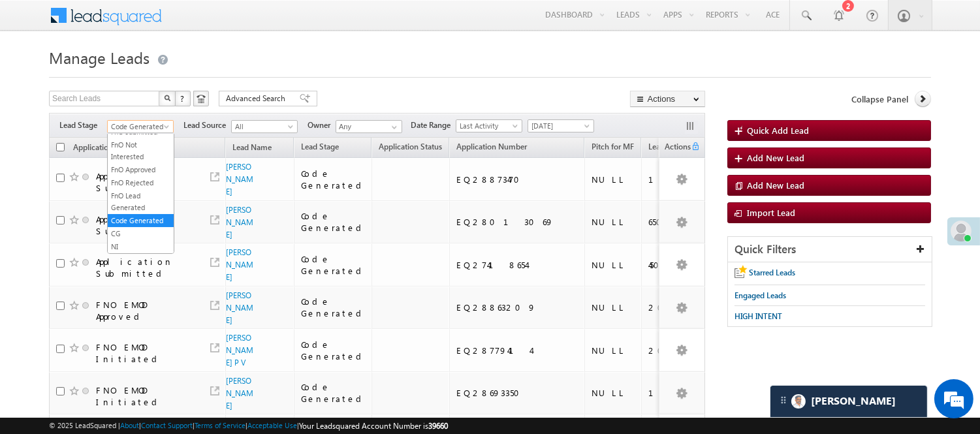
click at [145, 122] on span "Code Generated" at bounding box center [139, 127] width 62 height 12
click at [355, 118] on div "Filters Lead Stage All Lead Generated Lead Talked - Pitch Not Done Lead Talked …" at bounding box center [377, 125] width 656 height 25
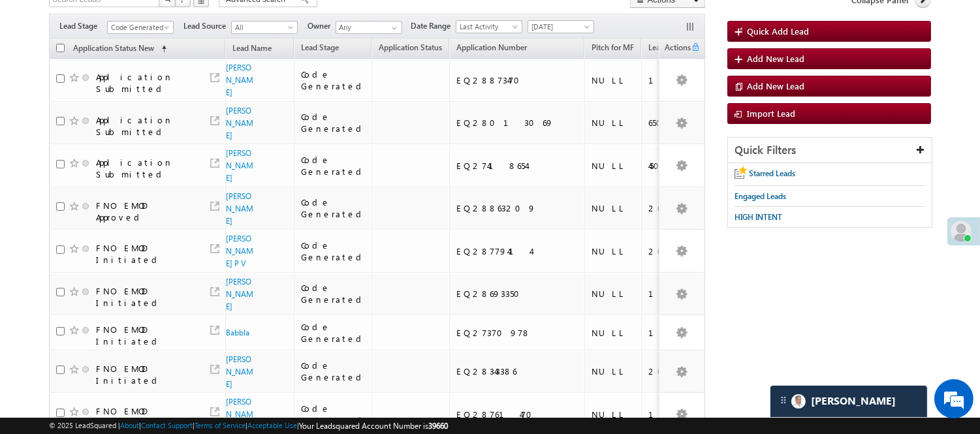
scroll to position [74, 0]
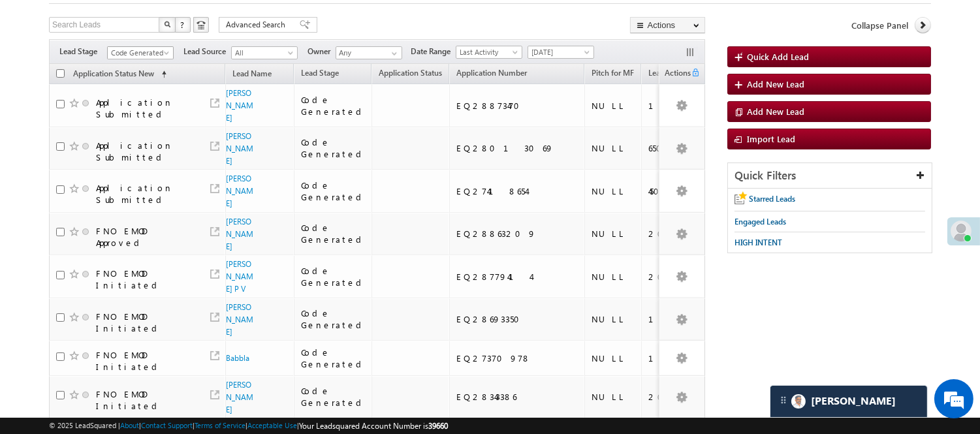
click at [146, 50] on span "Code Generated" at bounding box center [139, 53] width 62 height 12
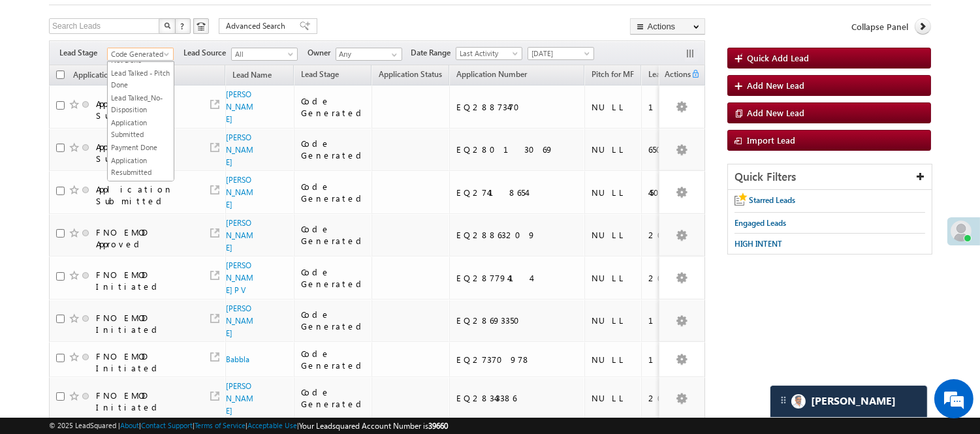
scroll to position [0, 0]
click at [142, 79] on link "Lead Generated" at bounding box center [141, 82] width 66 height 12
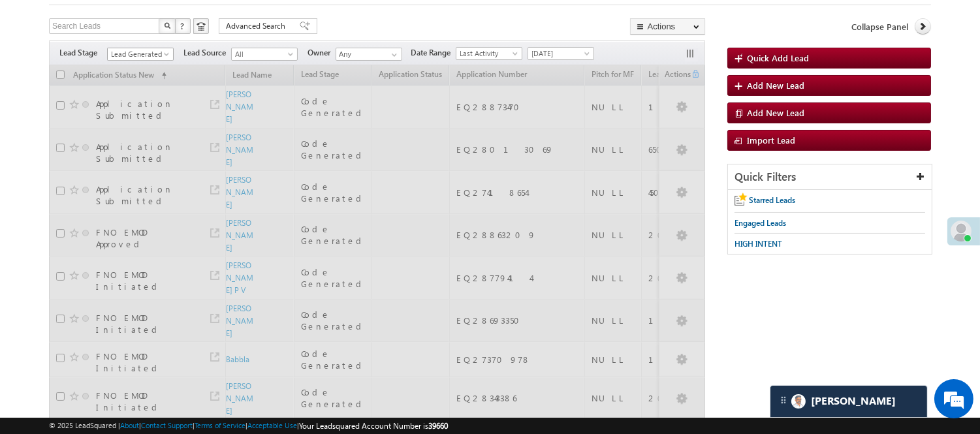
click at [153, 54] on span "Lead Generated" at bounding box center [139, 54] width 62 height 12
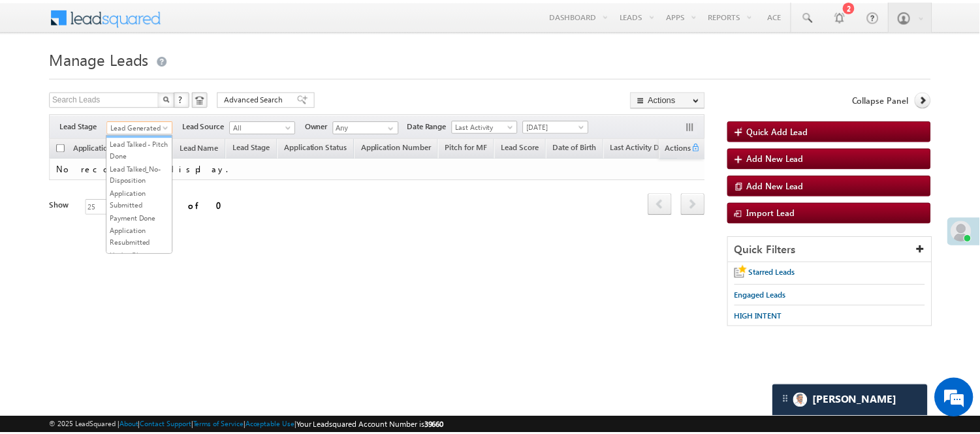
scroll to position [145, 0]
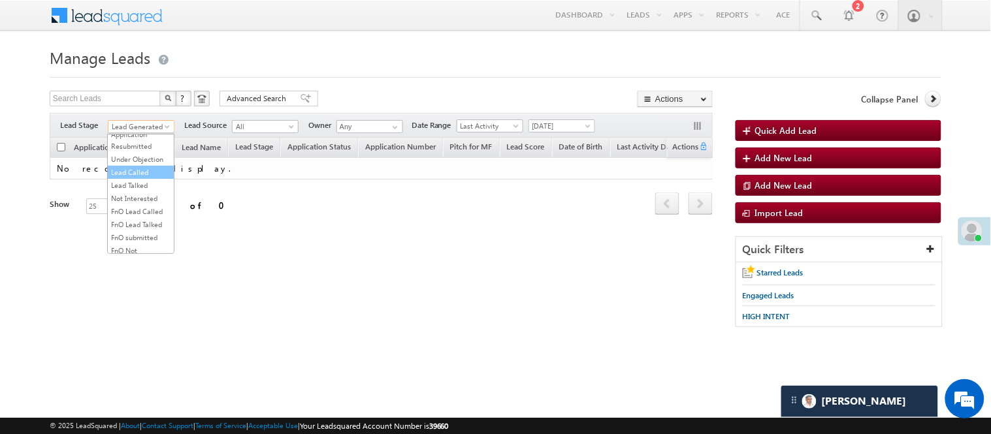
click at [127, 178] on link "Lead Called" at bounding box center [141, 172] width 66 height 12
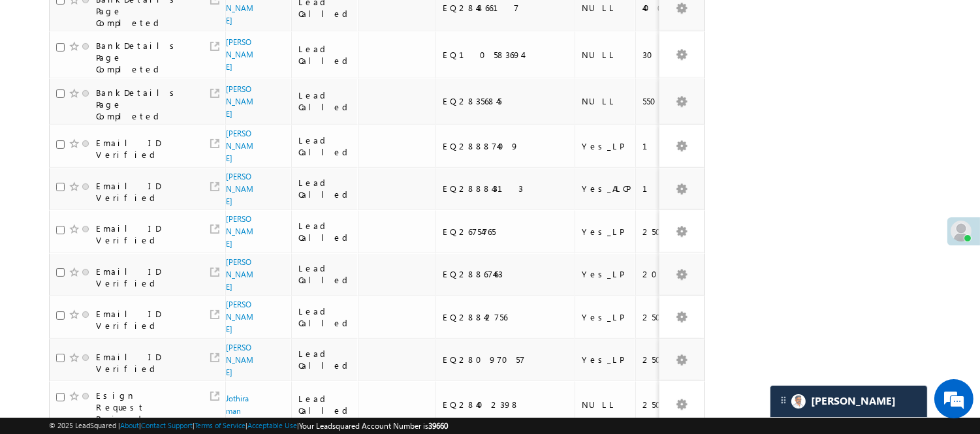
scroll to position [0, 0]
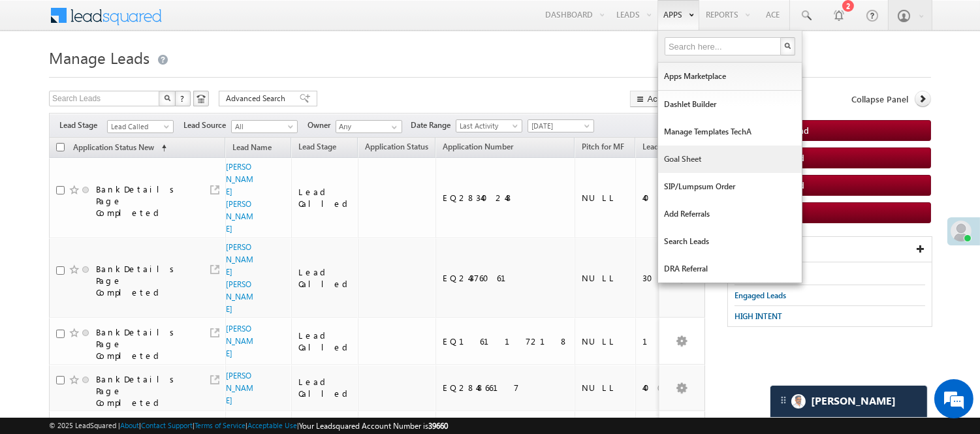
click at [670, 162] on link "Goal Sheet" at bounding box center [730, 159] width 144 height 27
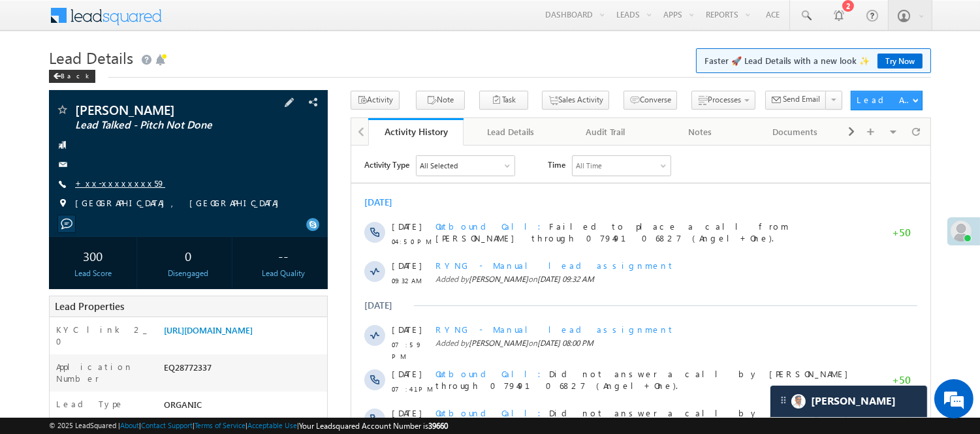
click at [87, 187] on link "+xx-xxxxxxxx59" at bounding box center [120, 183] width 90 height 11
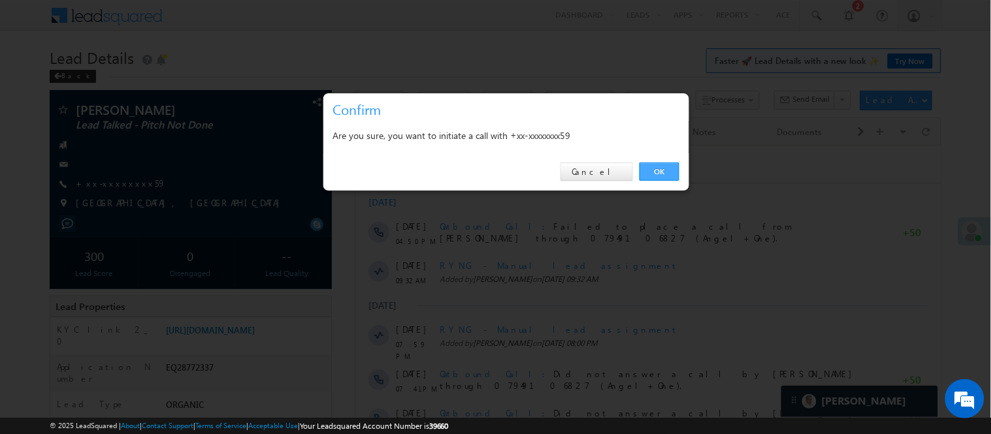
click at [663, 168] on link "OK" at bounding box center [659, 172] width 40 height 18
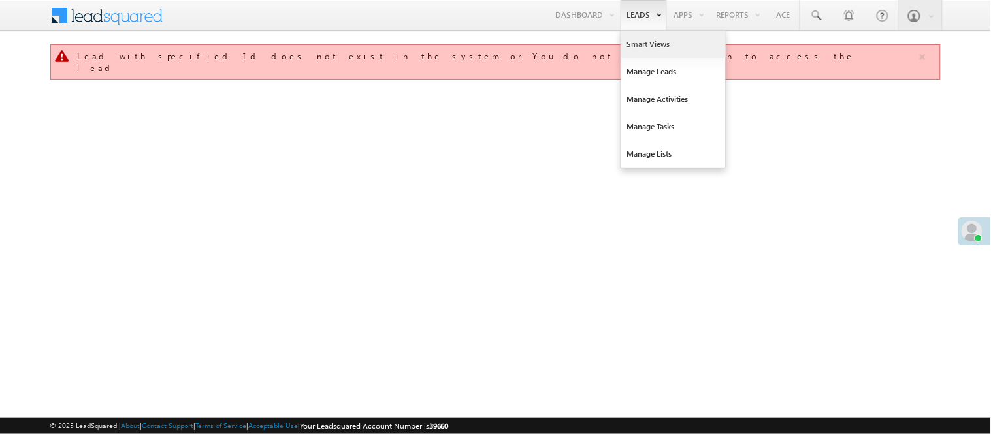
click at [647, 41] on link "Smart Views" at bounding box center [673, 44] width 104 height 27
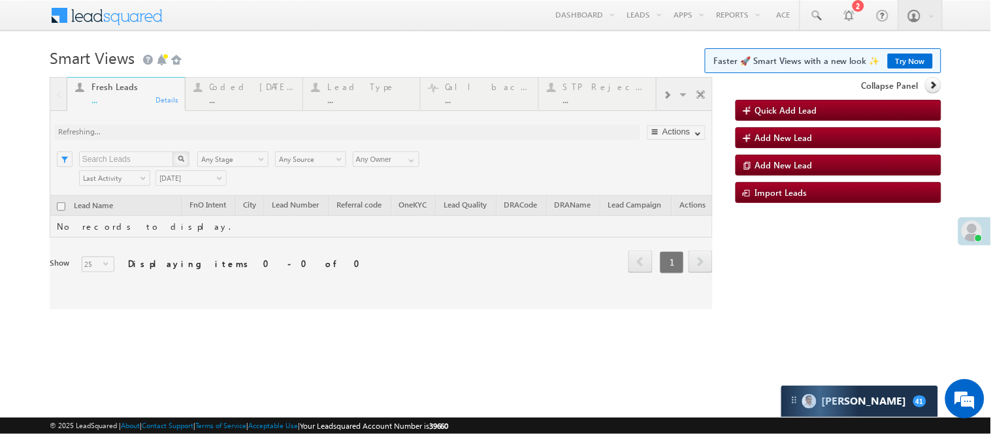
click at [262, 87] on div at bounding box center [381, 193] width 663 height 232
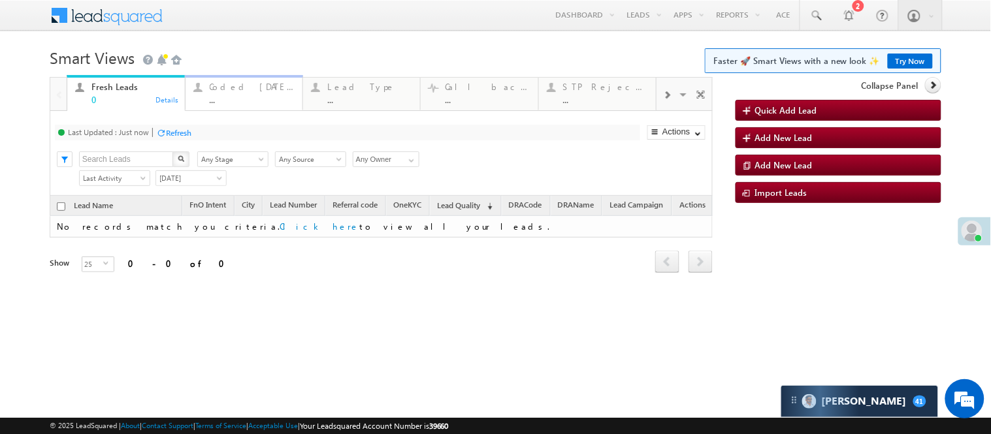
click at [248, 90] on div "Coded [DATE]" at bounding box center [252, 87] width 85 height 10
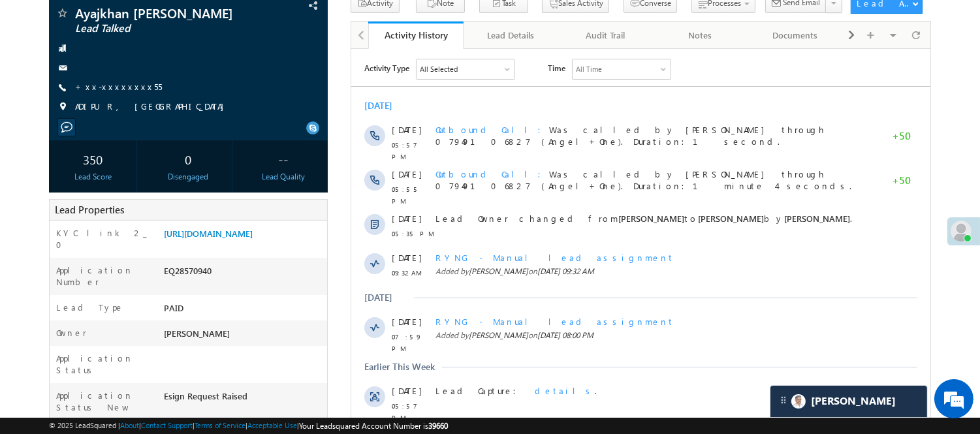
scroll to position [72, 0]
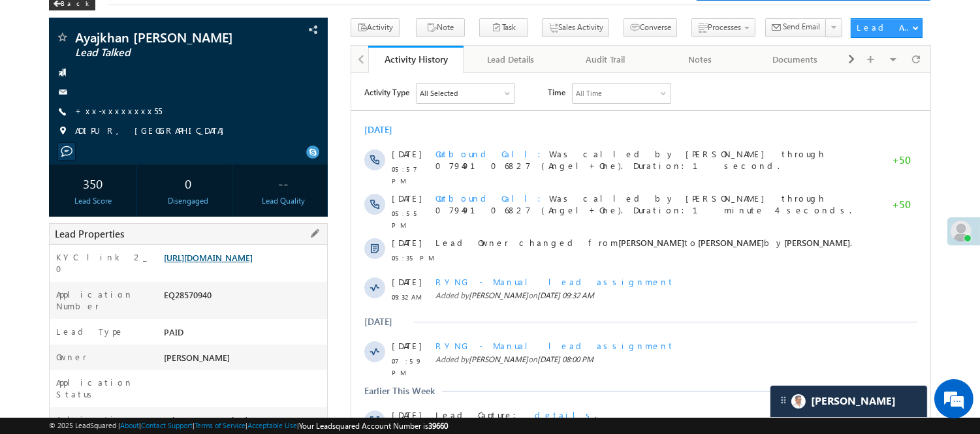
click at [232, 263] on link "https://angelbroking1-pk3em7sa.customui-test.leadsquared.com?leadId=7d1beaaa-8c…" at bounding box center [208, 257] width 89 height 11
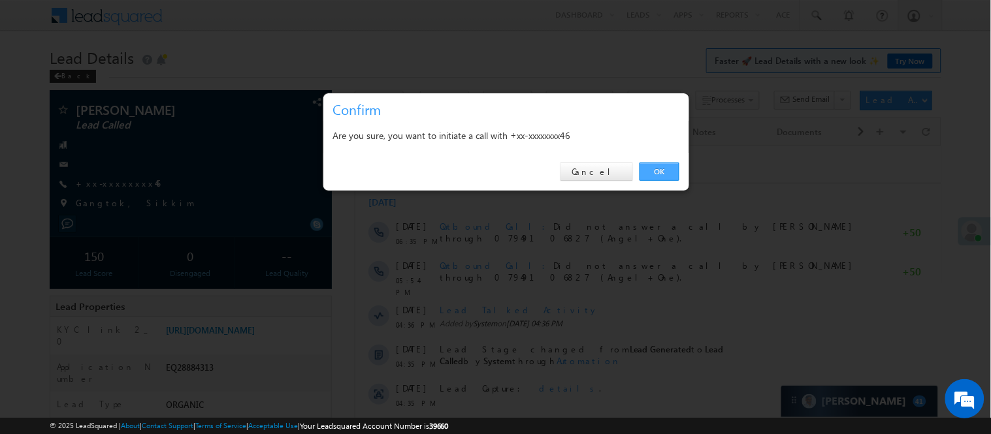
click at [661, 177] on link "OK" at bounding box center [659, 172] width 40 height 18
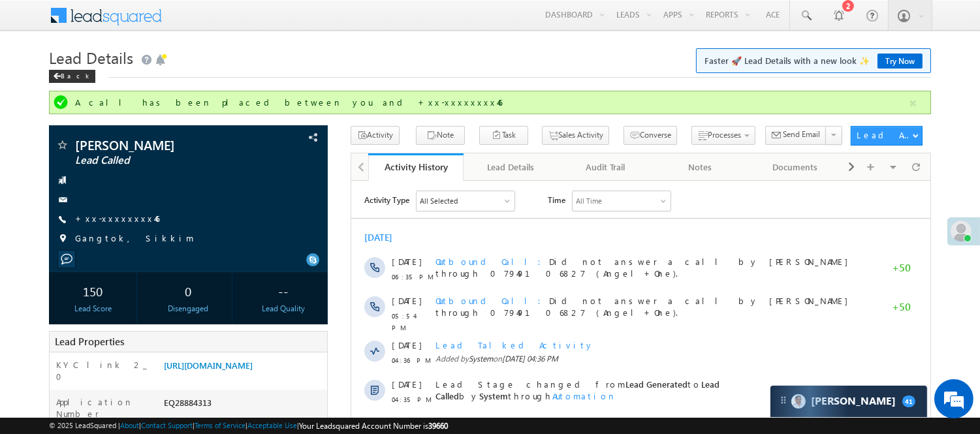
click at [324, 69] on div "Back" at bounding box center [490, 73] width 882 height 8
click at [99, 219] on link "+xx-xxxxxxxx46" at bounding box center [117, 218] width 84 height 11
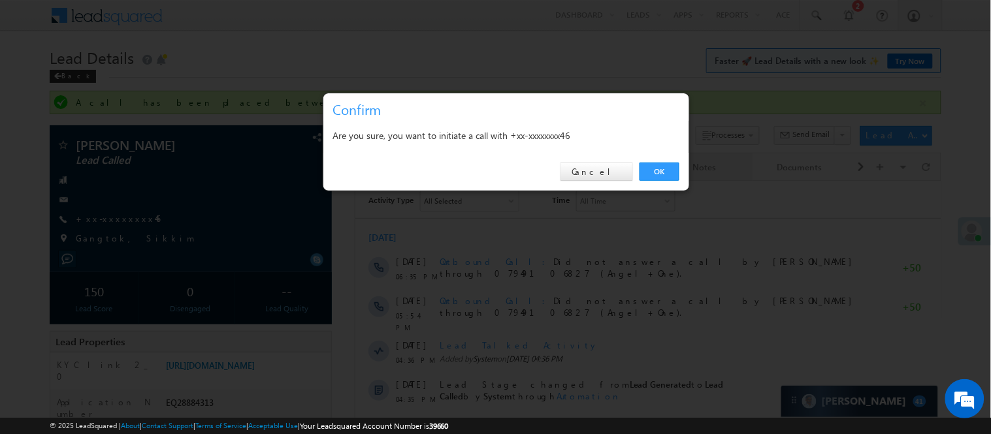
click at [655, 170] on link "OK" at bounding box center [659, 172] width 40 height 18
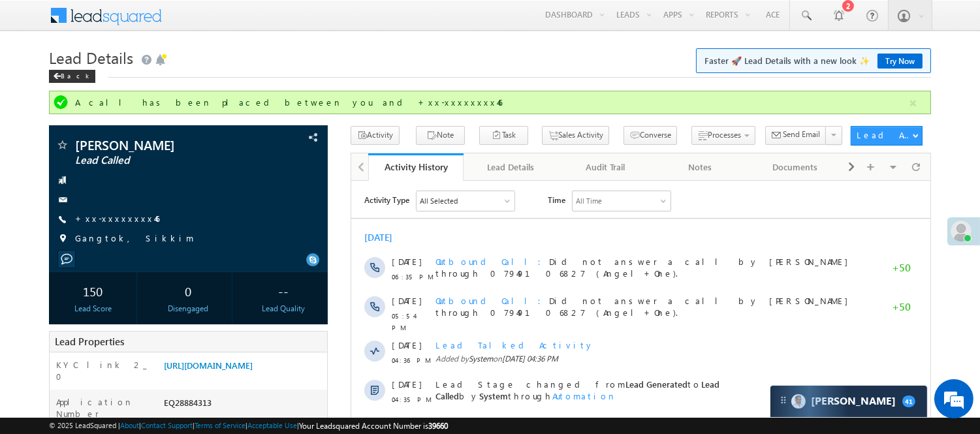
scroll to position [380, 0]
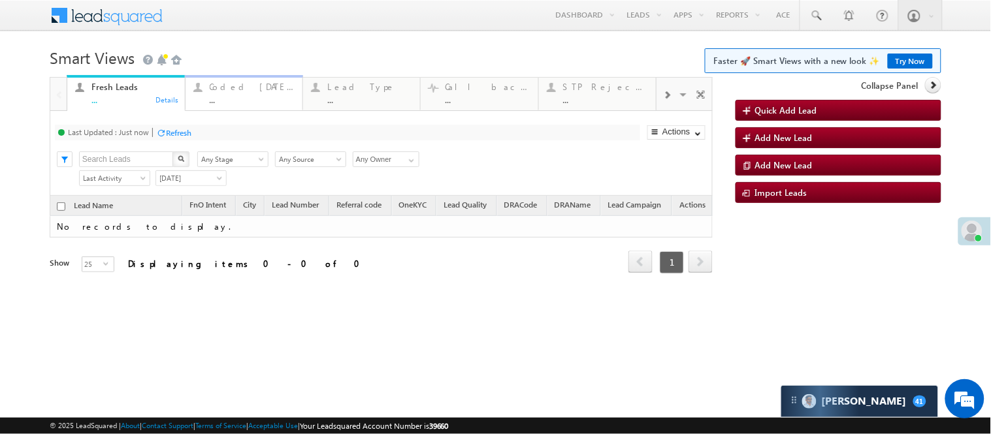
click at [263, 91] on div "Coded [DATE]" at bounding box center [252, 87] width 85 height 10
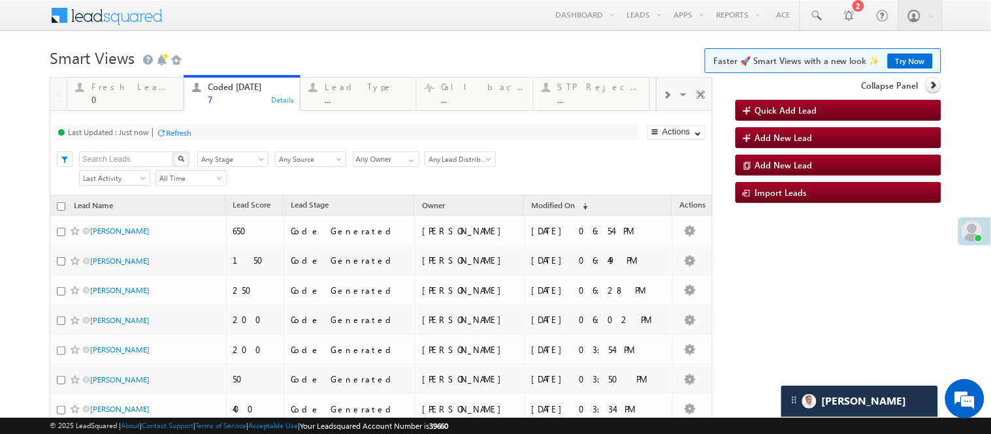
click at [289, 47] on h1 "Smart Views Getting Started Faster 🚀 Smart Views with a new look ✨ Try Now" at bounding box center [495, 56] width 891 height 25
